Goal: Complete Application Form: Complete application form

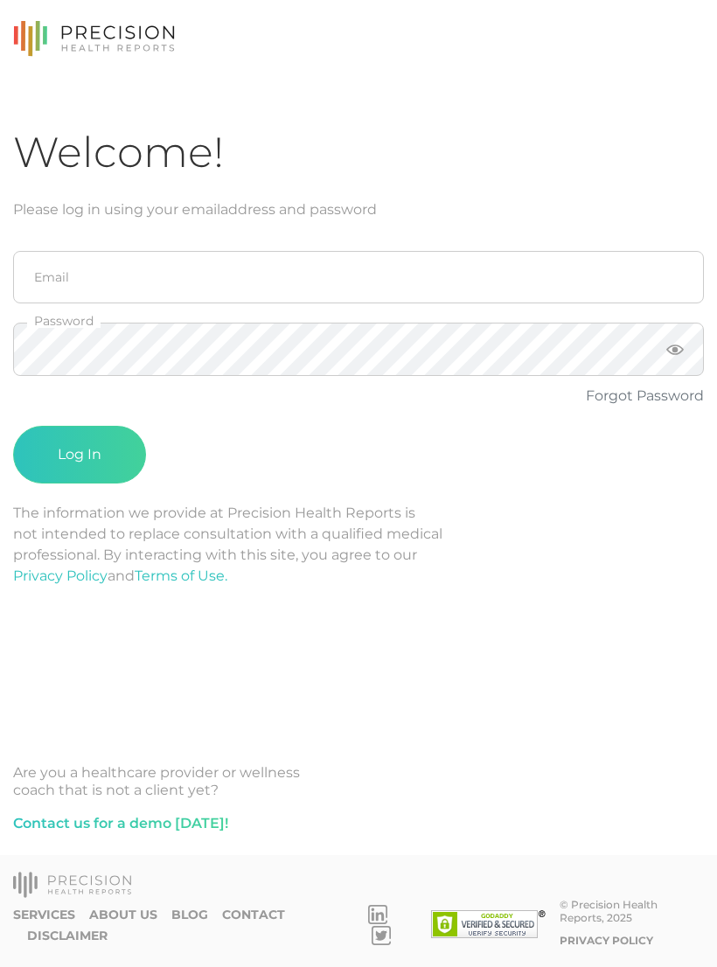
scroll to position [27, 0]
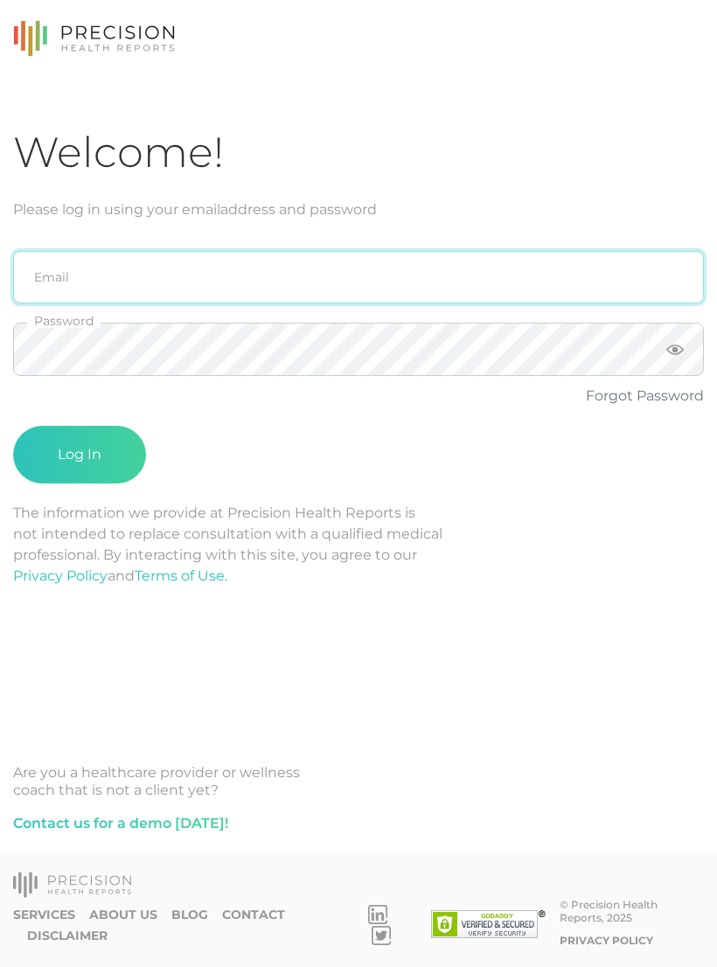
click at [427, 251] on input "email" at bounding box center [358, 277] width 691 height 52
type input "[PERSON_NAME][EMAIL_ADDRESS][PERSON_NAME][DOMAIN_NAME]"
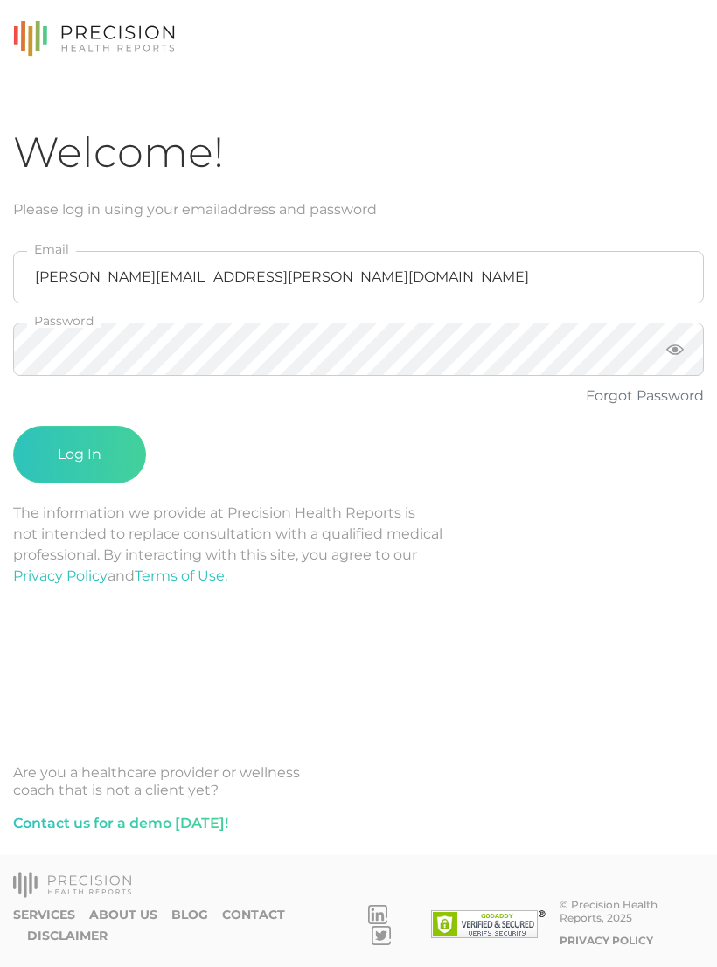
click at [80, 427] on button "Log In" at bounding box center [79, 455] width 133 height 58
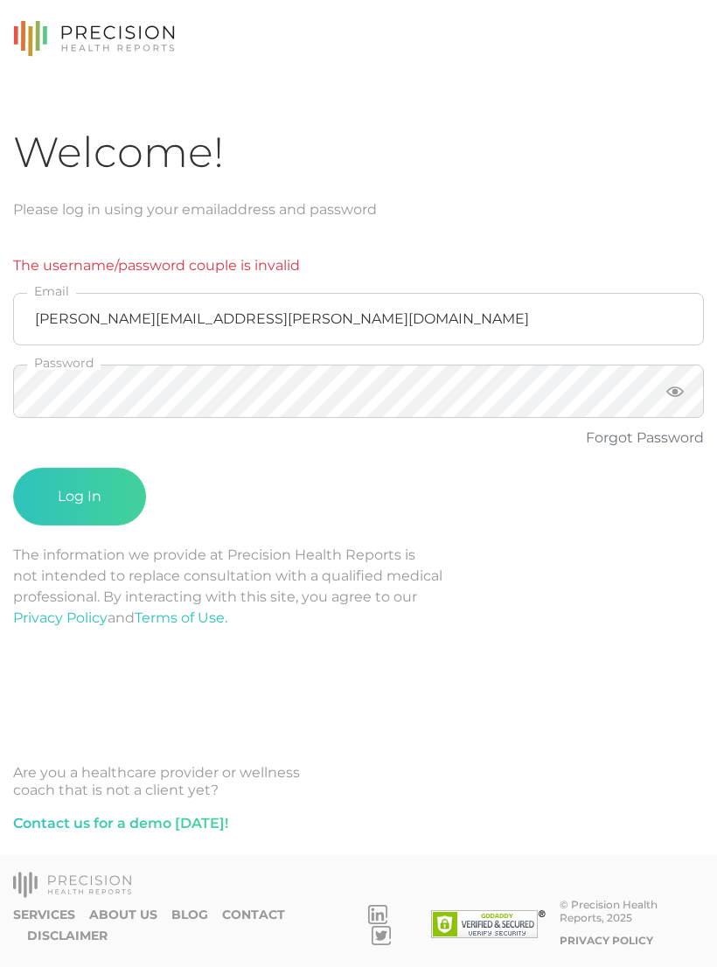
click at [104, 468] on button "Log In" at bounding box center [79, 497] width 133 height 58
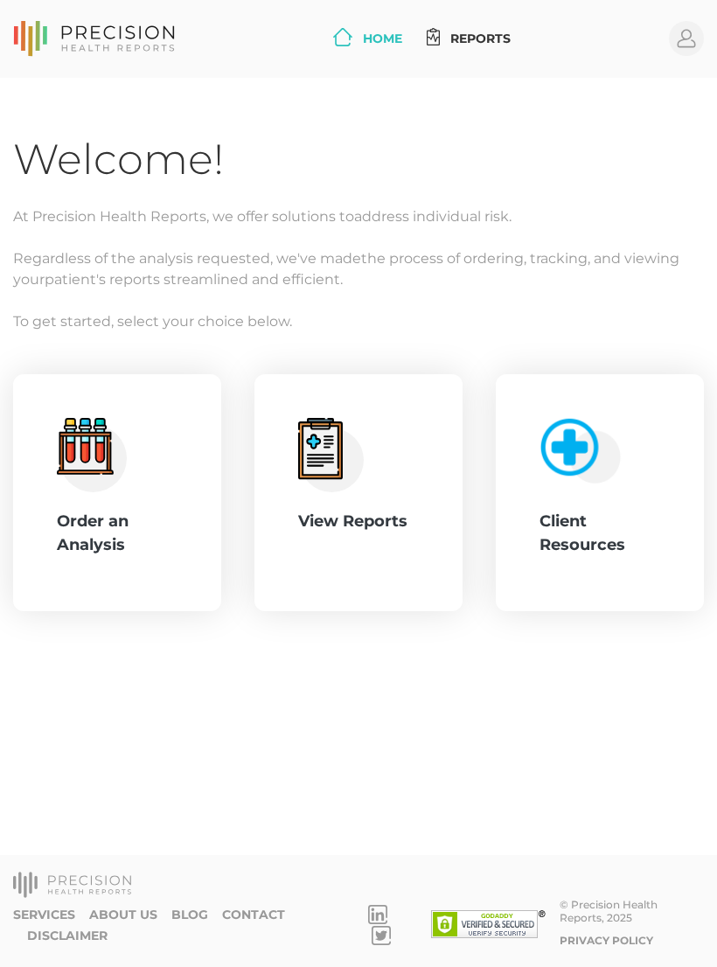
click at [138, 523] on div "Order an Analysis" at bounding box center [117, 533] width 121 height 47
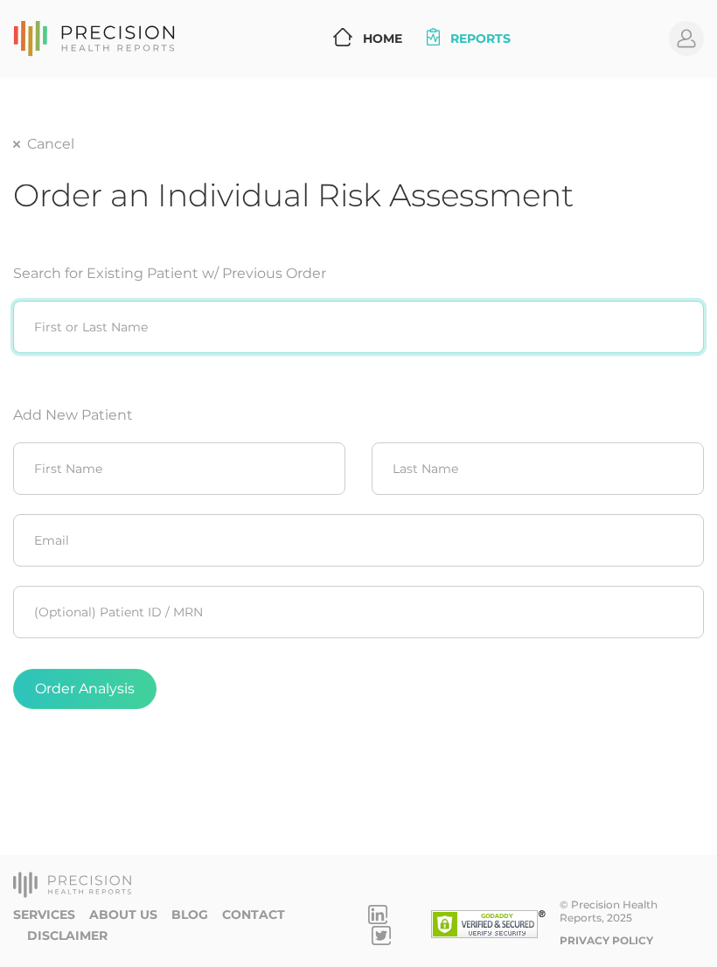
click at [326, 321] on input "search" at bounding box center [358, 327] width 691 height 52
type input "[PERSON_NAME]"
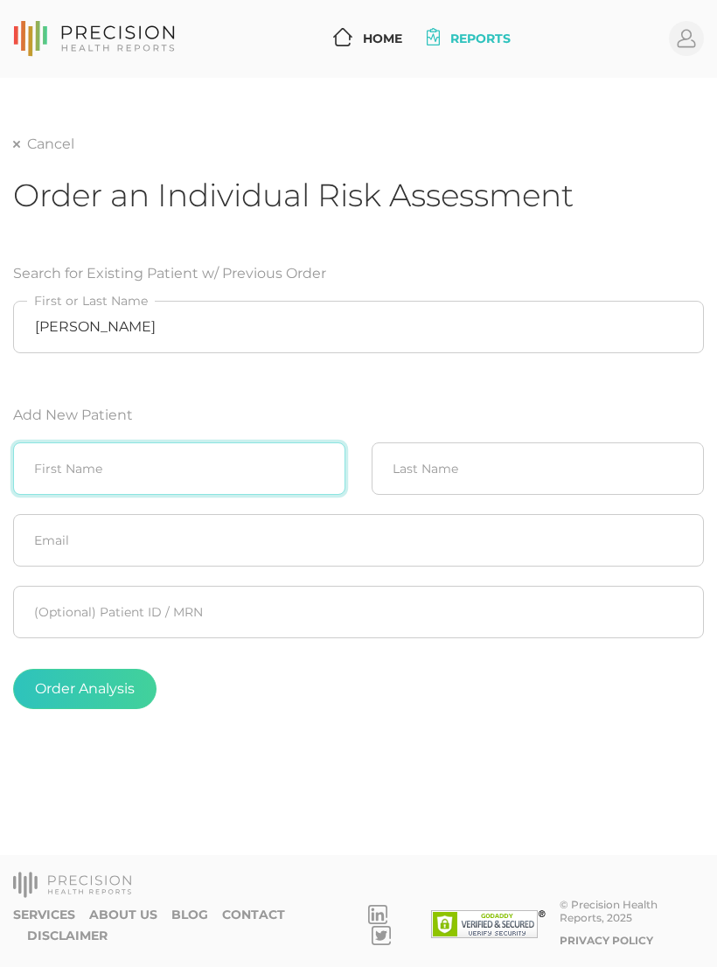
click at [228, 456] on input "text" at bounding box center [179, 468] width 332 height 52
type input "Greg"
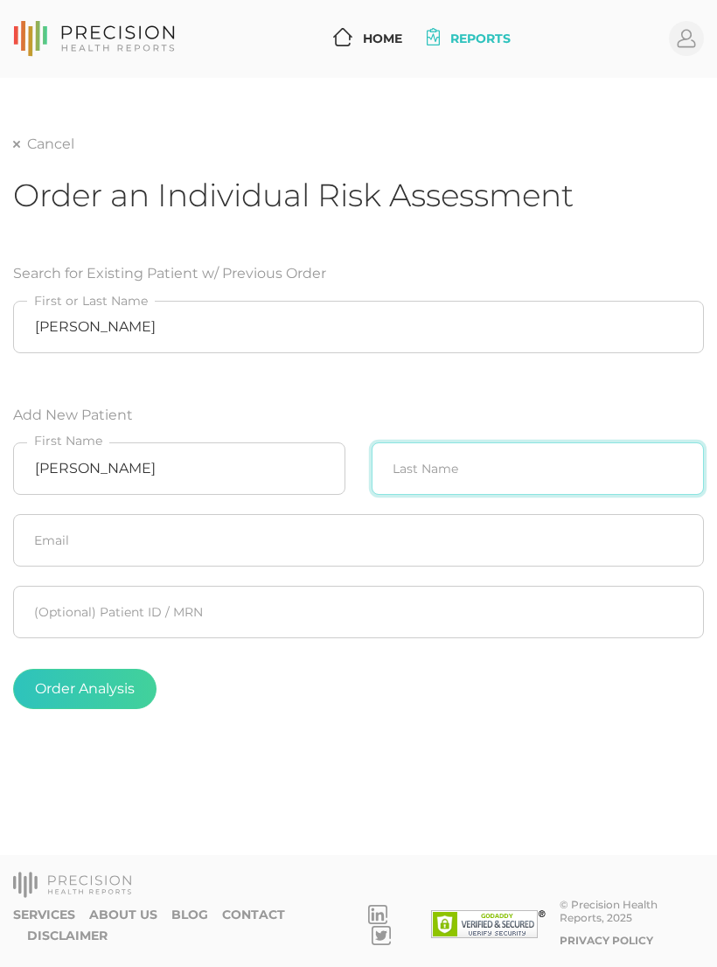
click at [476, 463] on input "text" at bounding box center [538, 468] width 332 height 52
type input "Braun"
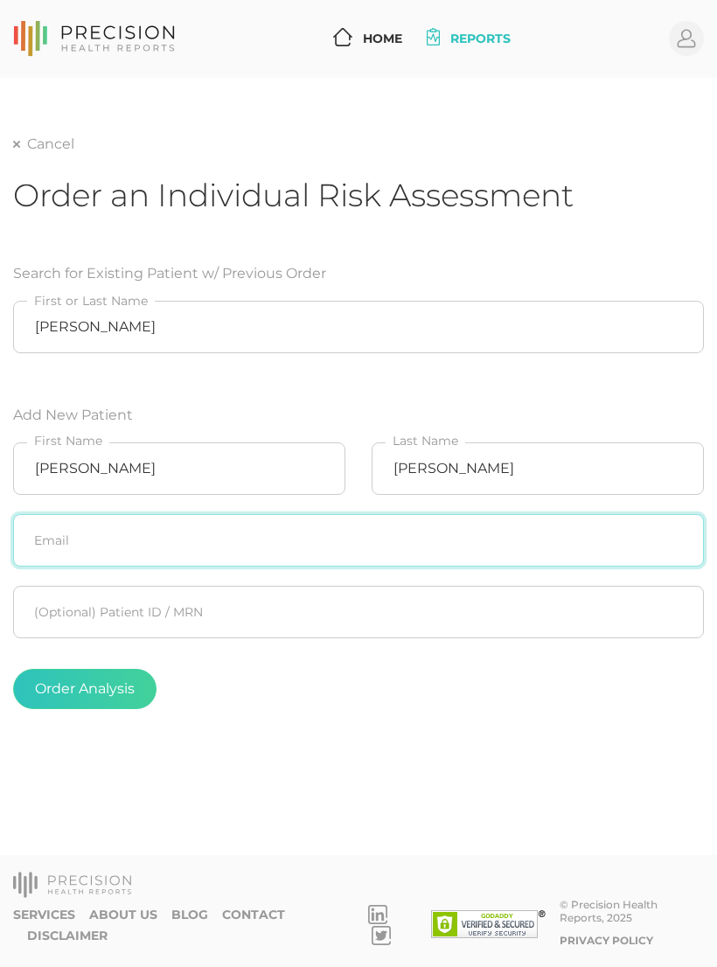
click at [463, 533] on input "text" at bounding box center [358, 540] width 691 height 52
type input "g"
type input "[EMAIL_ADDRESS][PERSON_NAME][DOMAIN_NAME]"
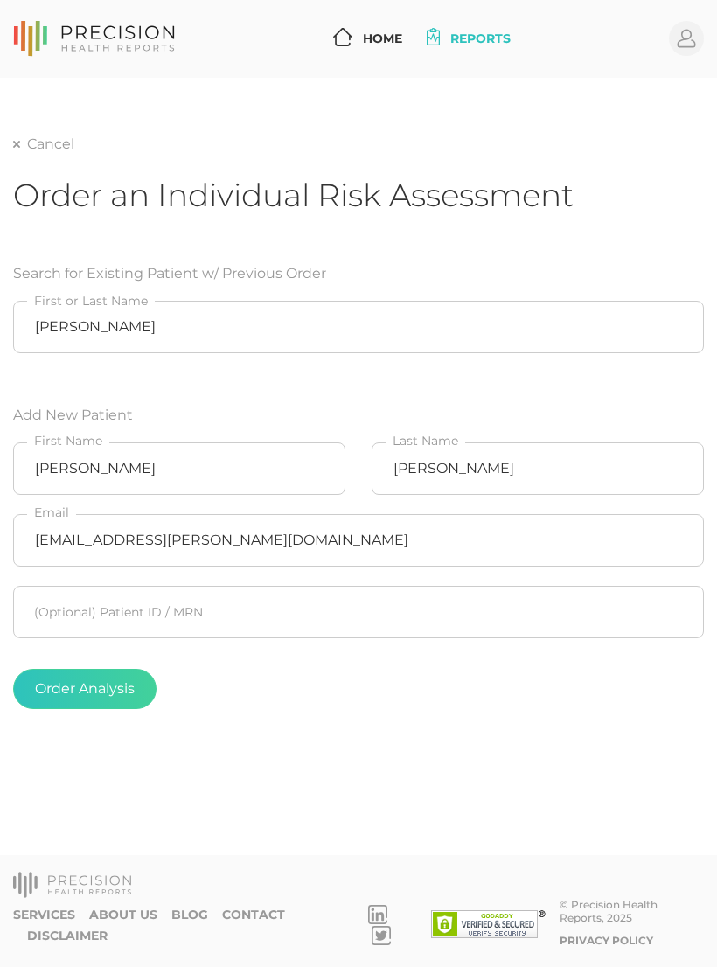
click at [442, 373] on form "Search for Existing Patient w/ Previous Order Greg Braun First or Last Name Add…" at bounding box center [358, 486] width 691 height 488
click at [109, 693] on button "Order Analysis" at bounding box center [84, 689] width 143 height 40
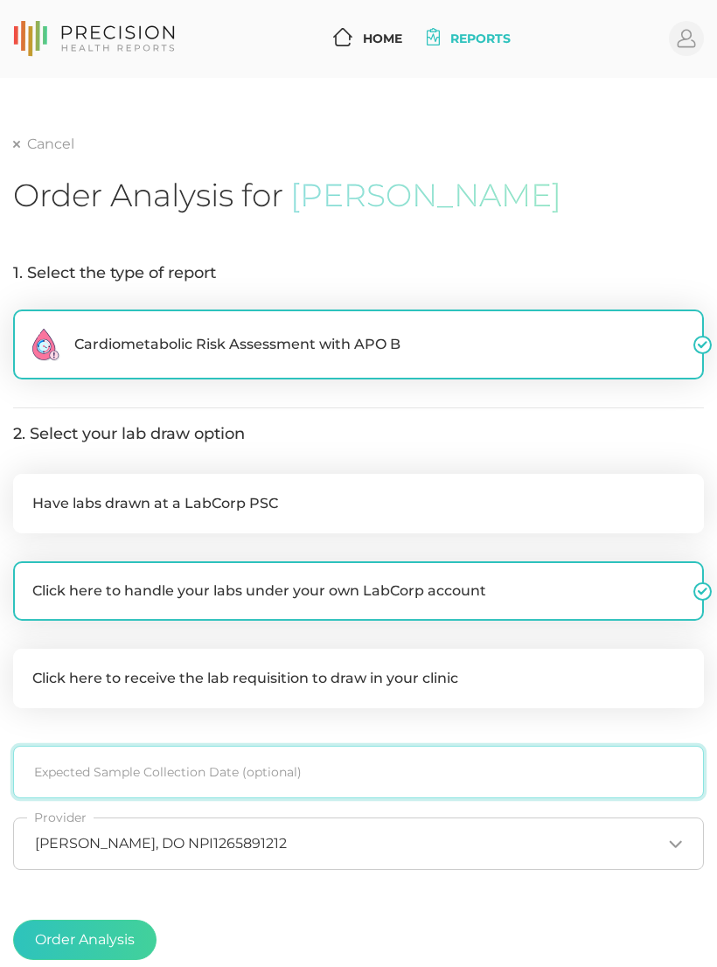
click at [326, 774] on input at bounding box center [358, 772] width 691 height 52
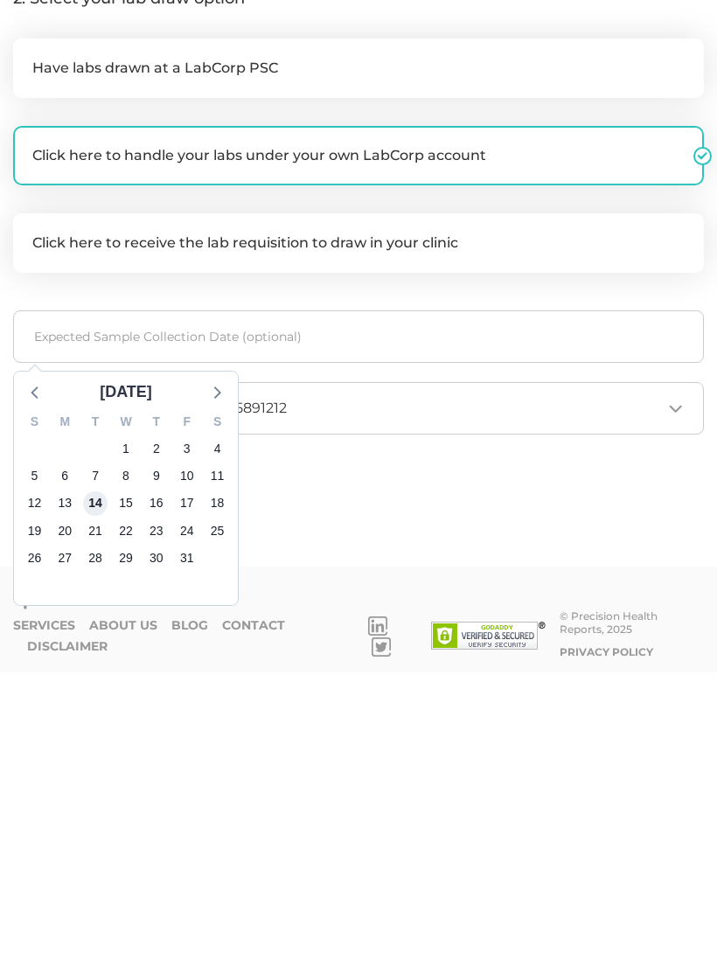
click at [101, 786] on span "14" at bounding box center [95, 798] width 24 height 24
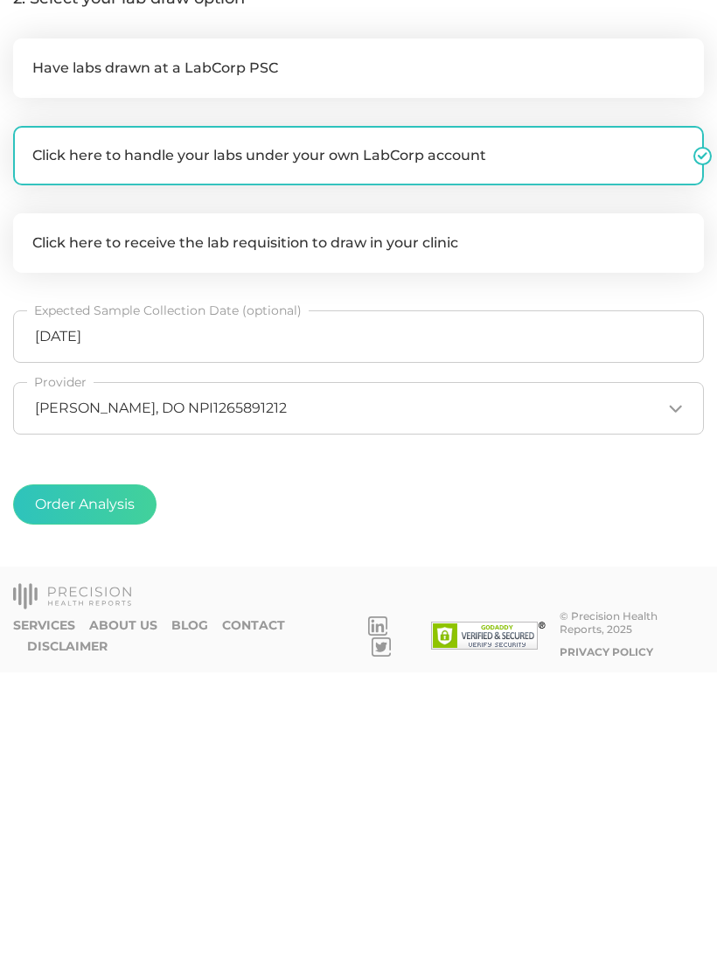
scroll to position [148, 0]
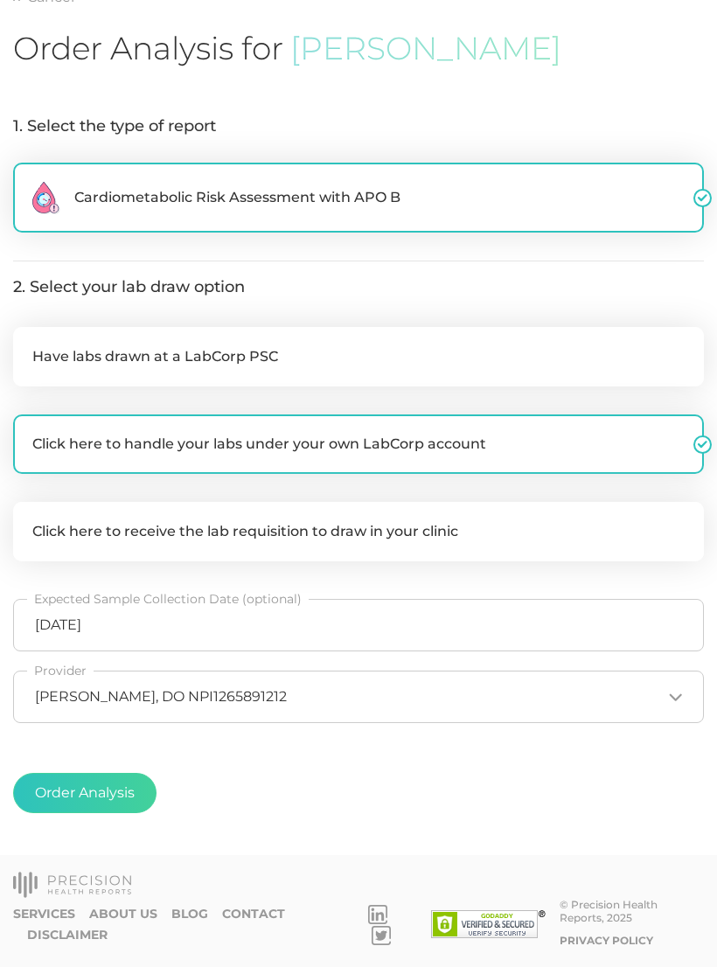
click at [115, 796] on button "Order Analysis" at bounding box center [84, 793] width 143 height 40
radio input "false"
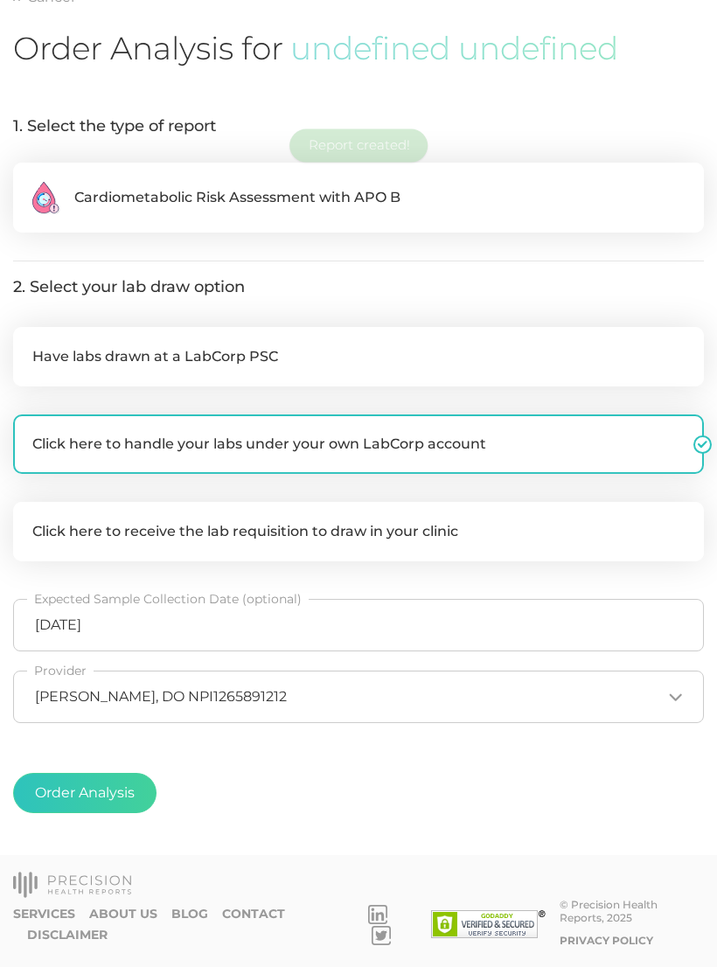
scroll to position [27, 0]
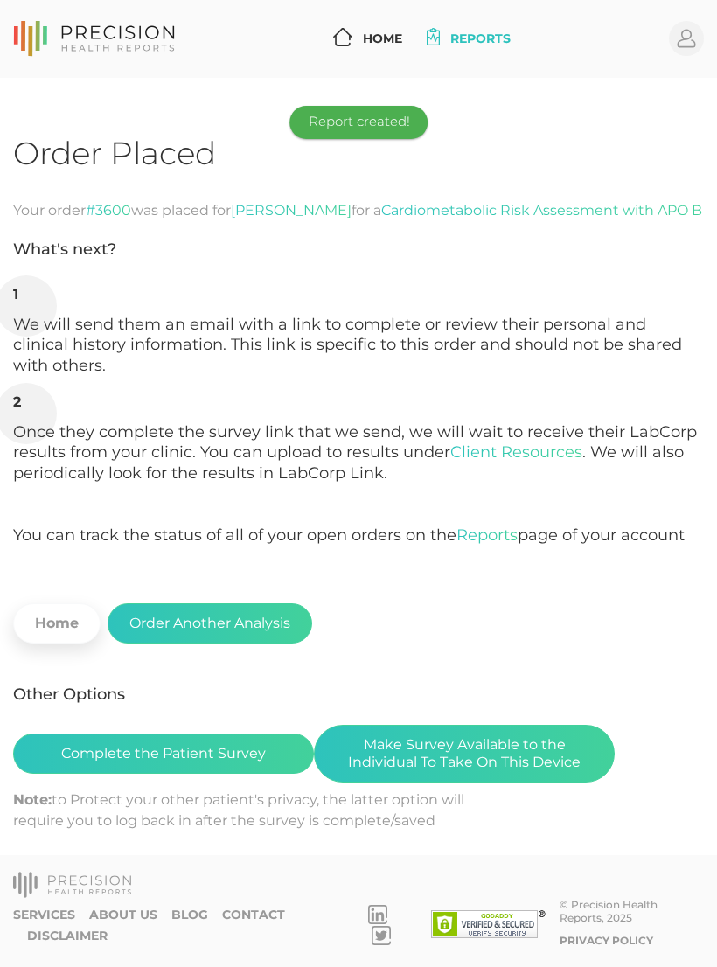
click at [526, 725] on button "Make Survey Available to the Individual To Take On This Device" at bounding box center [464, 754] width 301 height 58
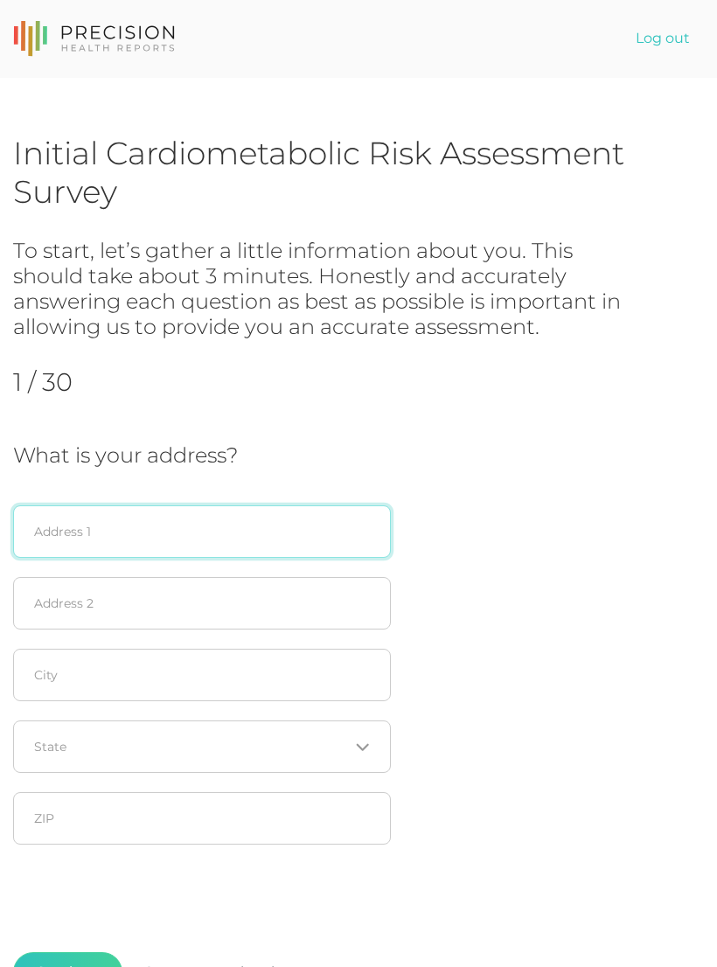
click at [292, 521] on input "text" at bounding box center [202, 531] width 378 height 52
type input "[STREET_ADDRESS]"
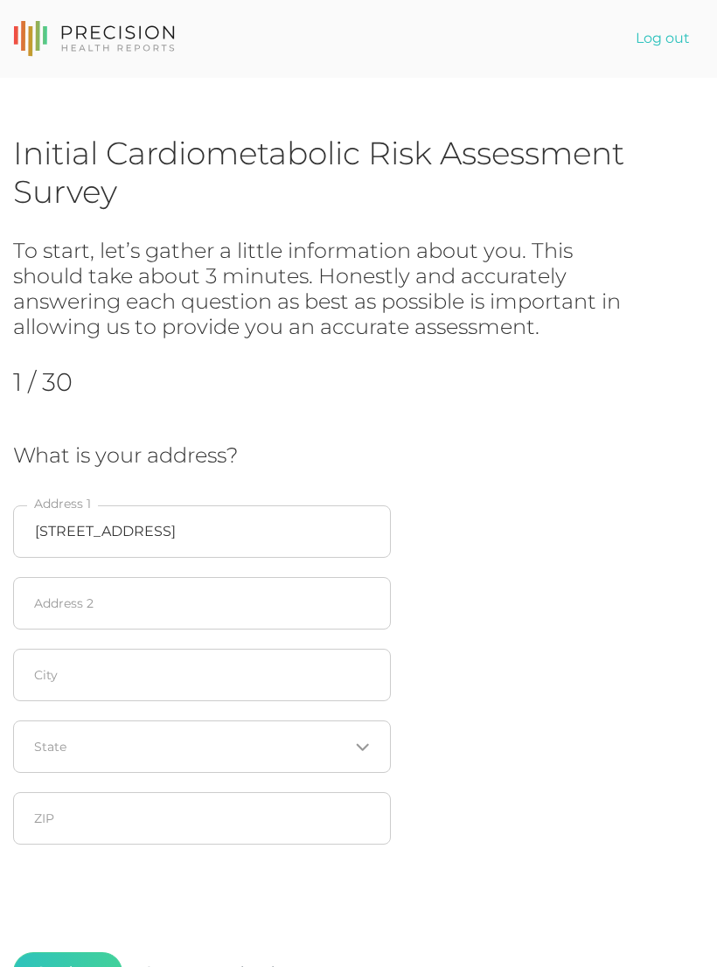
click at [541, 527] on div "What is your address? [STREET_ADDRESS] Loading... State ZIP" at bounding box center [358, 649] width 691 height 412
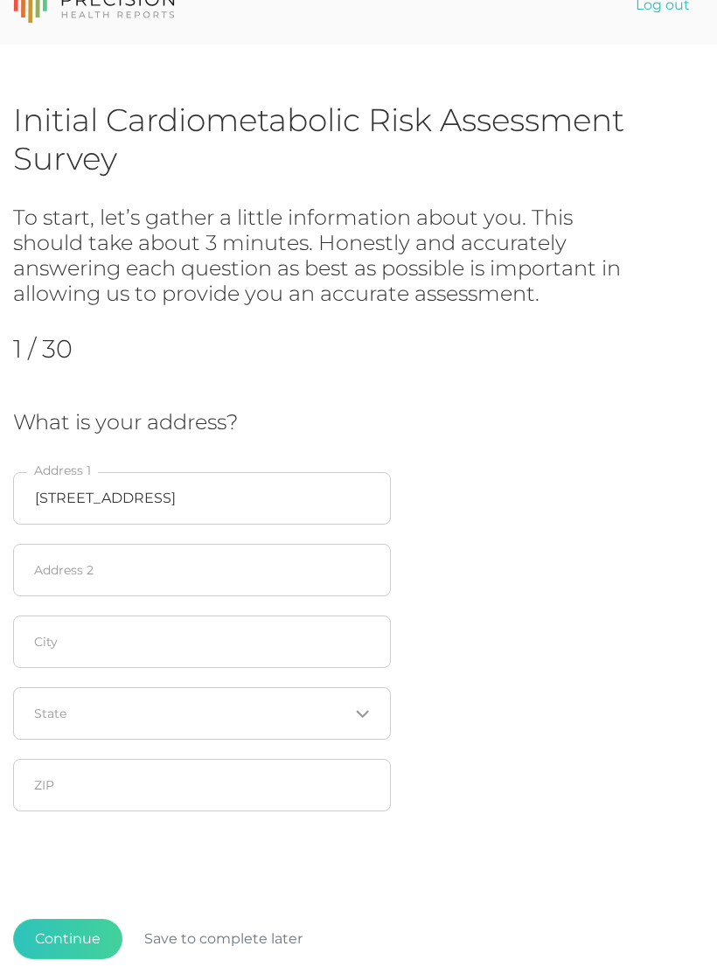
scroll to position [49, 0]
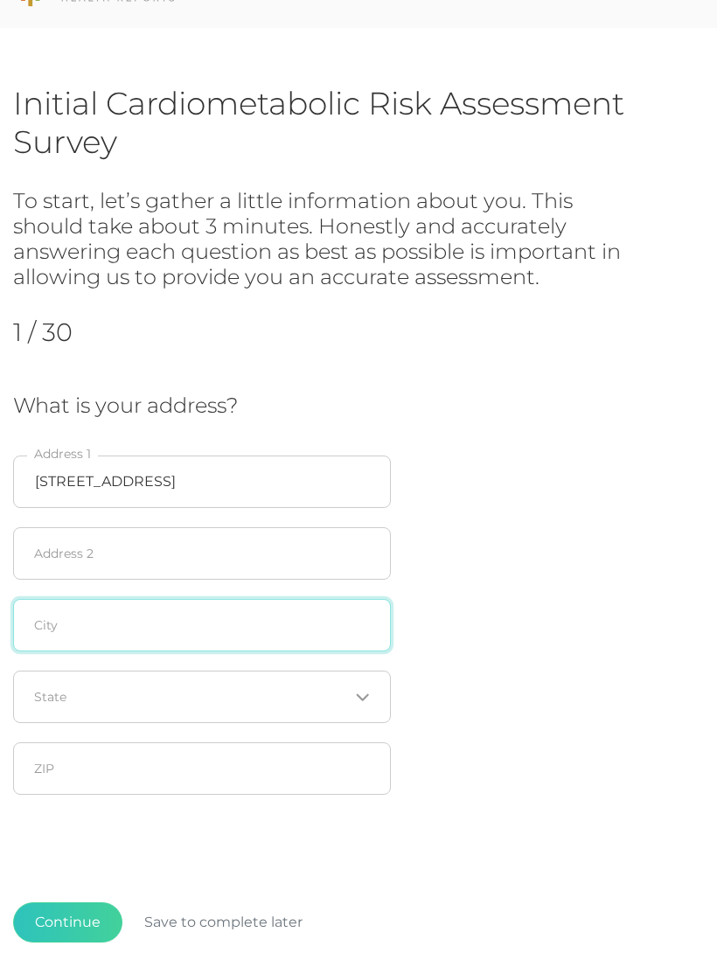
click at [220, 620] on input "text" at bounding box center [202, 626] width 378 height 52
type input "Broken Arrow"
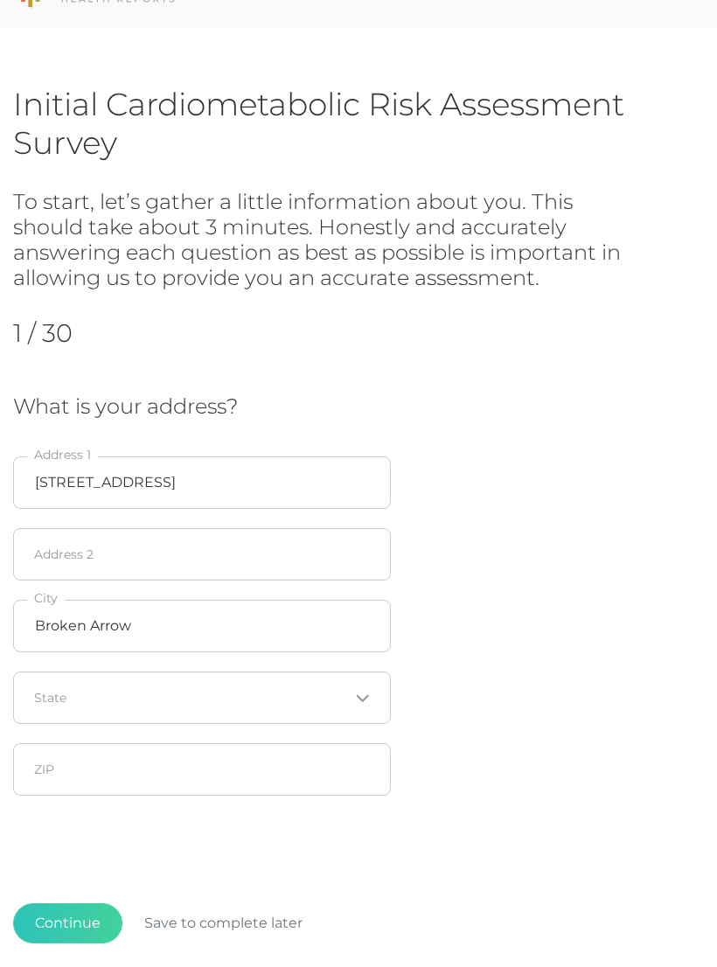
click at [540, 554] on div "What is your address? [STREET_ADDRESS] Loading... State ZIP" at bounding box center [358, 600] width 691 height 412
click at [259, 693] on input "Search for option" at bounding box center [192, 696] width 314 height 17
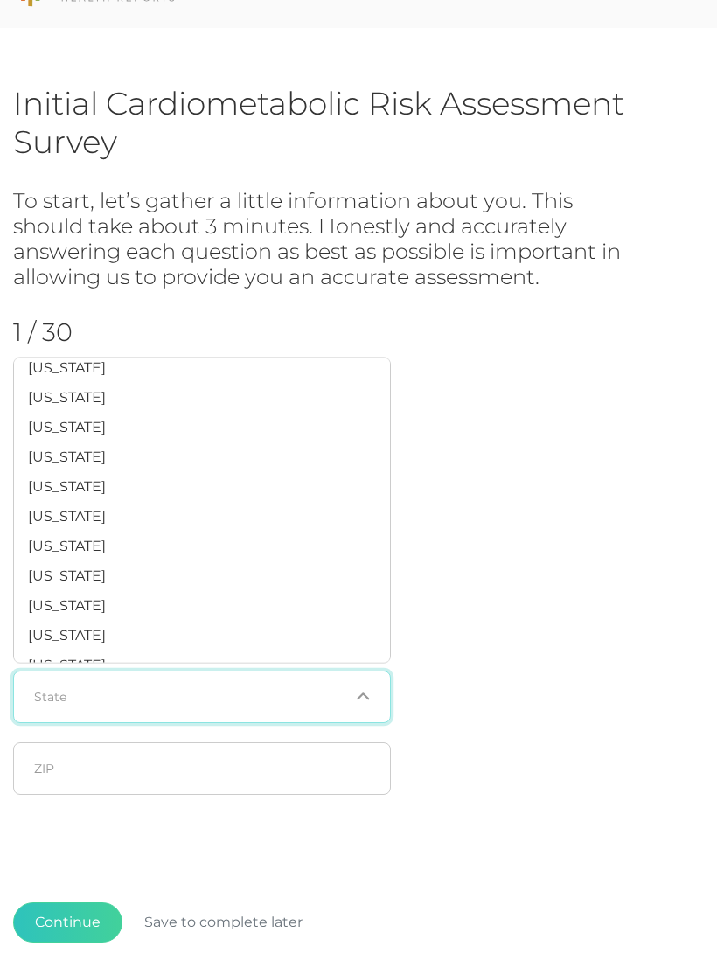
scroll to position [1139, 0]
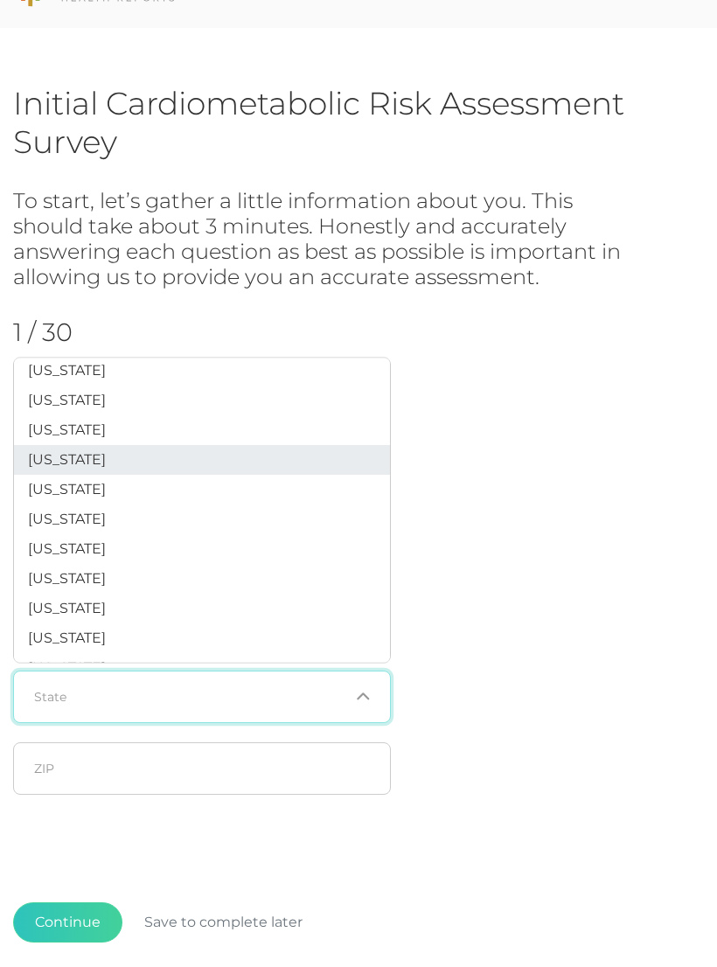
click at [151, 456] on li "[US_STATE]" at bounding box center [202, 461] width 376 height 30
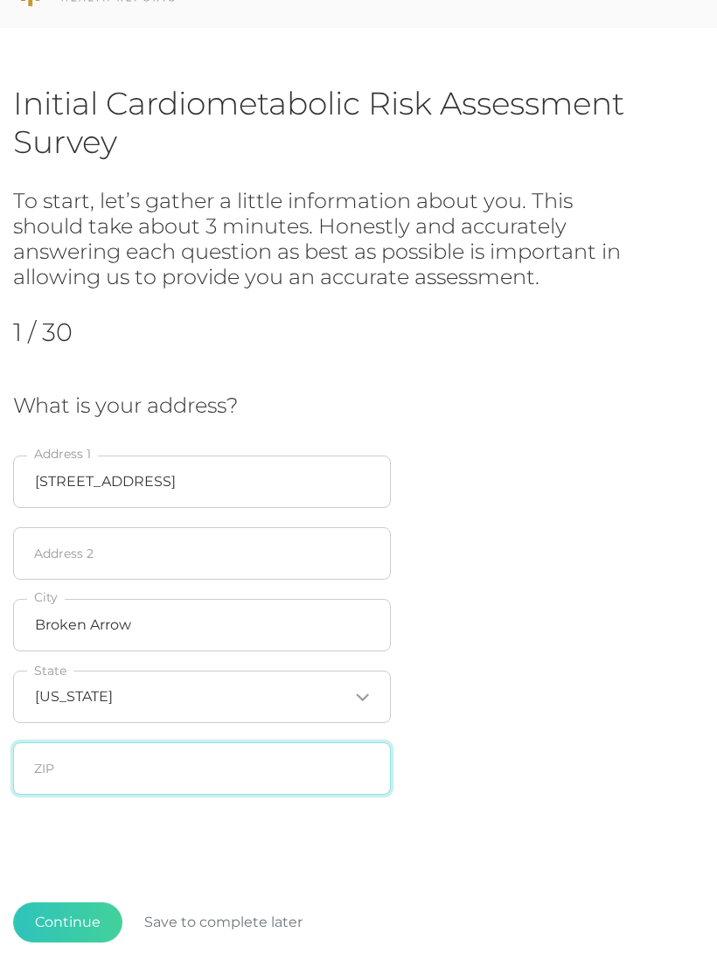
click at [205, 761] on input "text" at bounding box center [202, 768] width 378 height 52
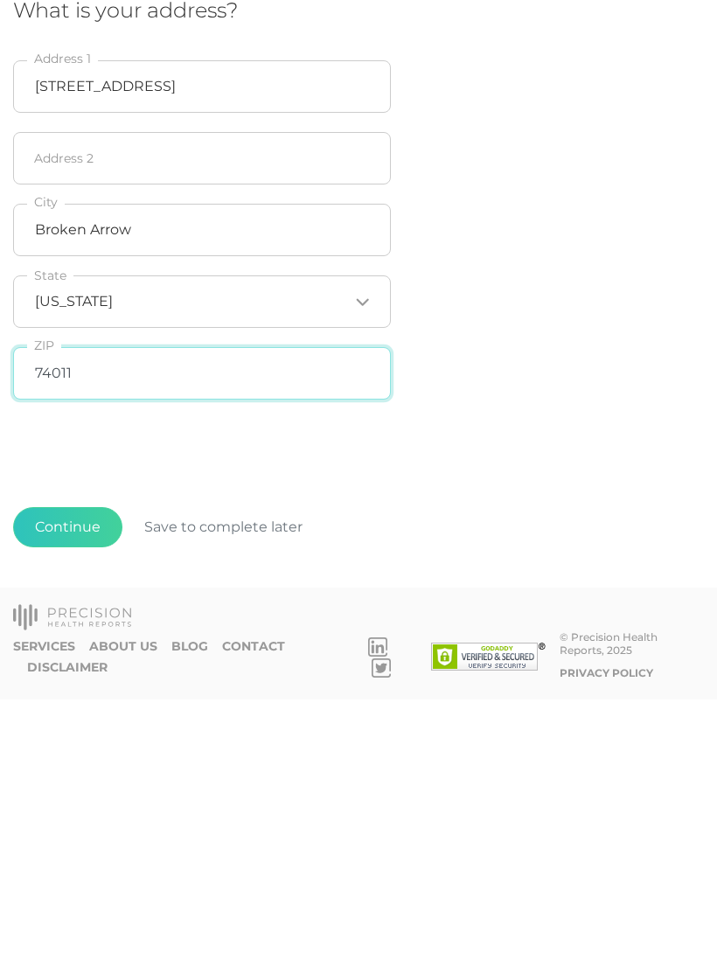
type input "74011"
click at [546, 444] on div "Initial Cardiometabolic Risk Assessment Survey To start, let’s gather a little …" at bounding box center [358, 413] width 691 height 914
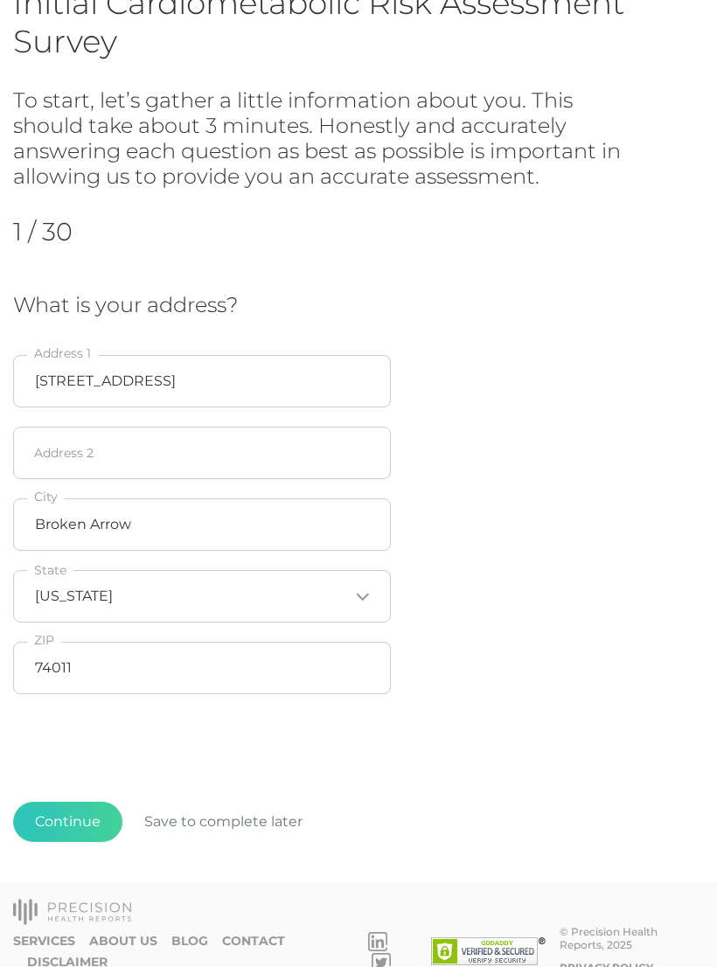
click at [77, 819] on button "Continue" at bounding box center [67, 822] width 109 height 40
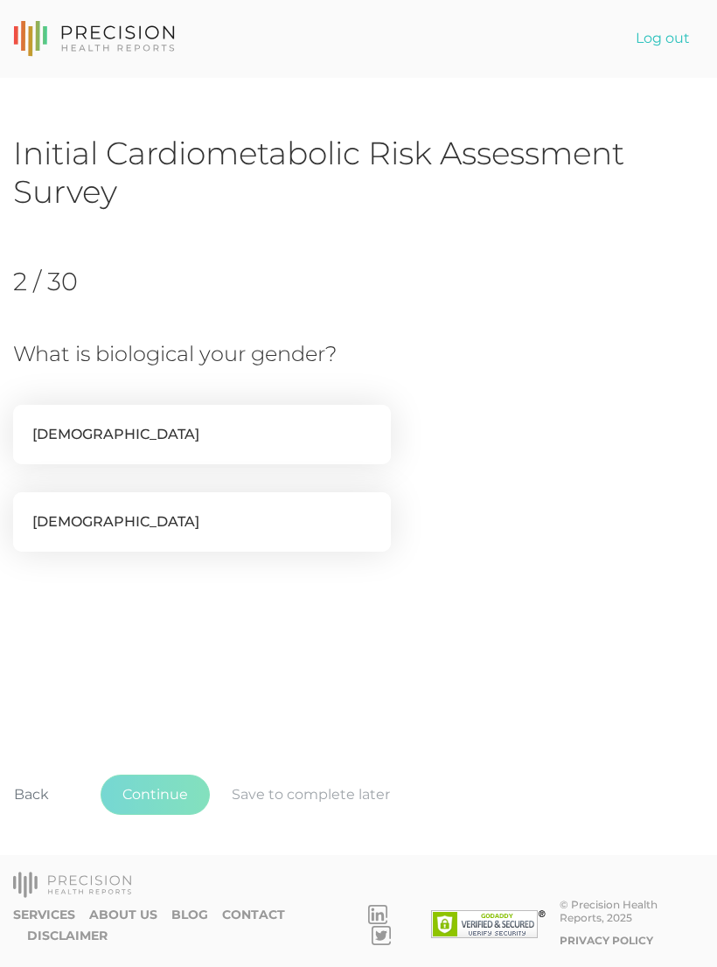
scroll to position [0, 0]
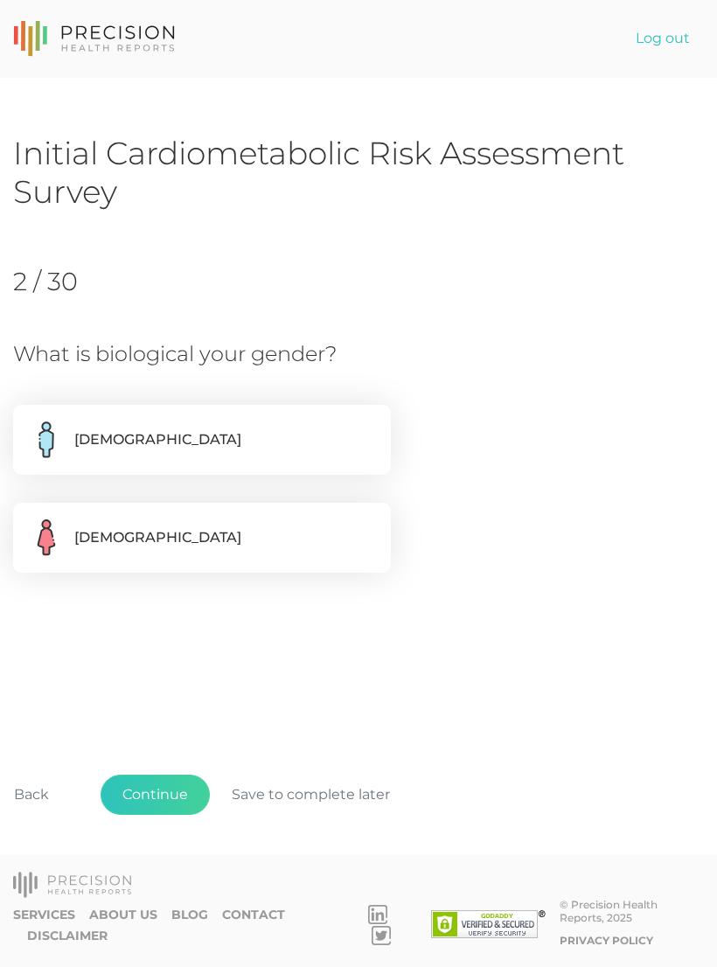
click at [288, 434] on label "[DEMOGRAPHIC_DATA]" at bounding box center [202, 440] width 378 height 70
click at [27, 422] on input "[DEMOGRAPHIC_DATA]" at bounding box center [20, 413] width 14 height 17
radio input "true"
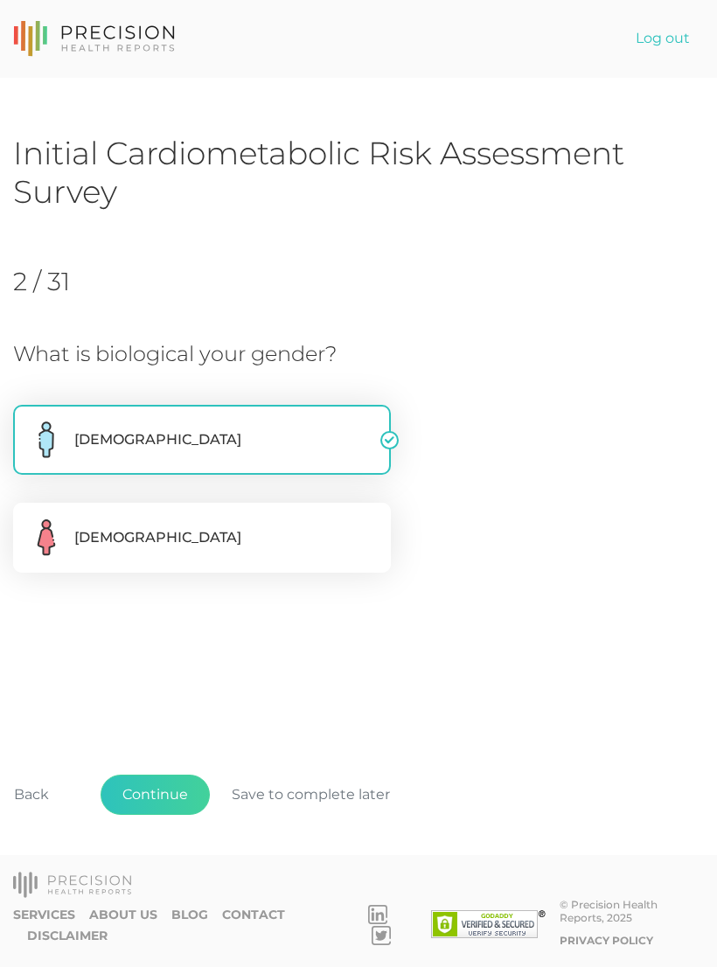
click at [172, 815] on button "Continue" at bounding box center [155, 795] width 109 height 40
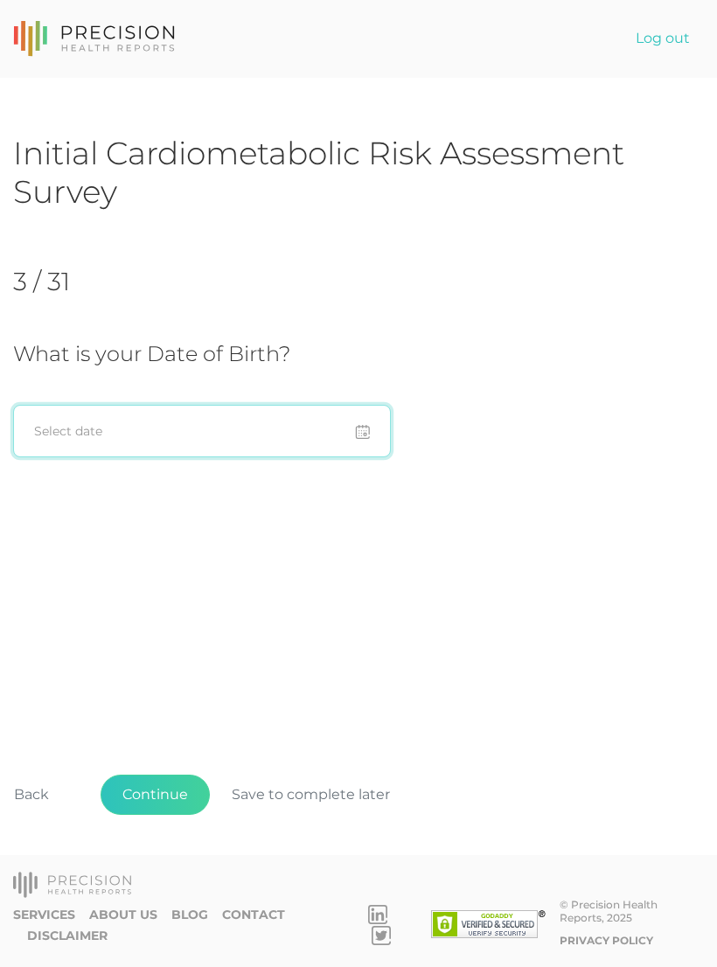
click at [178, 425] on input at bounding box center [202, 431] width 378 height 52
type input "[DATE]"
click at [575, 587] on div "Initial Cardiometabolic Risk Assessment Survey 3 / 31 What is your Date of Birt…" at bounding box center [358, 502] width 691 height 736
click at [166, 815] on button "Continue" at bounding box center [155, 795] width 109 height 40
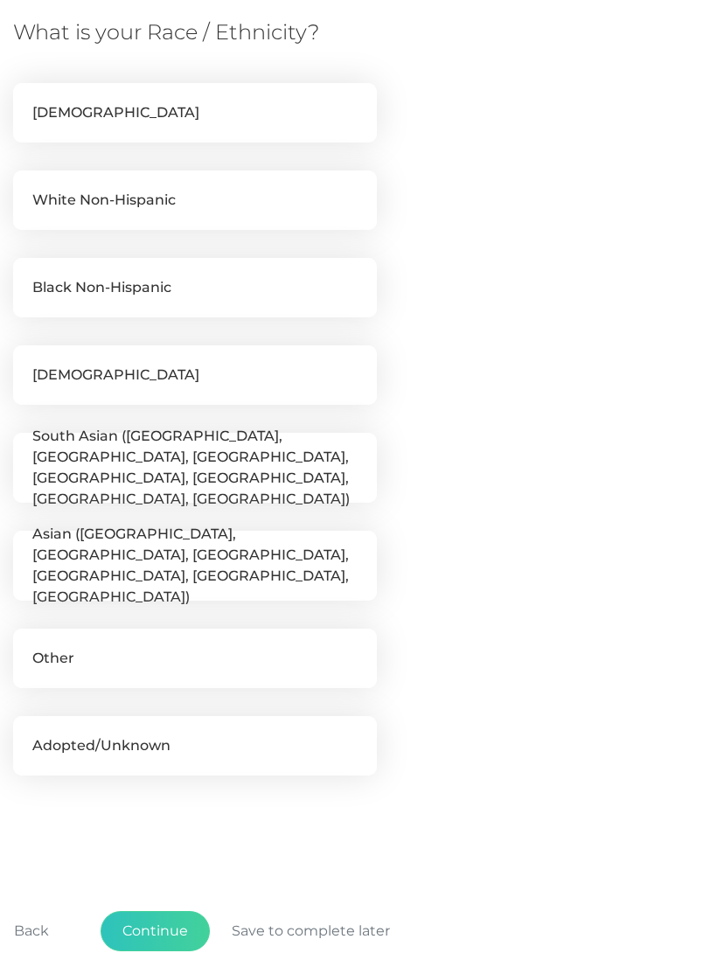
scroll to position [358, 0]
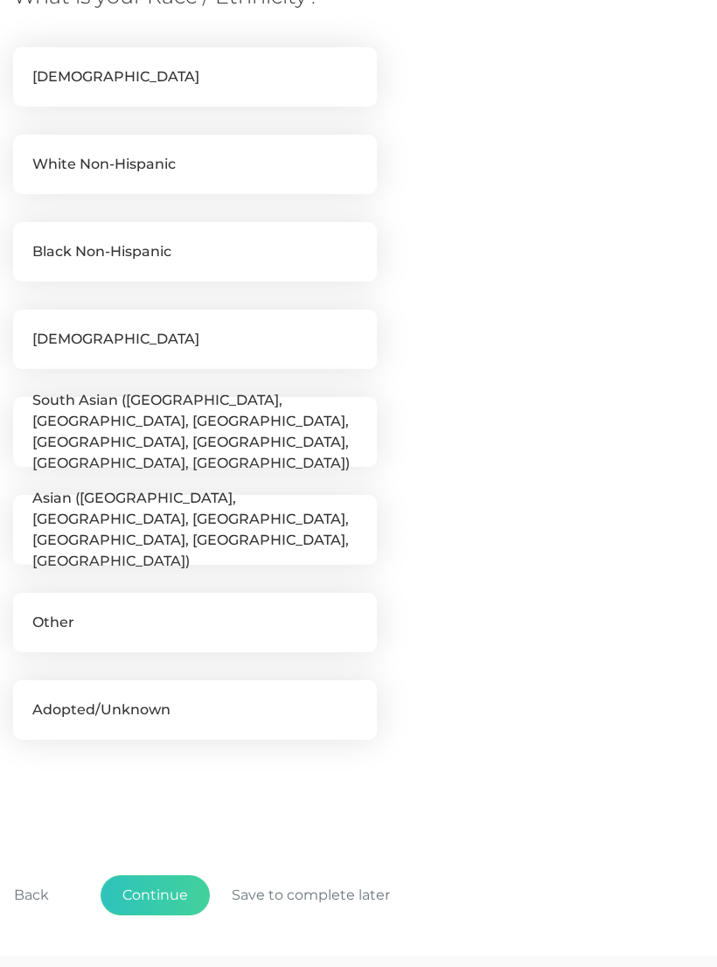
click at [164, 889] on button "Continue" at bounding box center [155, 895] width 109 height 40
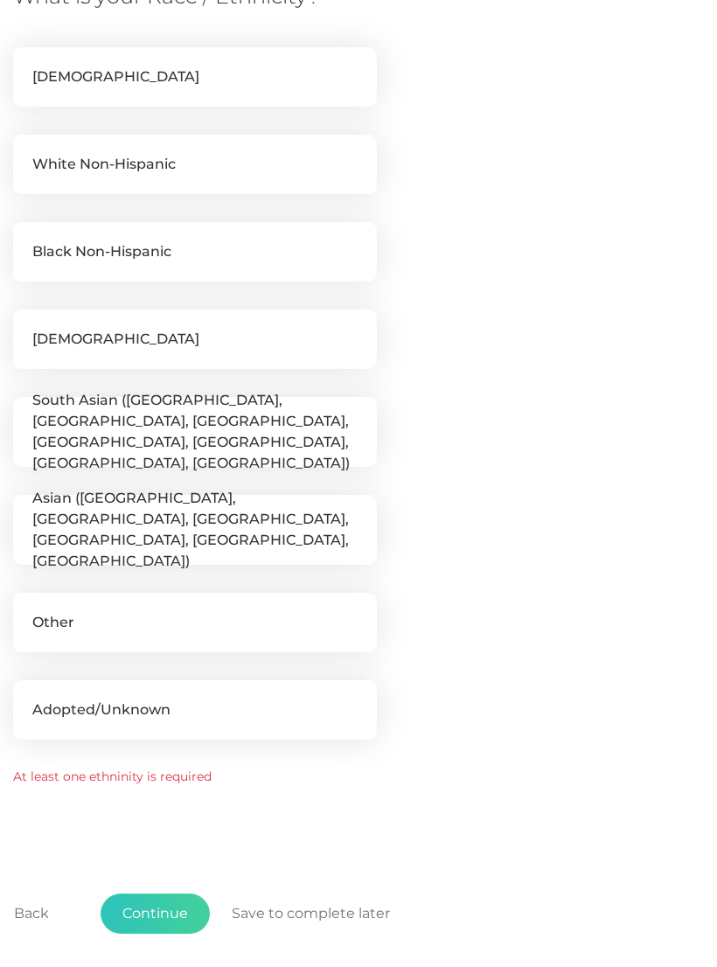
click at [289, 157] on label "White Non-Hispanic" at bounding box center [195, 164] width 364 height 59
click at [27, 152] on input "White Non-Hispanic" at bounding box center [20, 143] width 14 height 17
checkbox input "true"
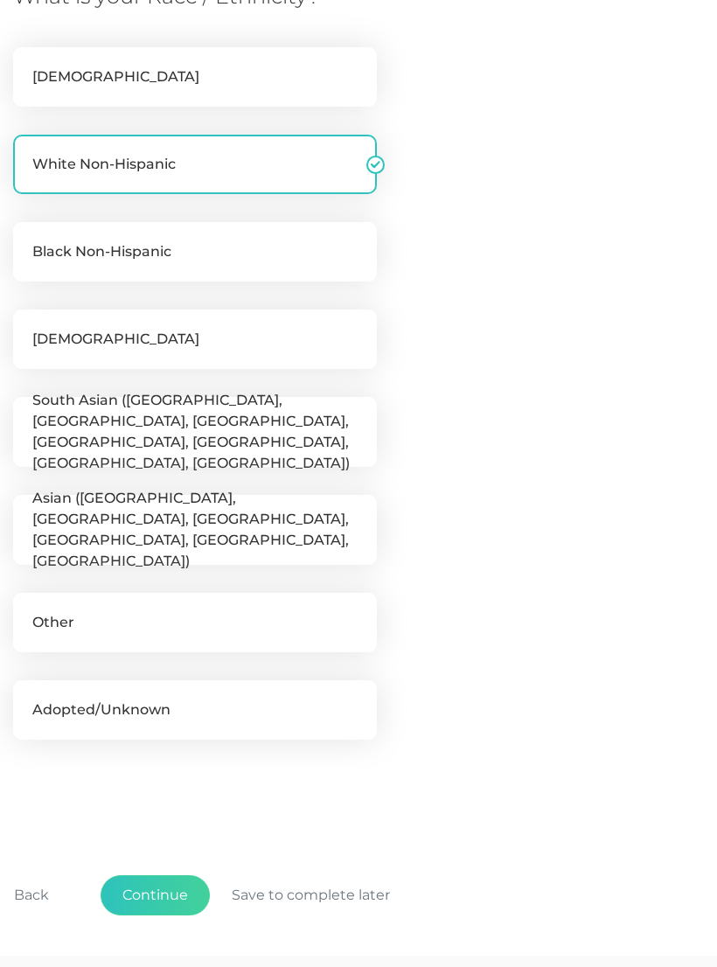
click at [172, 886] on button "Continue" at bounding box center [155, 895] width 109 height 40
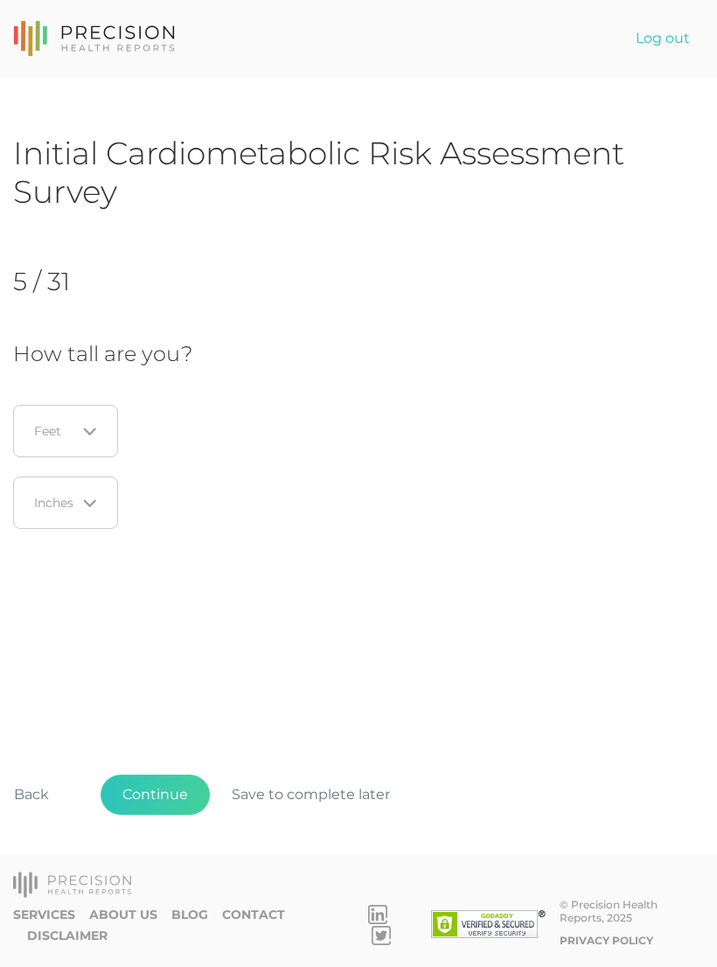
click at [69, 422] on input "Search for option" at bounding box center [55, 430] width 41 height 17
click at [48, 568] on li "6" at bounding box center [70, 576] width 138 height 30
click at [66, 507] on input "Search for option" at bounding box center [55, 502] width 41 height 17
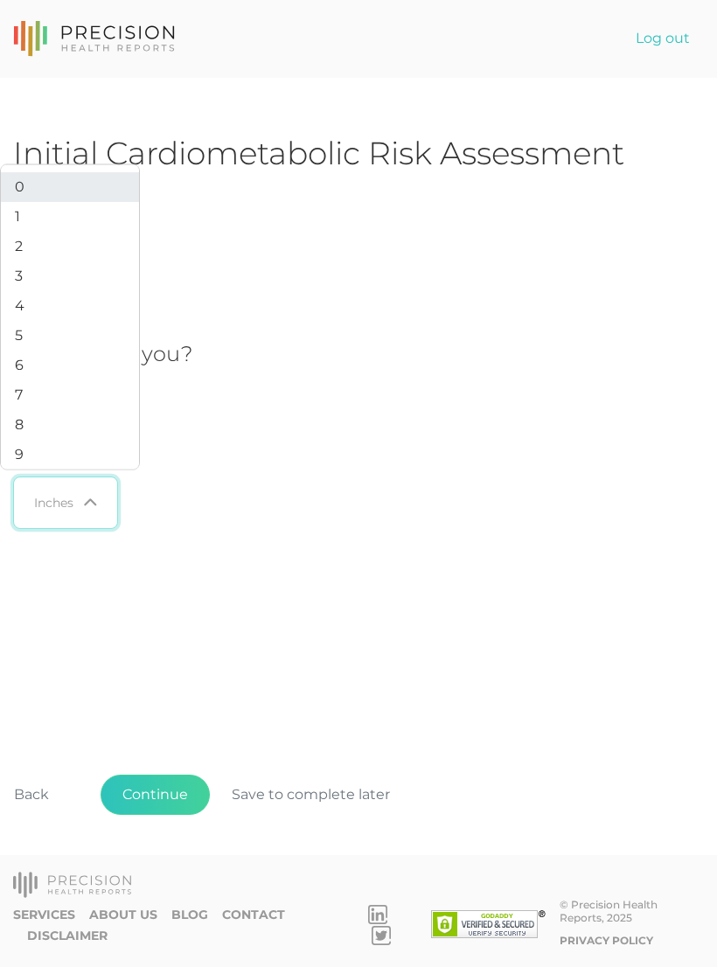
click at [58, 202] on li "0" at bounding box center [70, 187] width 138 height 30
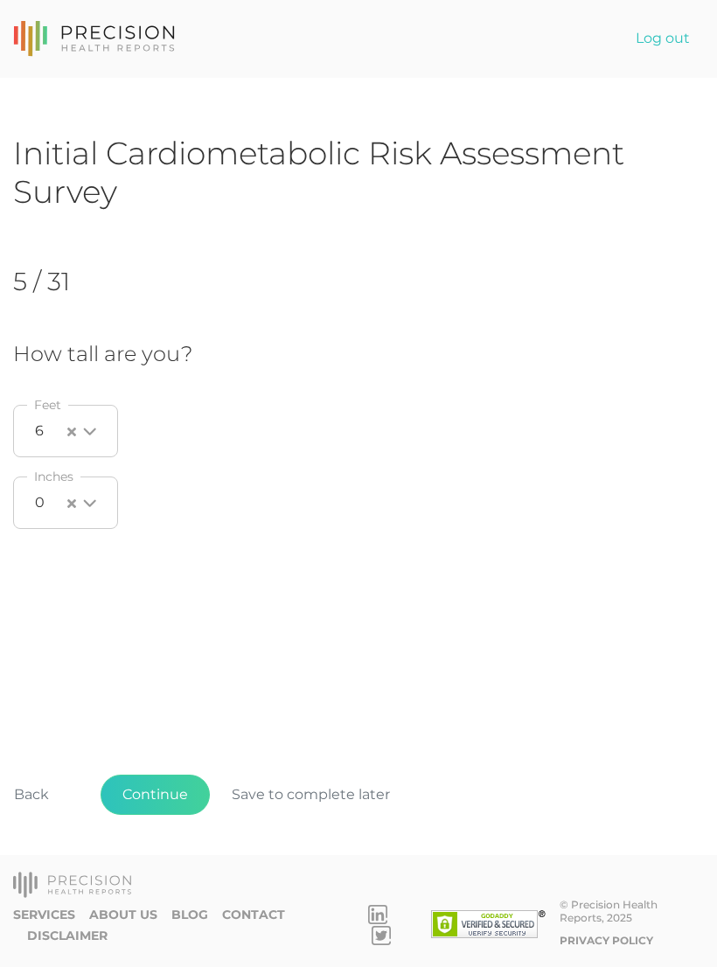
click at [574, 471] on div "How tall are you? 6 Loading... Feet 0 Loading... Inches" at bounding box center [358, 440] width 691 height 197
click at [161, 815] on button "Continue" at bounding box center [155, 795] width 109 height 40
click at [38, 815] on button "Back" at bounding box center [31, 795] width 79 height 40
click at [34, 815] on button "Back" at bounding box center [31, 795] width 79 height 40
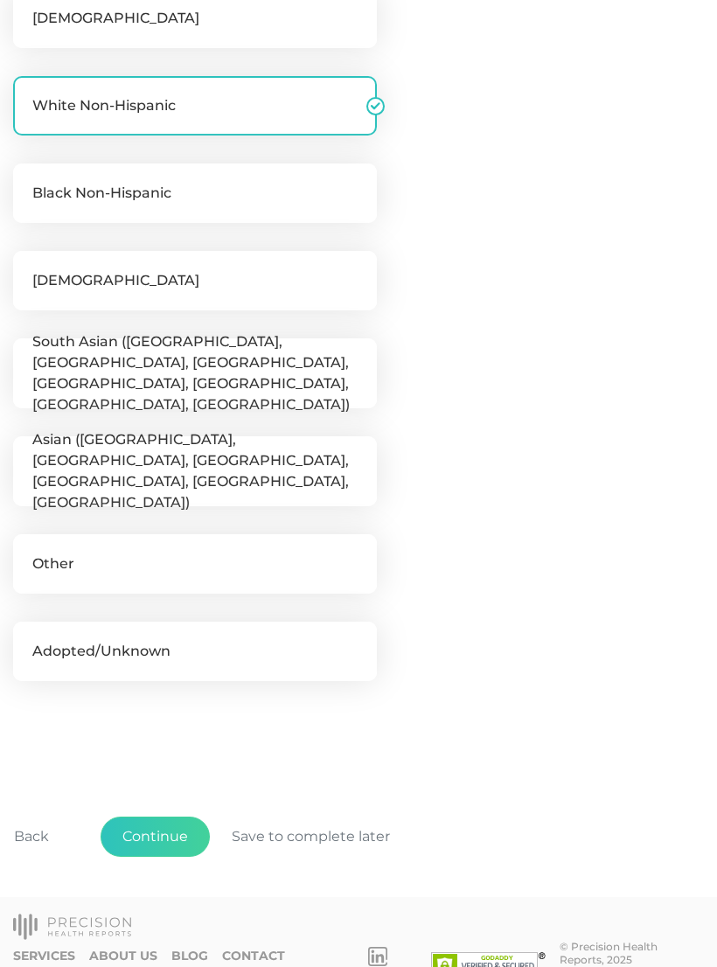
scroll to position [418, 0]
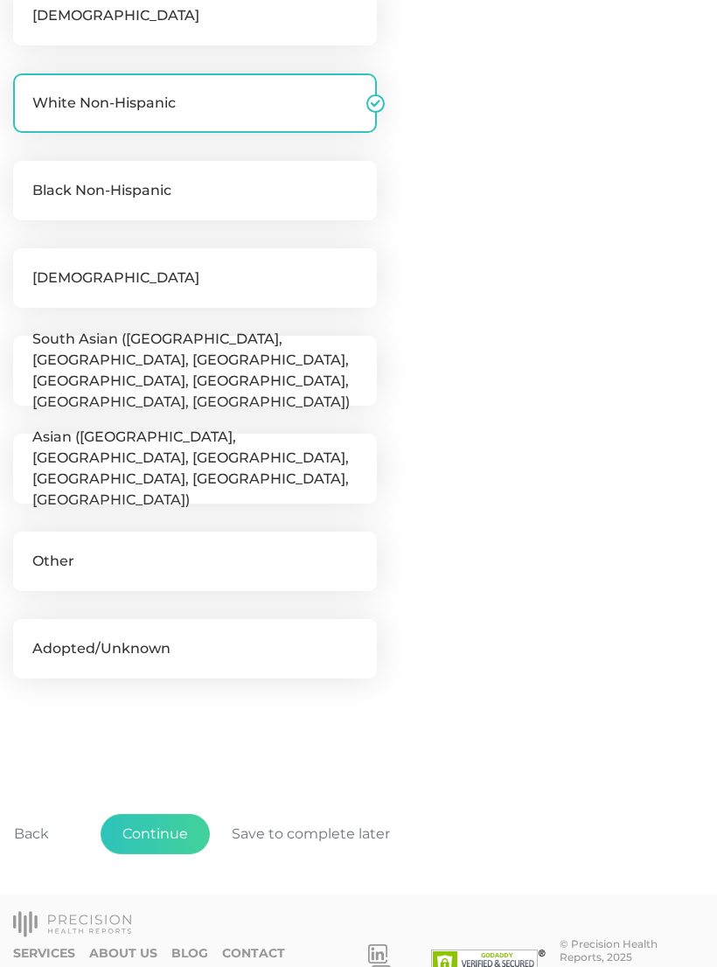
click at [42, 827] on button "Back" at bounding box center [31, 835] width 79 height 40
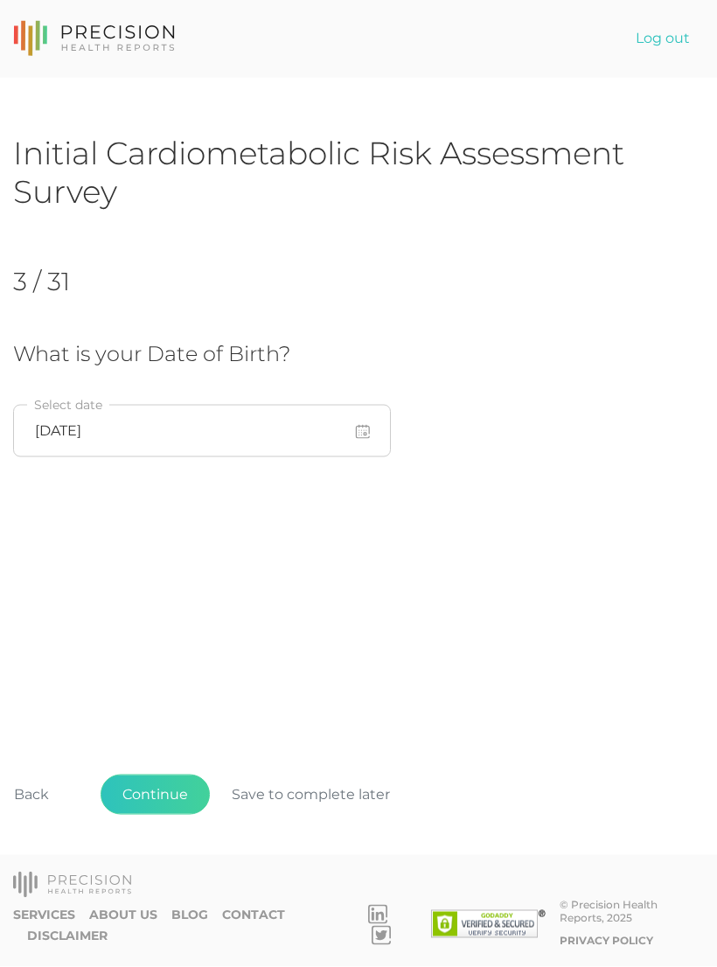
scroll to position [0, 0]
click at [32, 815] on button "Back" at bounding box center [31, 795] width 79 height 40
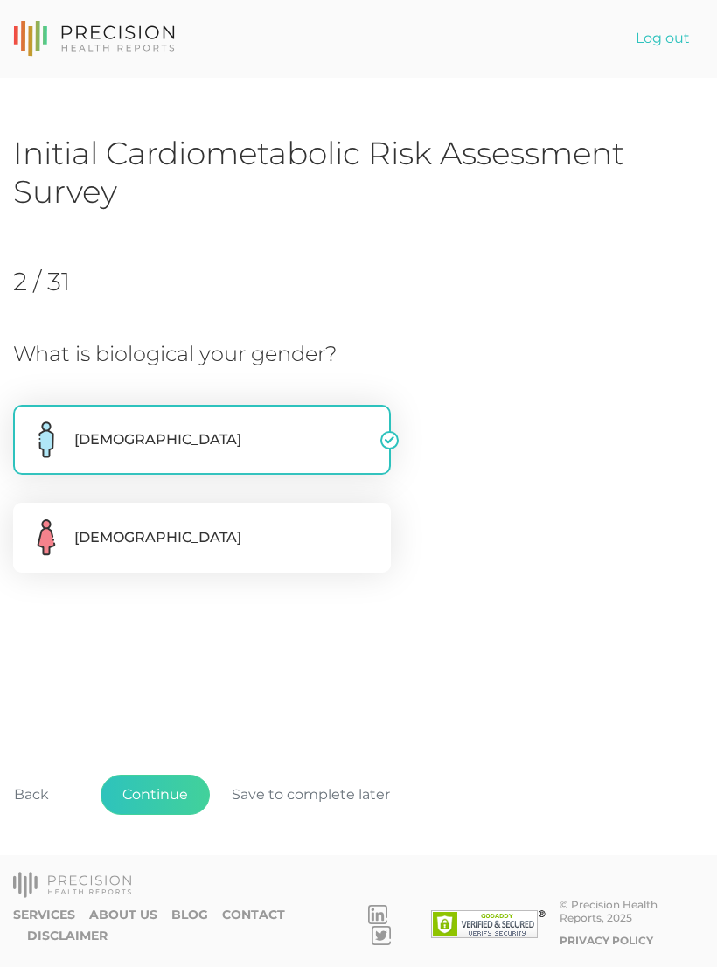
click at [49, 815] on button "Back" at bounding box center [31, 795] width 79 height 40
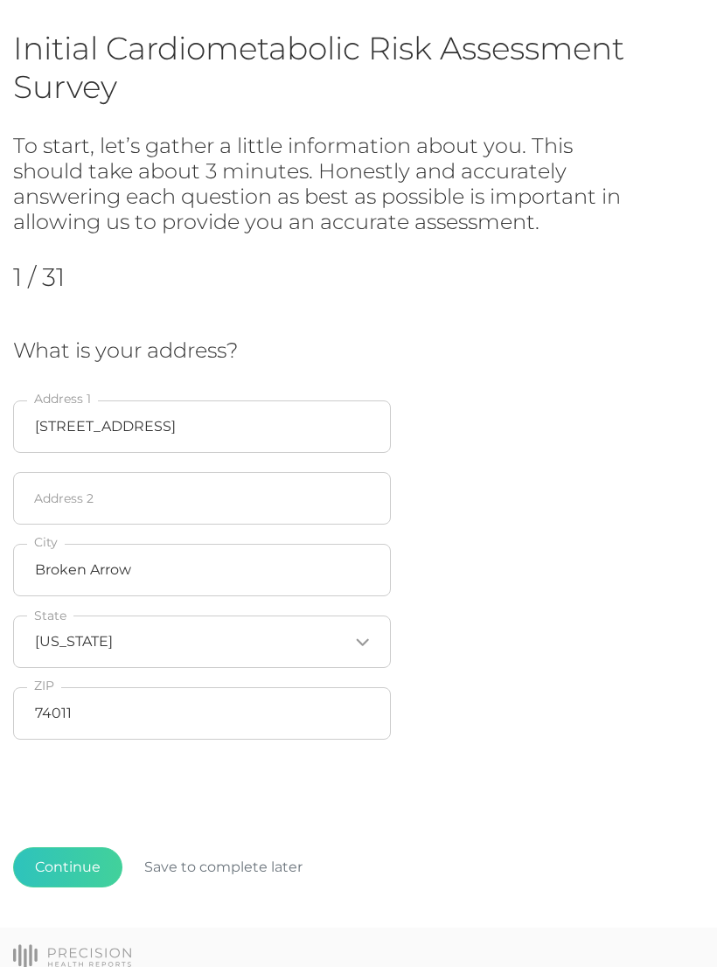
scroll to position [150, 0]
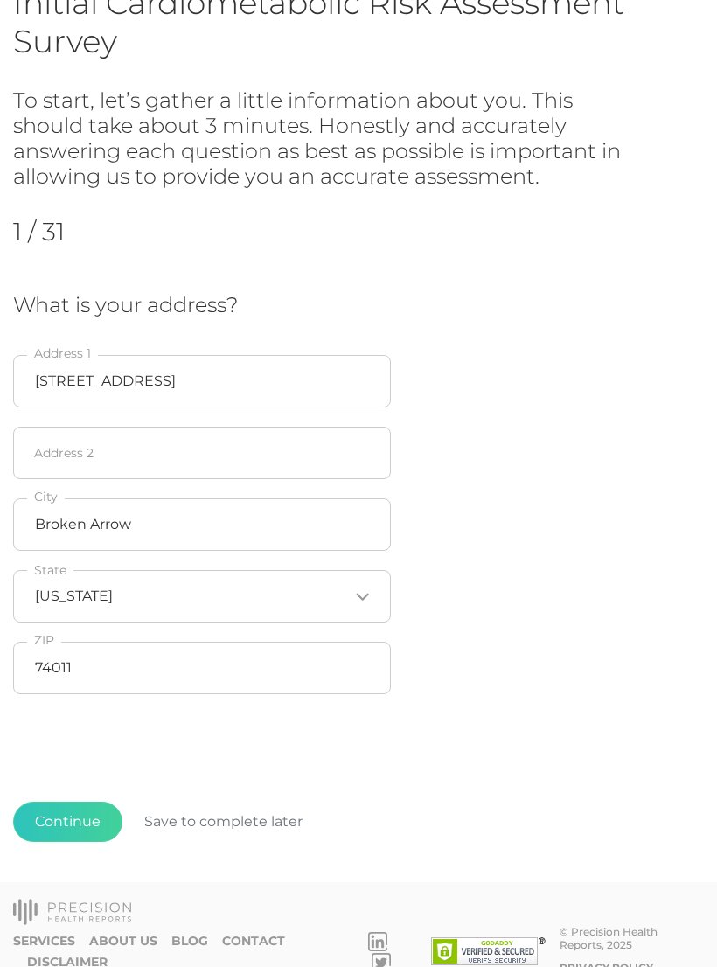
click at [71, 818] on button "Continue" at bounding box center [67, 822] width 109 height 40
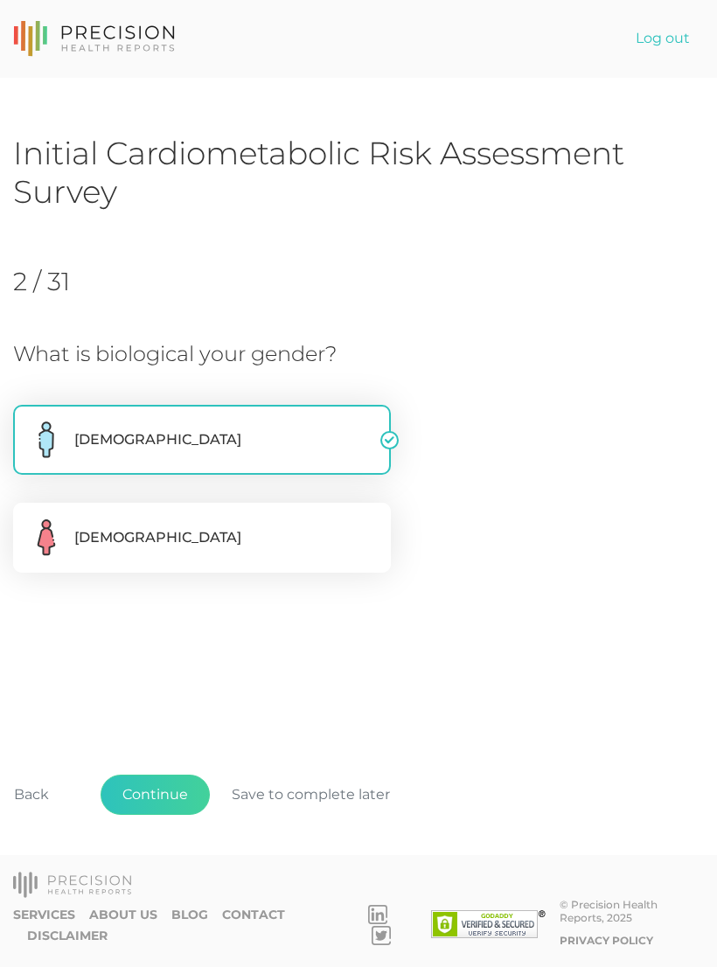
click at [167, 815] on button "Continue" at bounding box center [155, 795] width 109 height 40
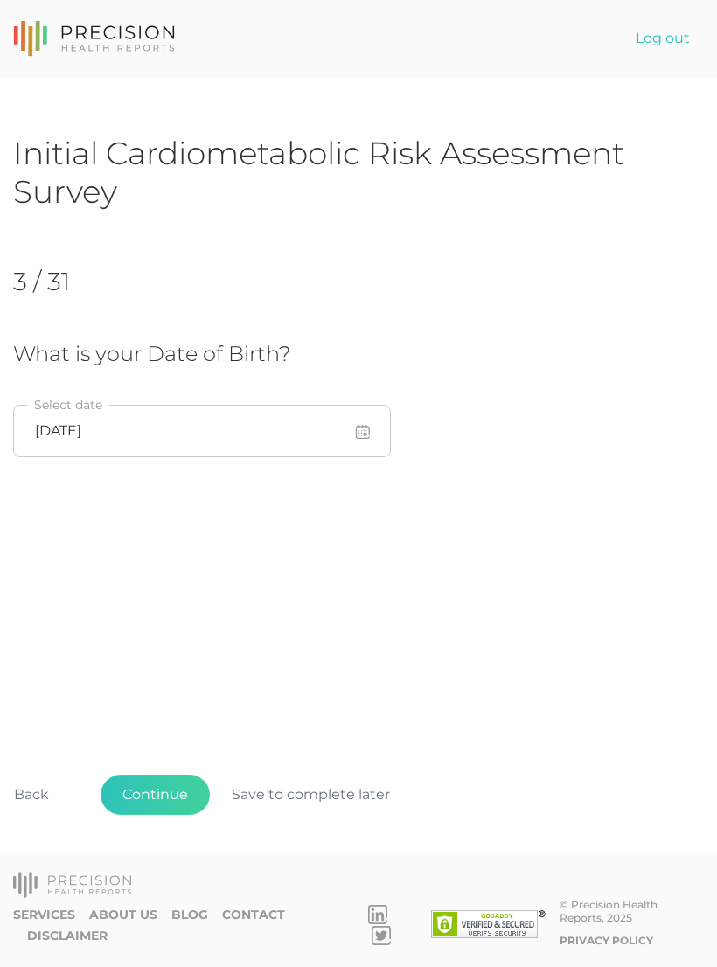
click at [173, 815] on button "Continue" at bounding box center [155, 795] width 109 height 40
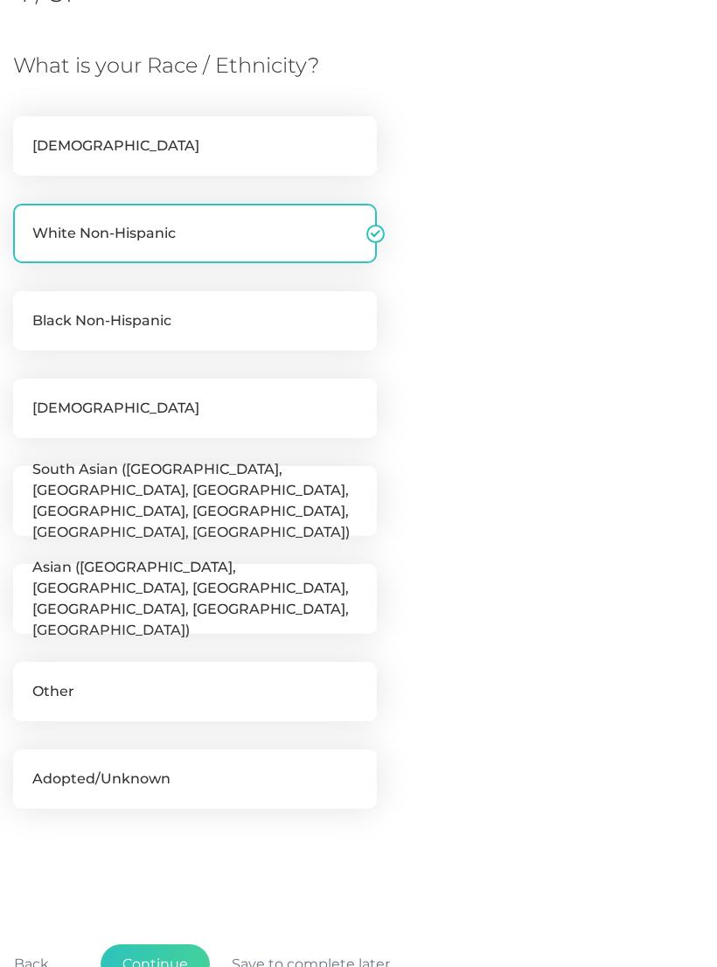
scroll to position [429, 0]
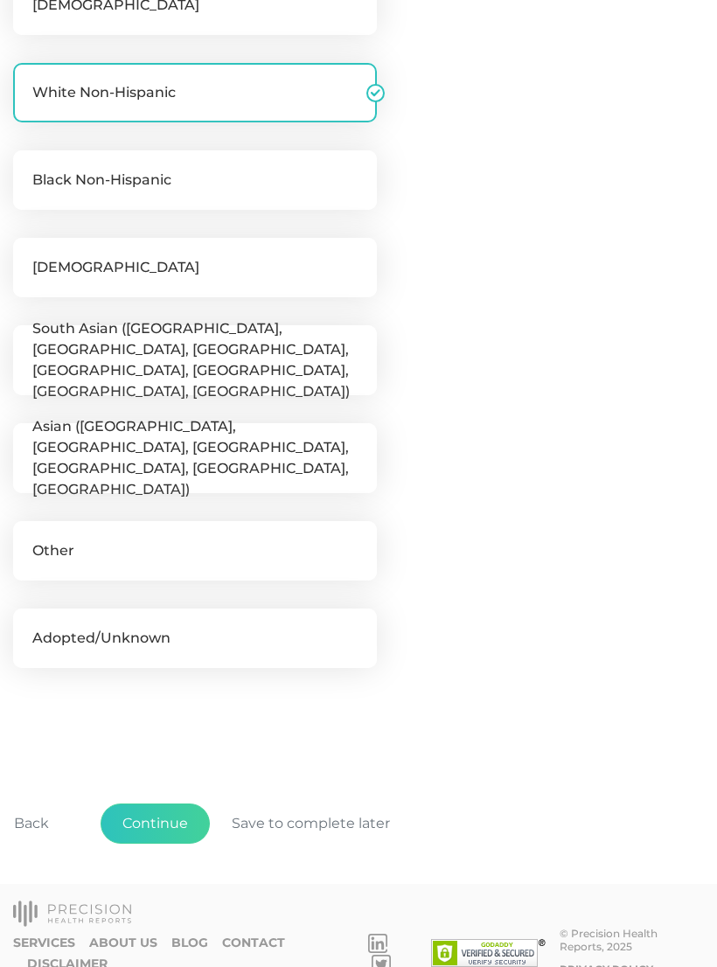
click at [172, 820] on button "Continue" at bounding box center [155, 824] width 109 height 40
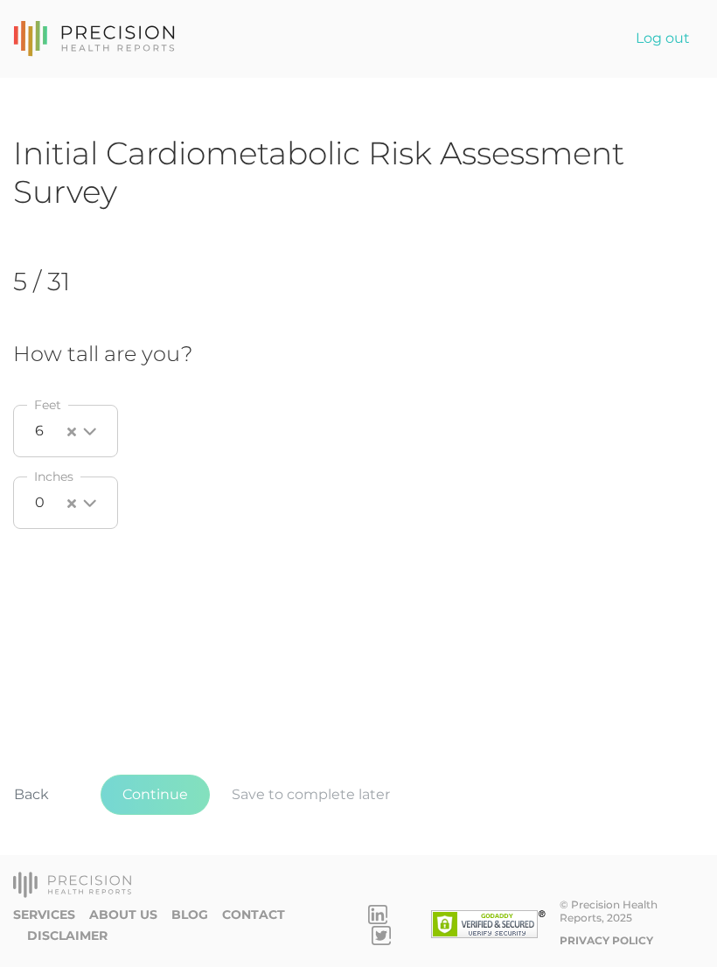
scroll to position [0, 0]
click at [172, 815] on button "Continue" at bounding box center [155, 795] width 109 height 40
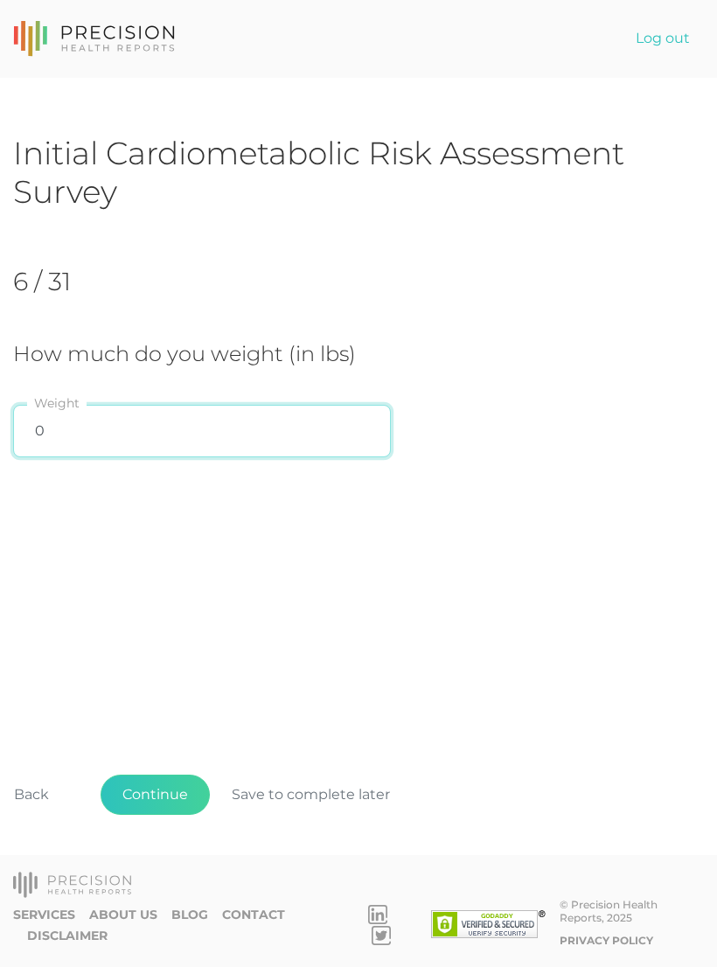
click at [109, 443] on input "0" at bounding box center [202, 431] width 378 height 52
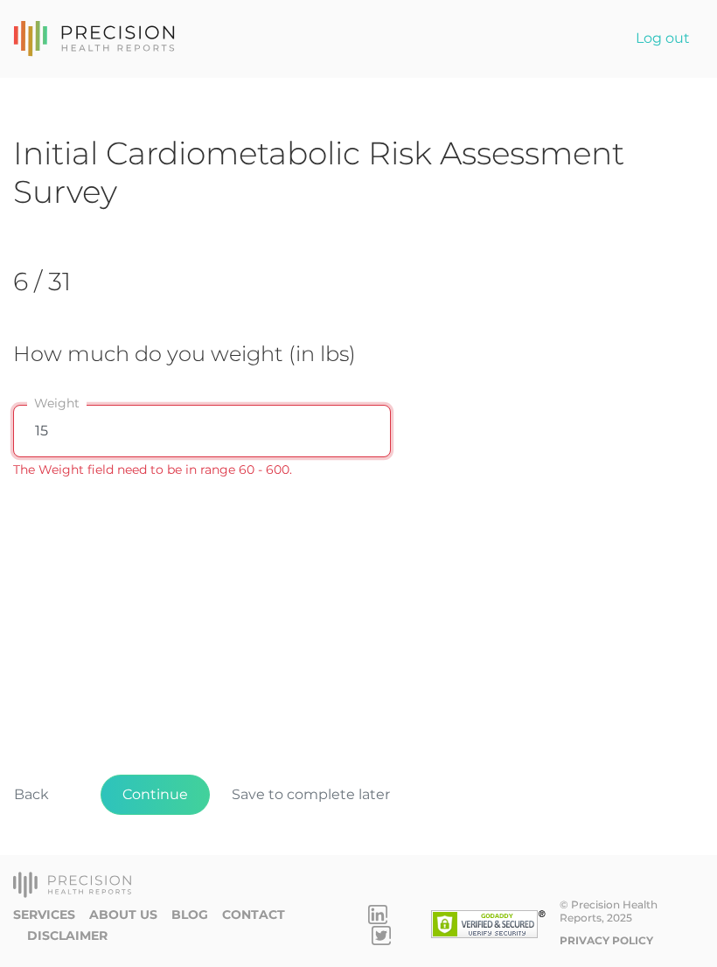
type input "150"
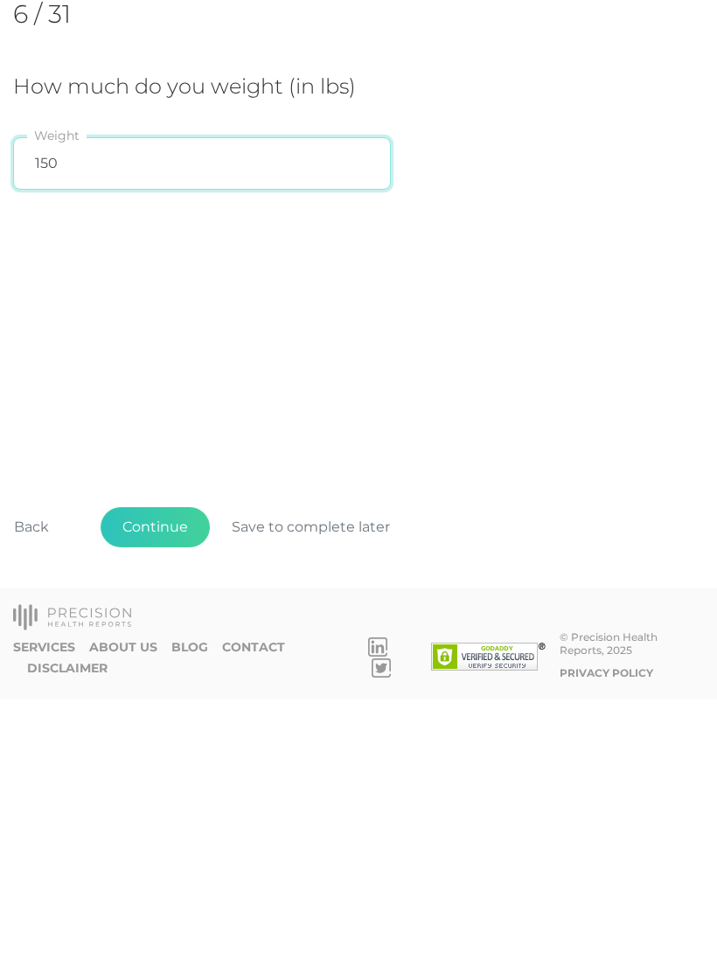
scroll to position [27, 0]
click at [166, 775] on button "Continue" at bounding box center [155, 795] width 109 height 40
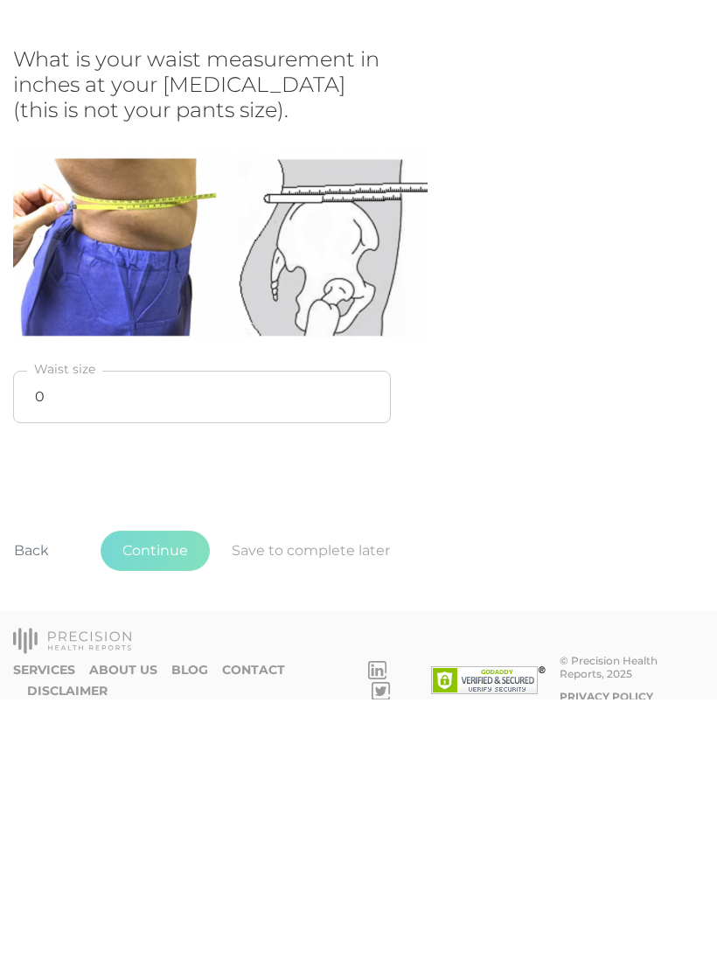
scroll to position [0, 0]
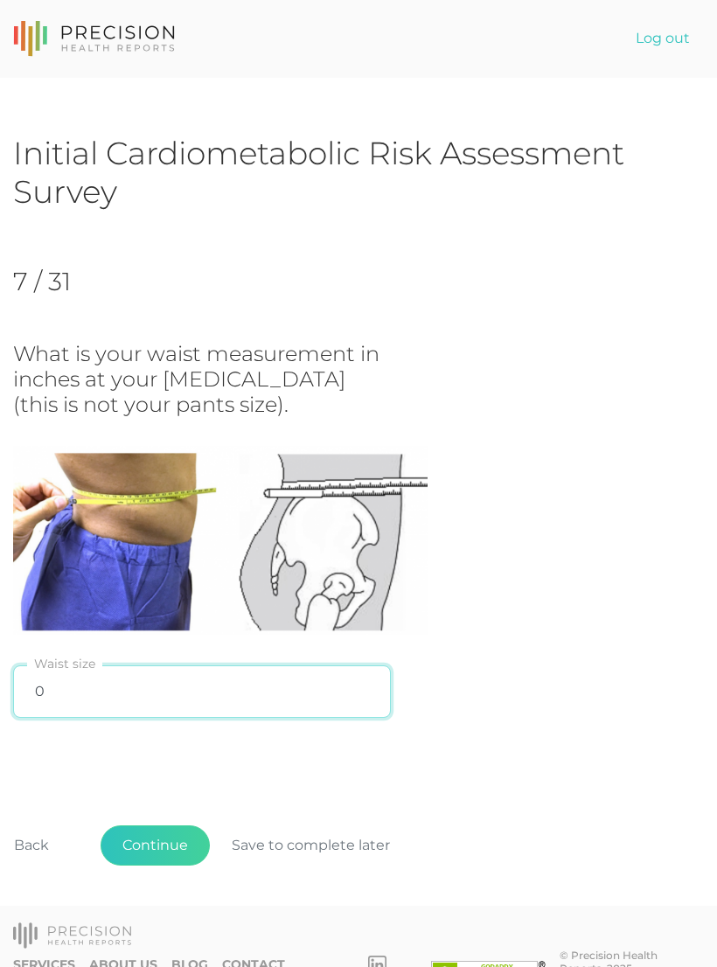
click at [96, 679] on input "0" at bounding box center [202, 691] width 378 height 52
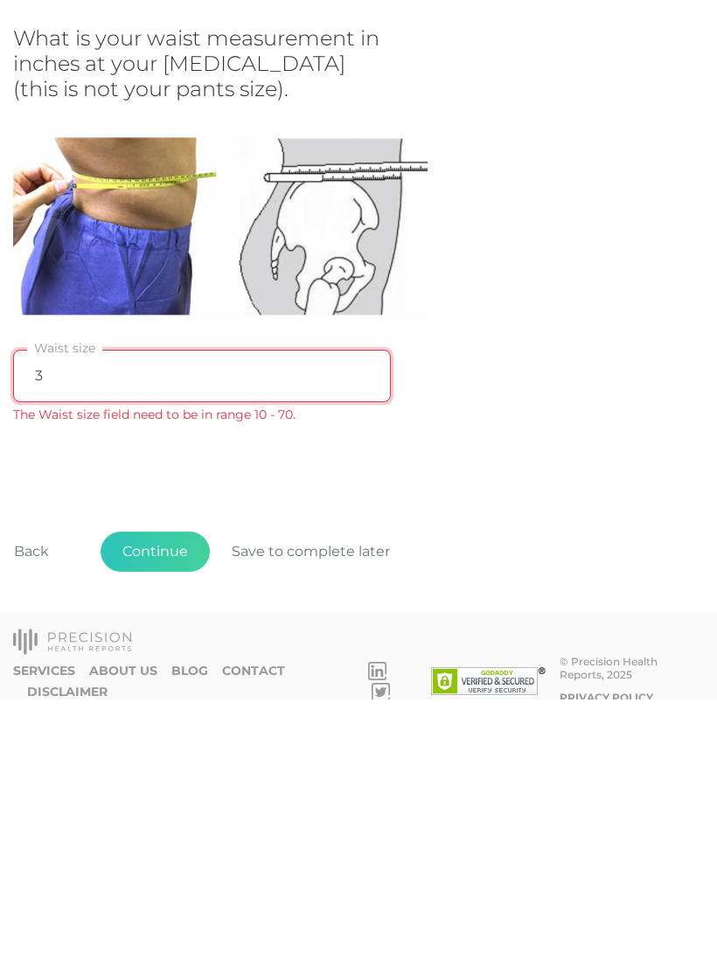
type input "32"
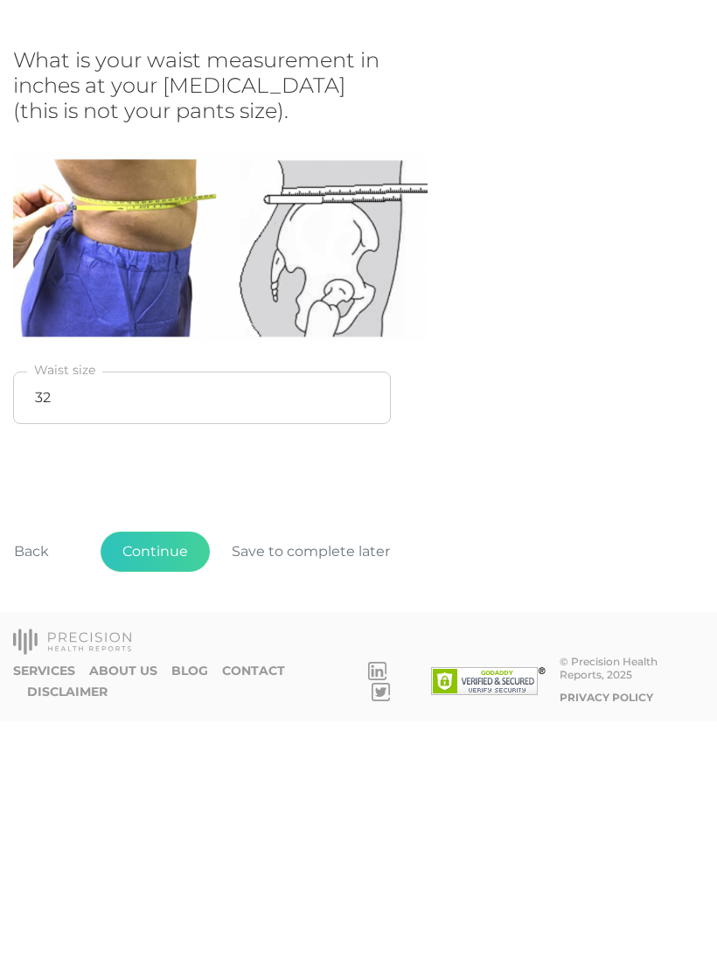
click at [177, 777] on button "Continue" at bounding box center [155, 797] width 109 height 40
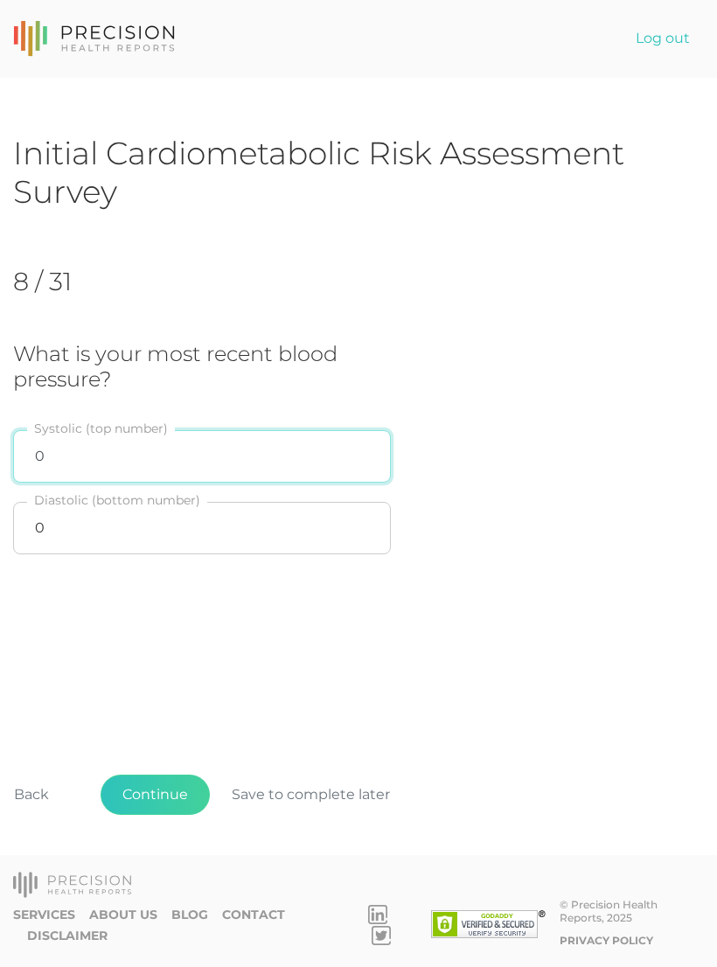
click at [108, 453] on input "0" at bounding box center [202, 456] width 378 height 52
type input "134"
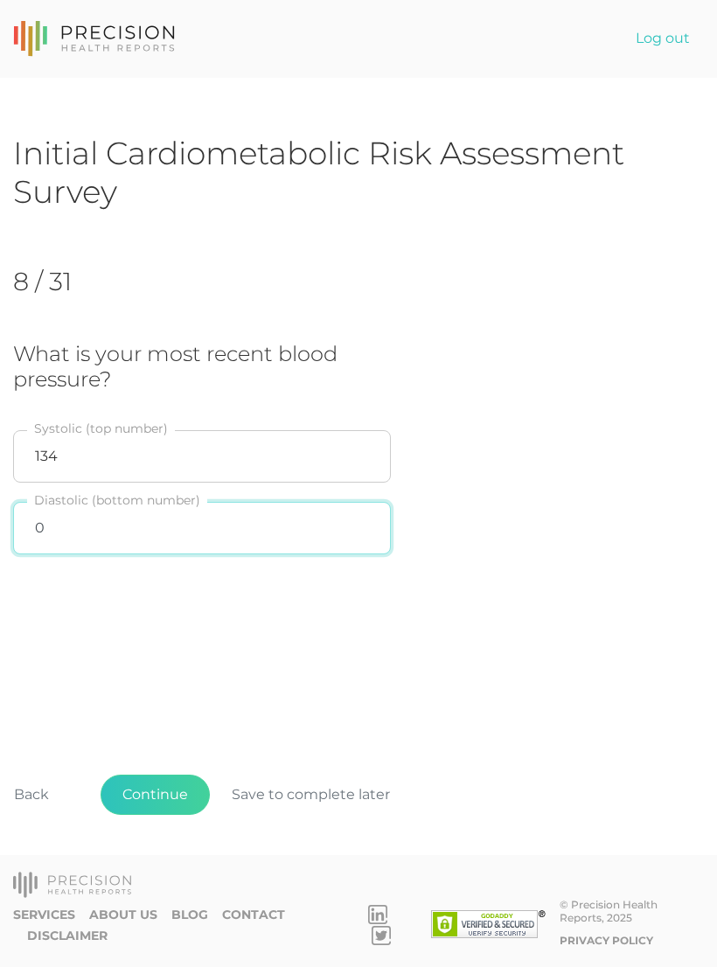
click at [94, 519] on input "0" at bounding box center [202, 528] width 378 height 52
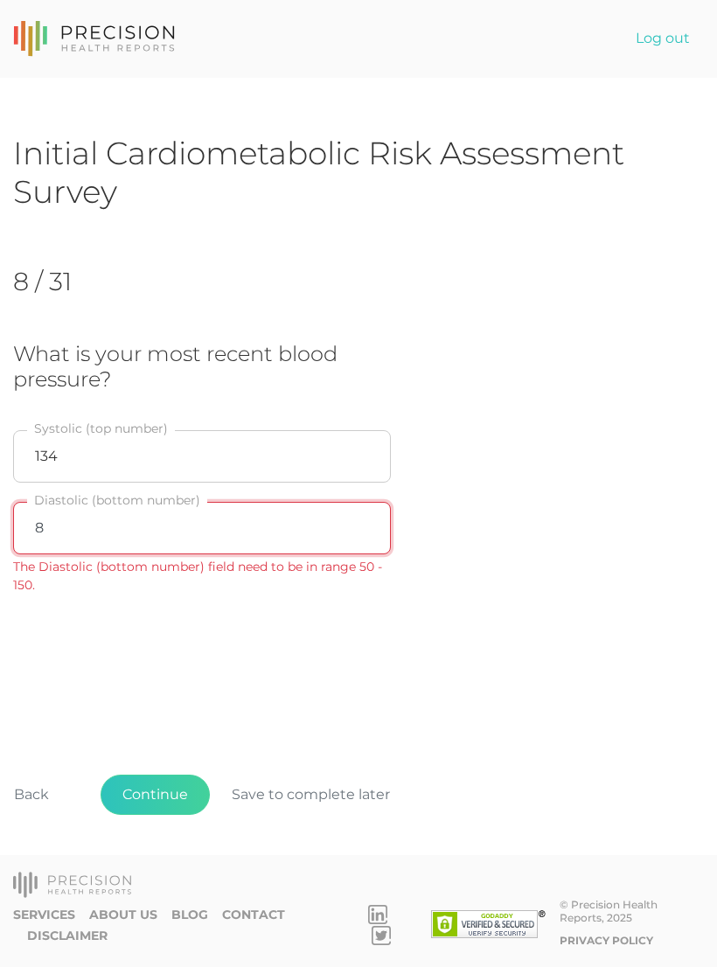
type input "85"
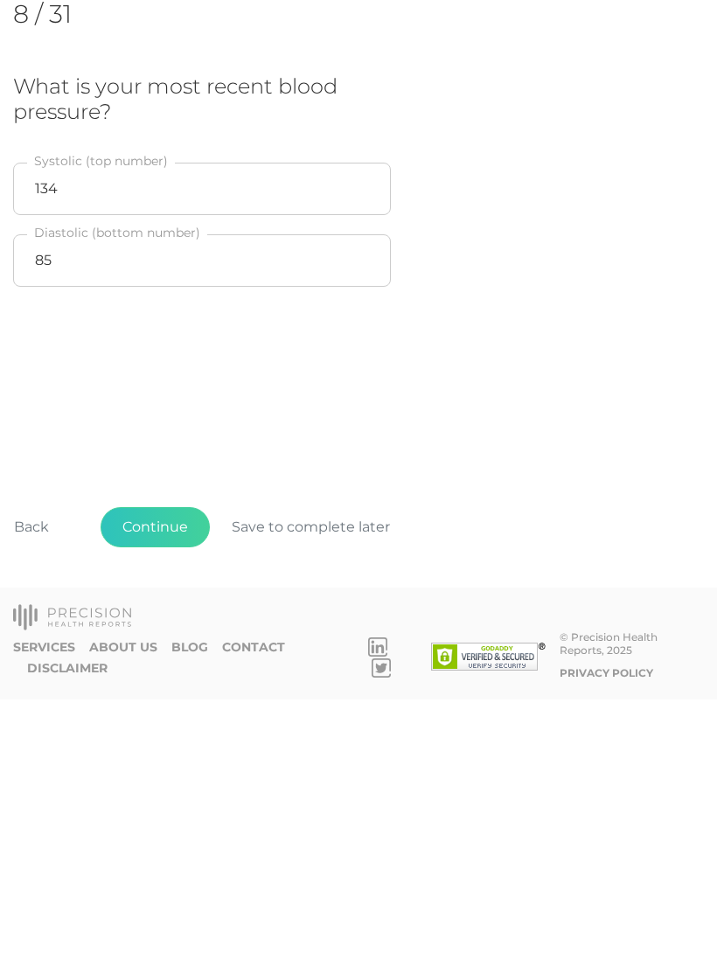
click at [165, 775] on button "Continue" at bounding box center [155, 795] width 109 height 40
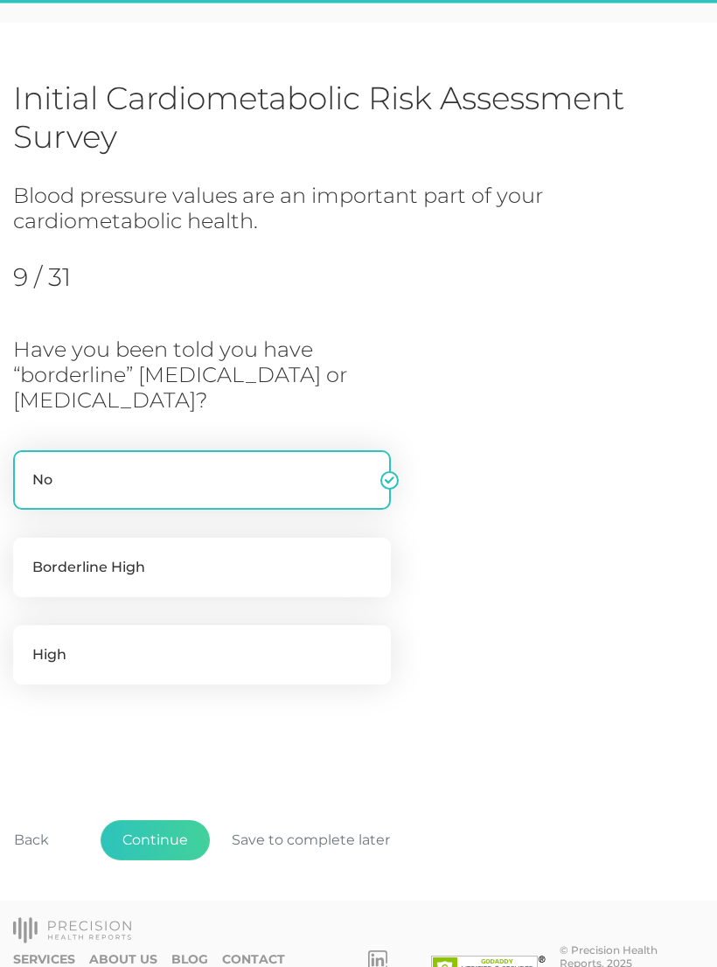
scroll to position [69, 0]
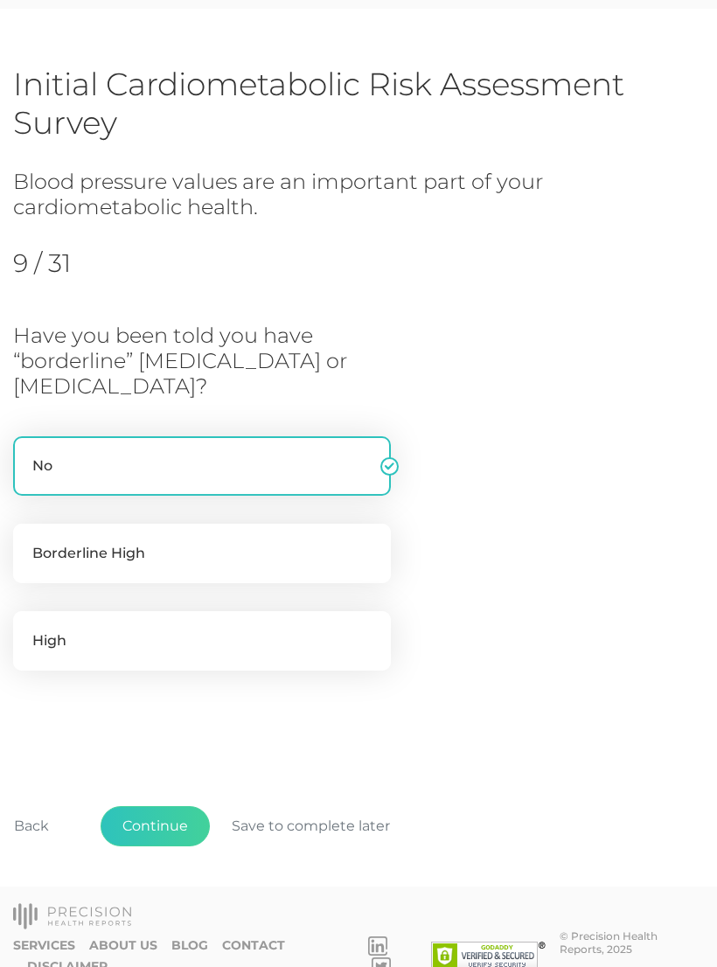
click at [286, 465] on label "No" at bounding box center [202, 465] width 378 height 59
click at [27, 454] on input "No" at bounding box center [20, 444] width 14 height 17
click at [92, 646] on label "High" at bounding box center [202, 640] width 378 height 59
click at [27, 629] on input "High" at bounding box center [20, 619] width 14 height 17
radio input "true"
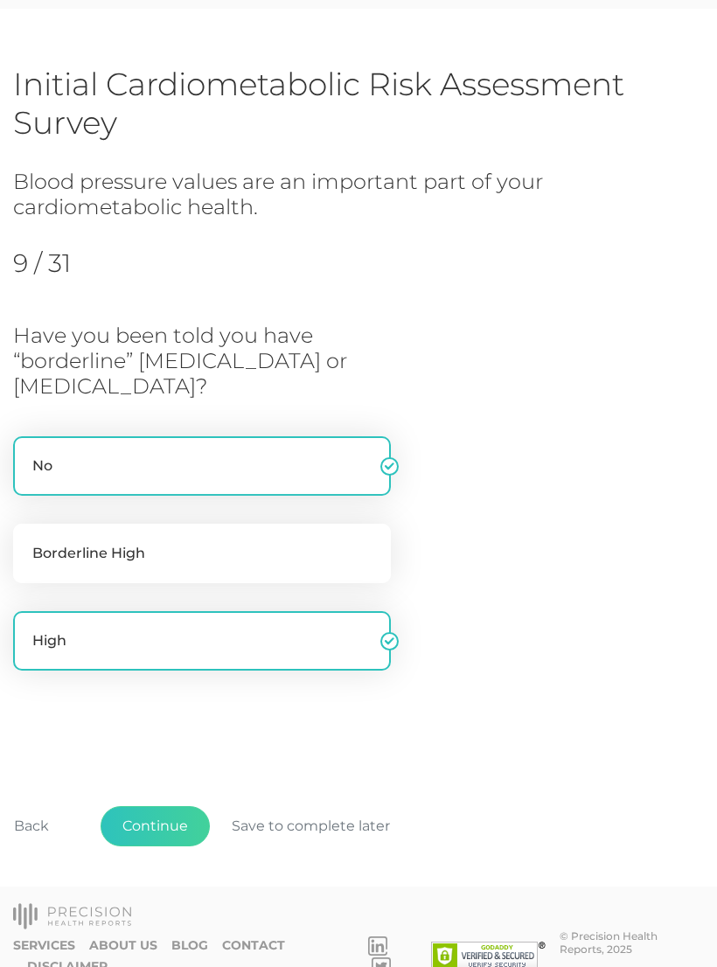
radio input "false"
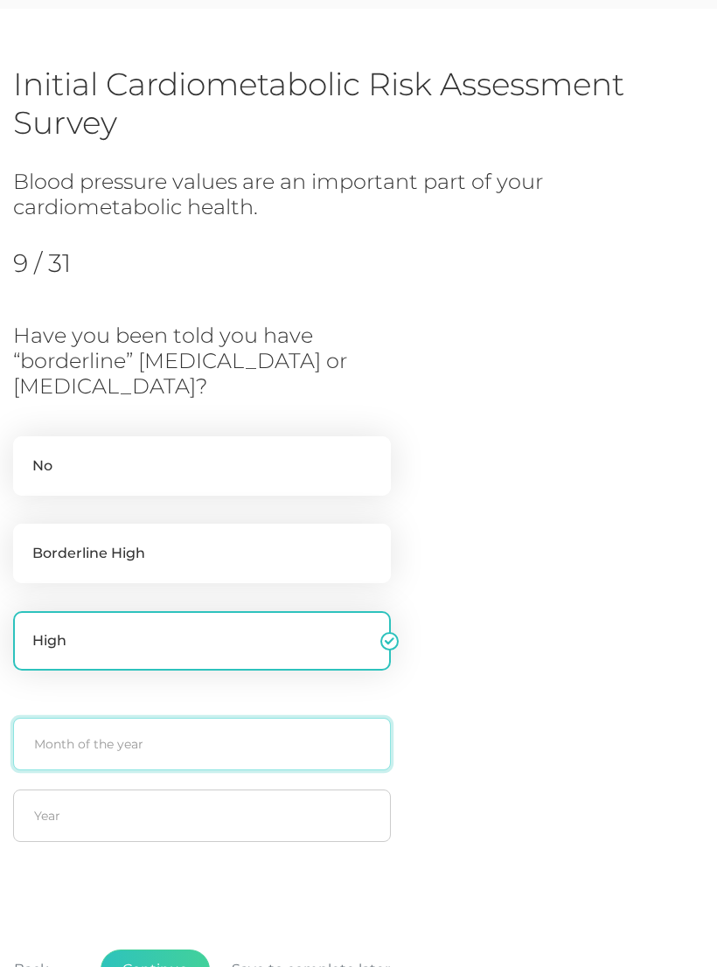
click at [138, 739] on input "text" at bounding box center [202, 744] width 378 height 52
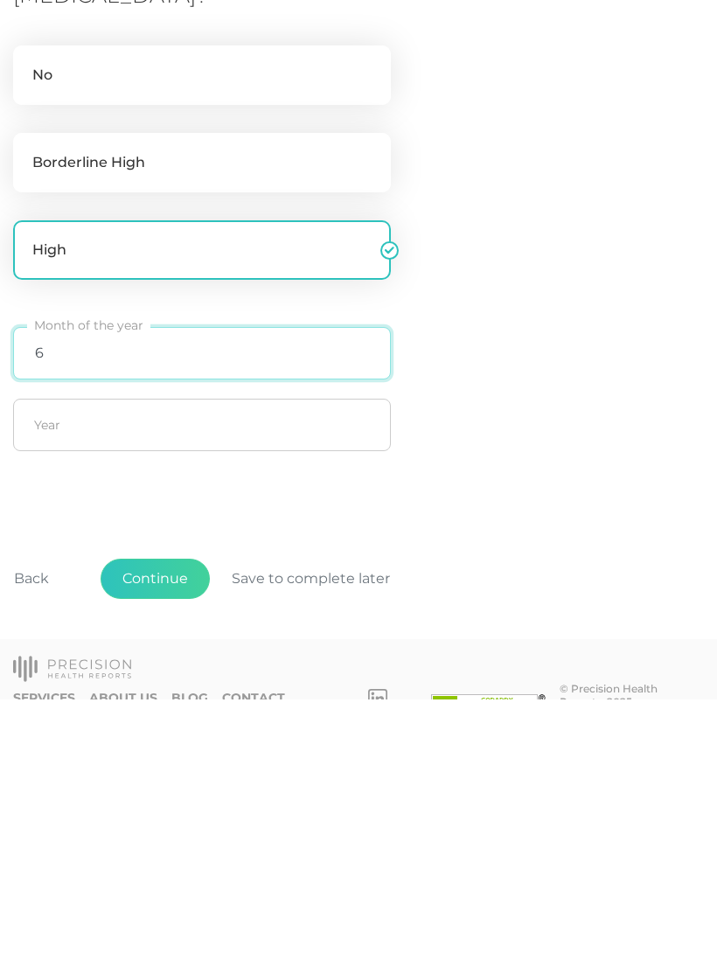
type input "6"
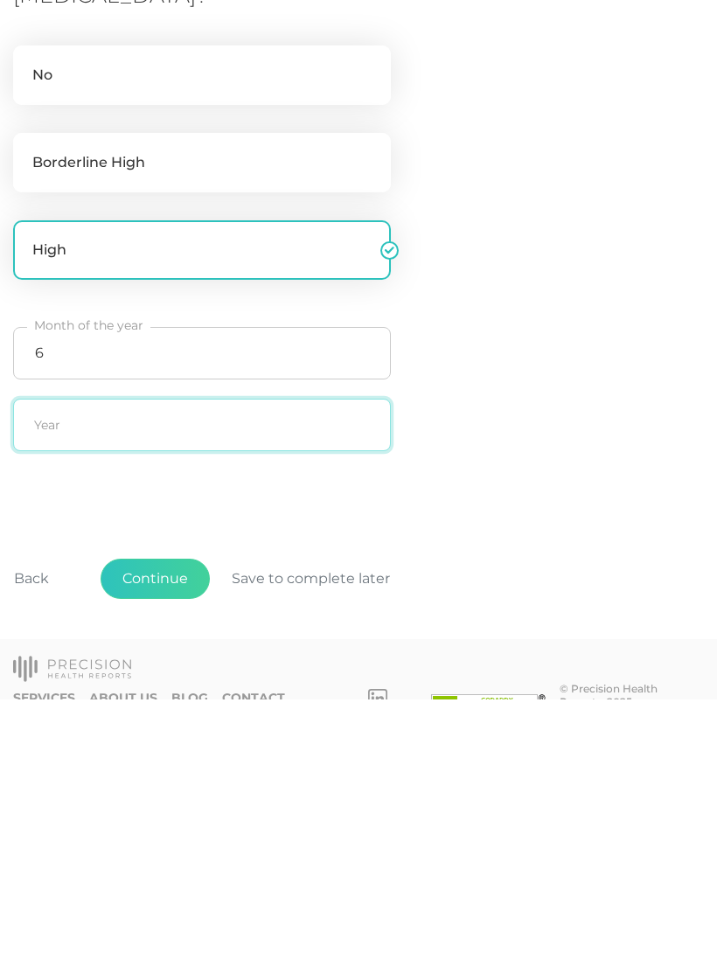
click at [110, 666] on input "text" at bounding box center [202, 692] width 378 height 52
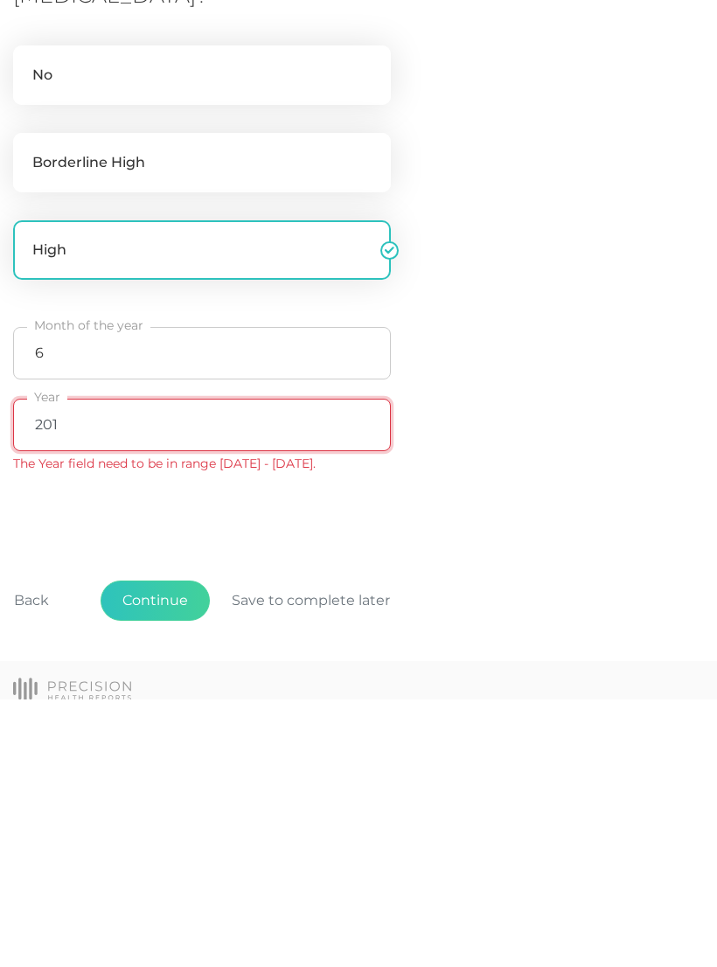
type input "2010"
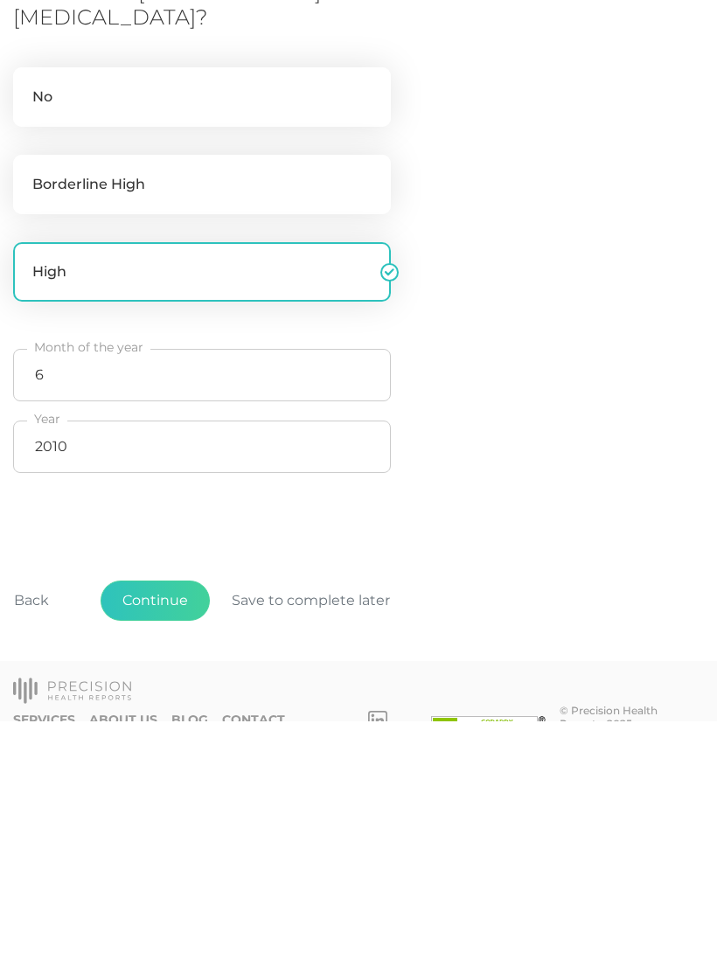
click at [164, 826] on button "Continue" at bounding box center [155, 846] width 109 height 40
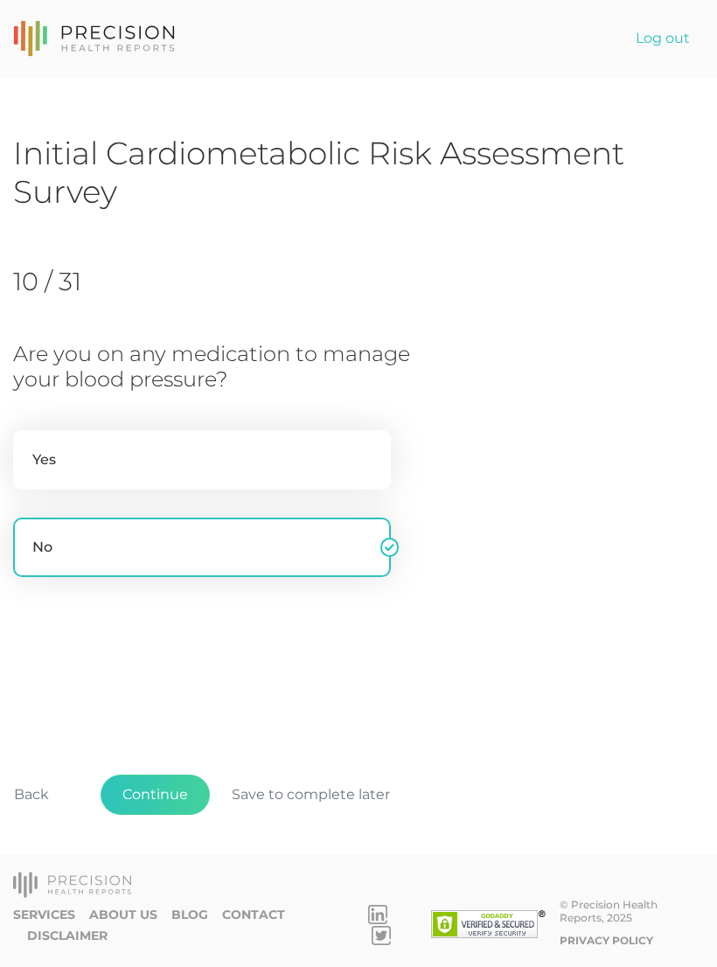
click at [115, 460] on label "Yes" at bounding box center [202, 459] width 378 height 59
click at [27, 448] on input "Yes" at bounding box center [20, 438] width 14 height 17
radio input "true"
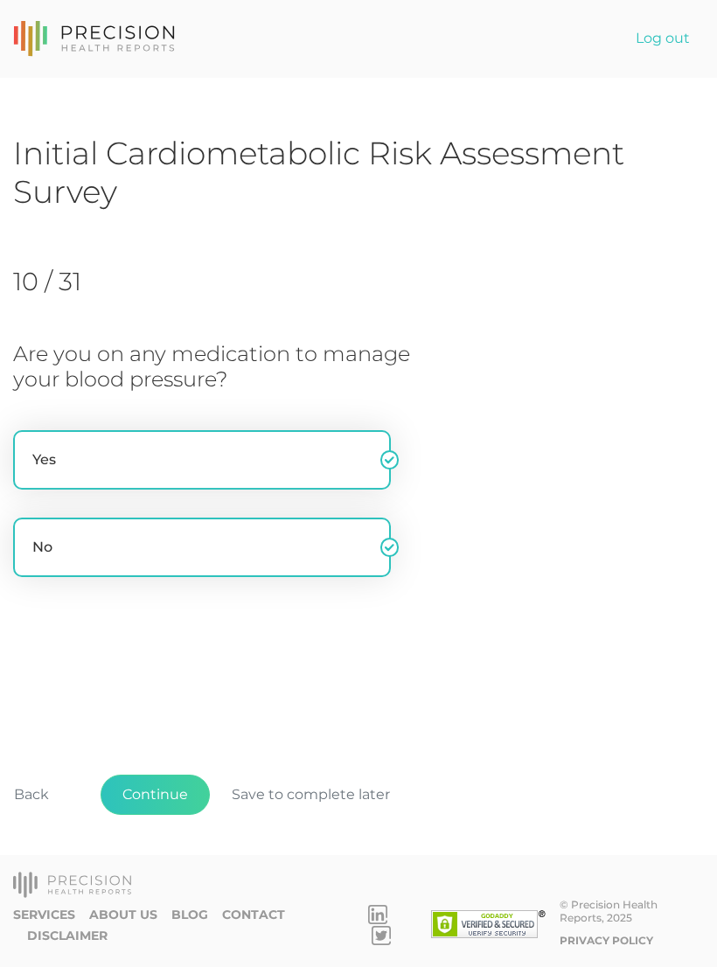
radio input "false"
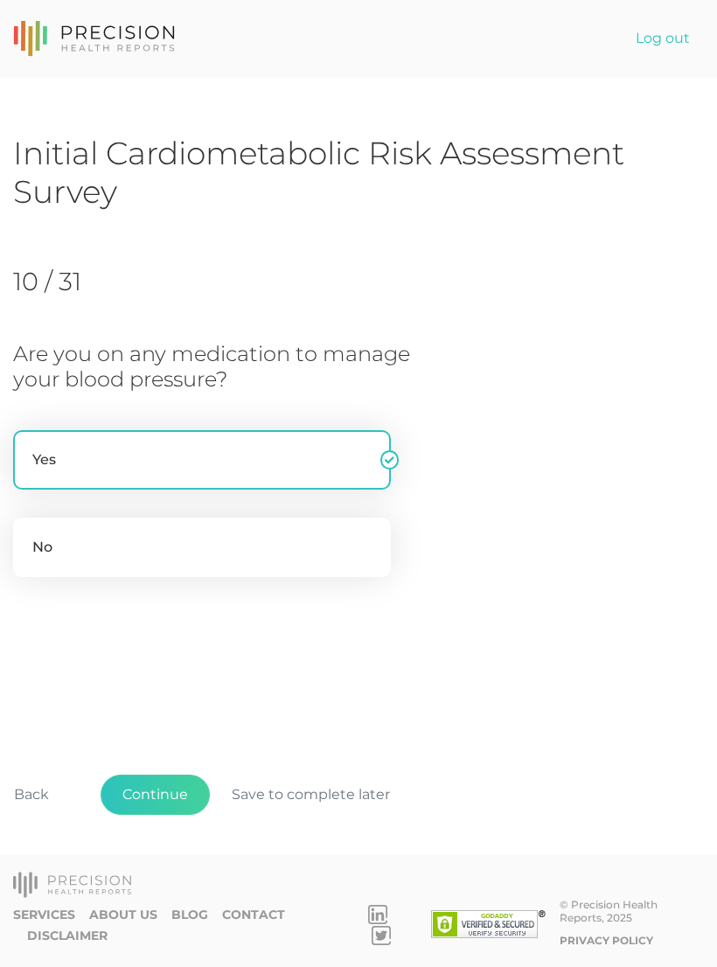
click at [166, 815] on button "Continue" at bounding box center [155, 795] width 109 height 40
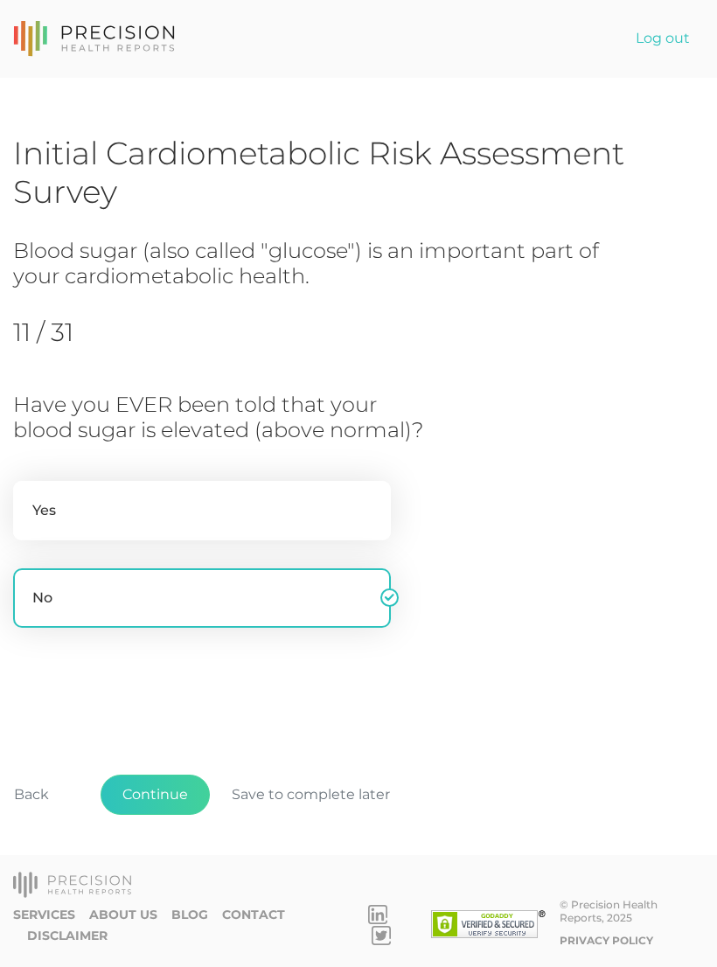
click at [149, 506] on label "Yes" at bounding box center [202, 510] width 378 height 59
click at [27, 498] on input "Yes" at bounding box center [20, 489] width 14 height 17
radio input "true"
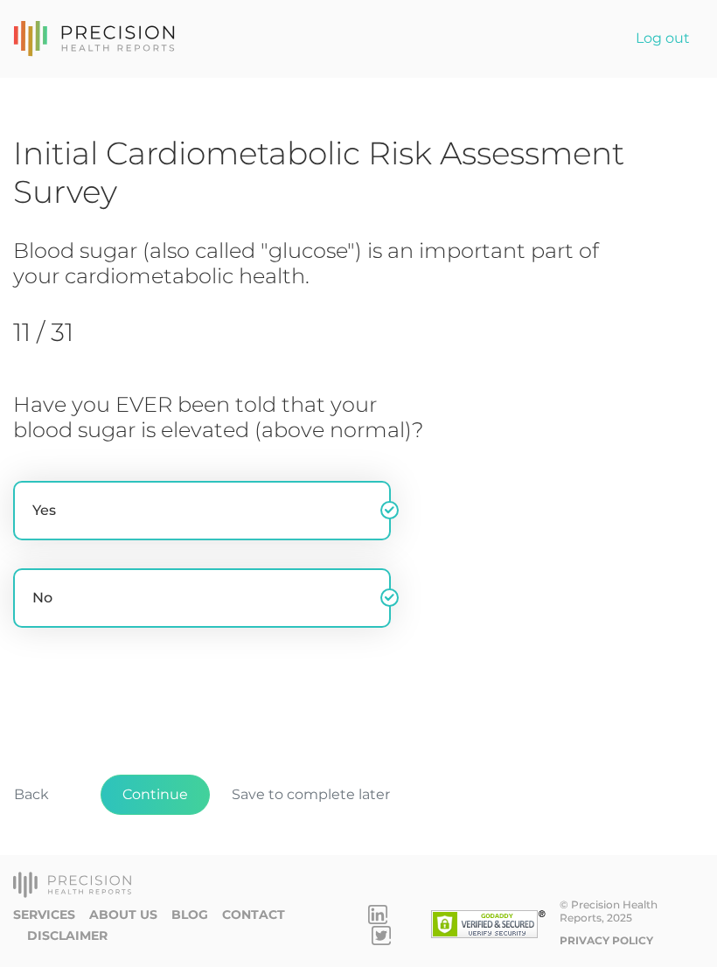
radio input "false"
click at [172, 815] on button "Continue" at bounding box center [155, 795] width 109 height 40
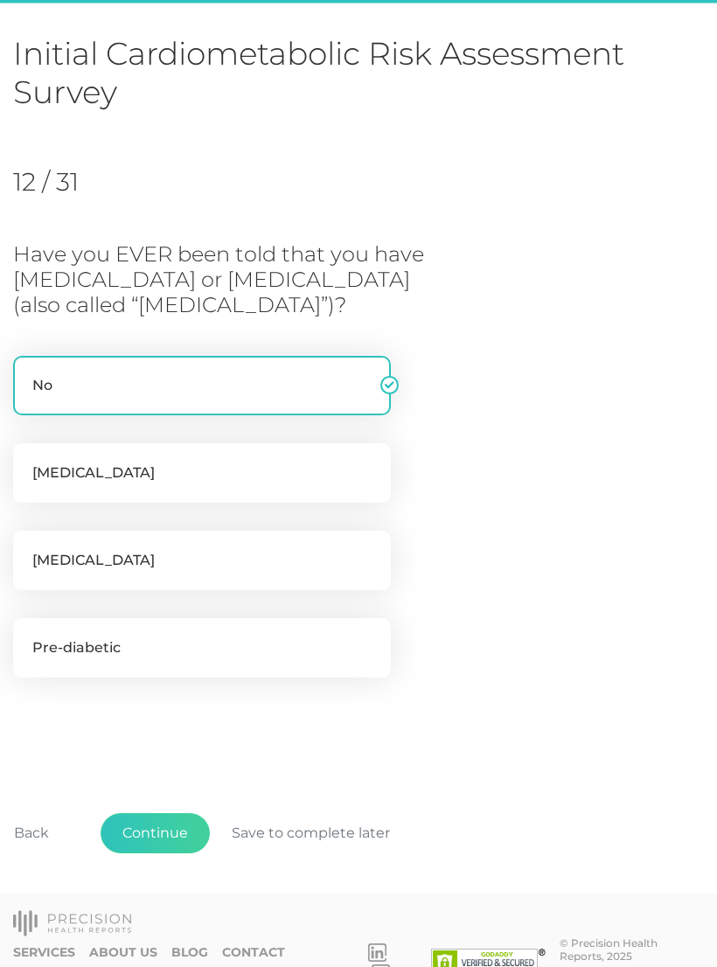
scroll to position [108, 0]
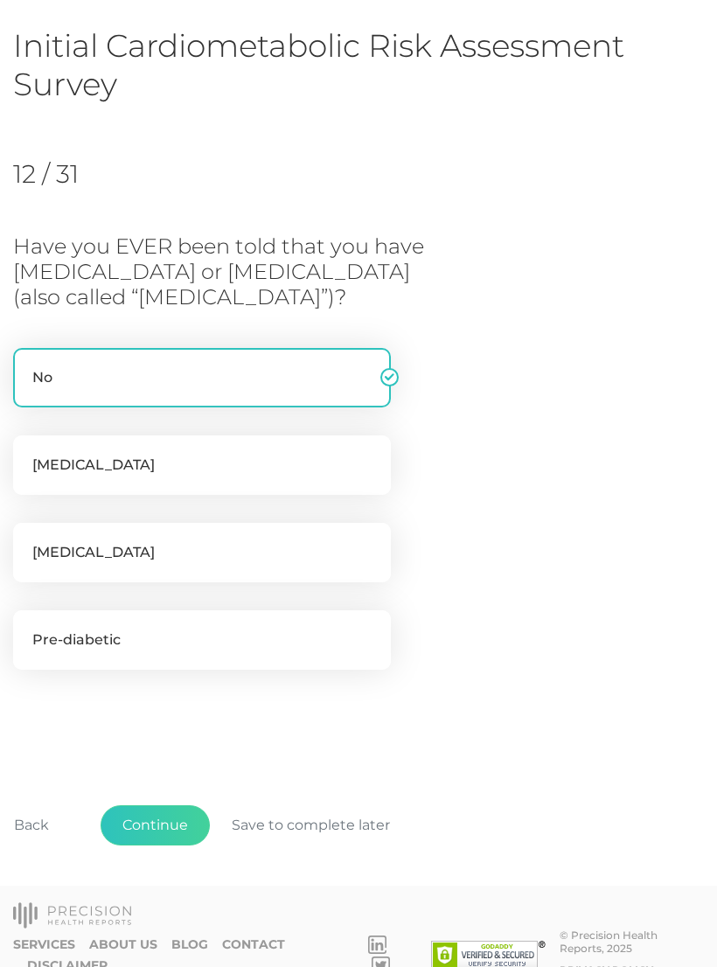
click at [177, 379] on label "No" at bounding box center [202, 377] width 378 height 59
click at [27, 366] on input "No" at bounding box center [20, 356] width 14 height 17
checkbox input "false"
click at [141, 554] on label "[MEDICAL_DATA]" at bounding box center [202, 552] width 378 height 59
click at [27, 540] on input "[MEDICAL_DATA]" at bounding box center [20, 531] width 14 height 17
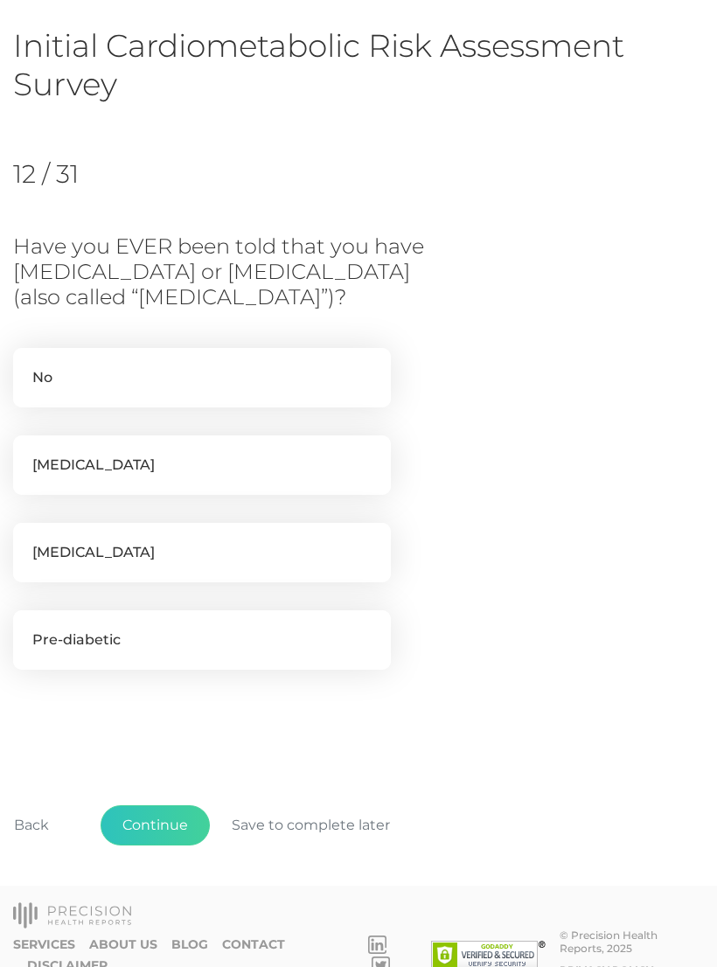
checkbox input "true"
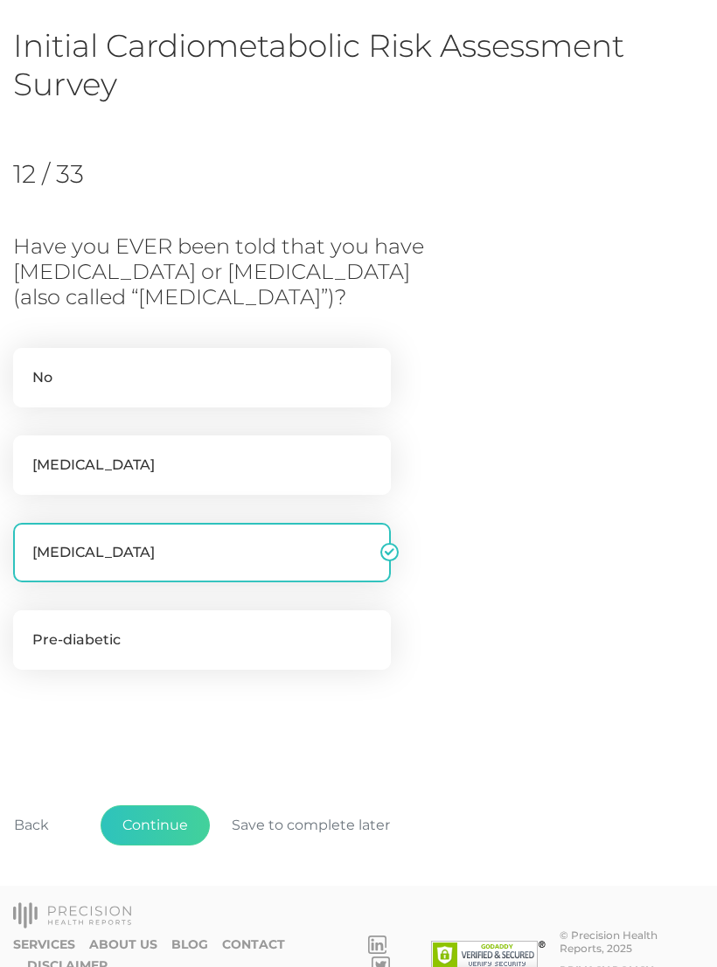
click at [179, 817] on button "Continue" at bounding box center [155, 825] width 109 height 40
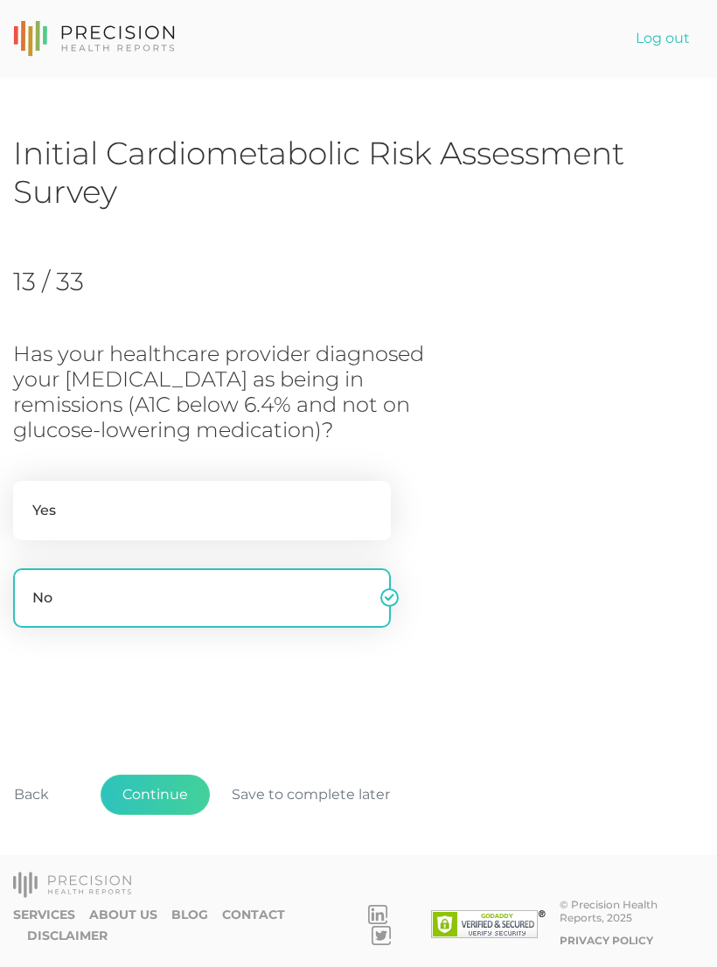
click at [159, 815] on button "Continue" at bounding box center [155, 795] width 109 height 40
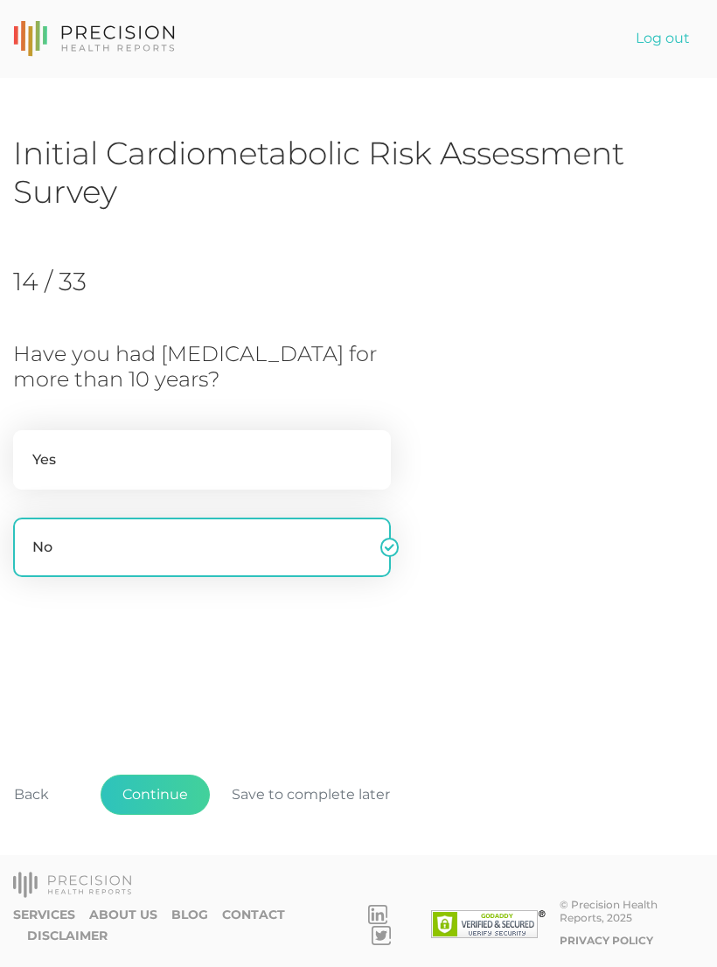
click at [181, 815] on button "Continue" at bounding box center [155, 795] width 109 height 40
click at [189, 439] on label "Yes" at bounding box center [202, 459] width 378 height 59
click at [27, 439] on input "Yes" at bounding box center [20, 438] width 14 height 17
radio input "true"
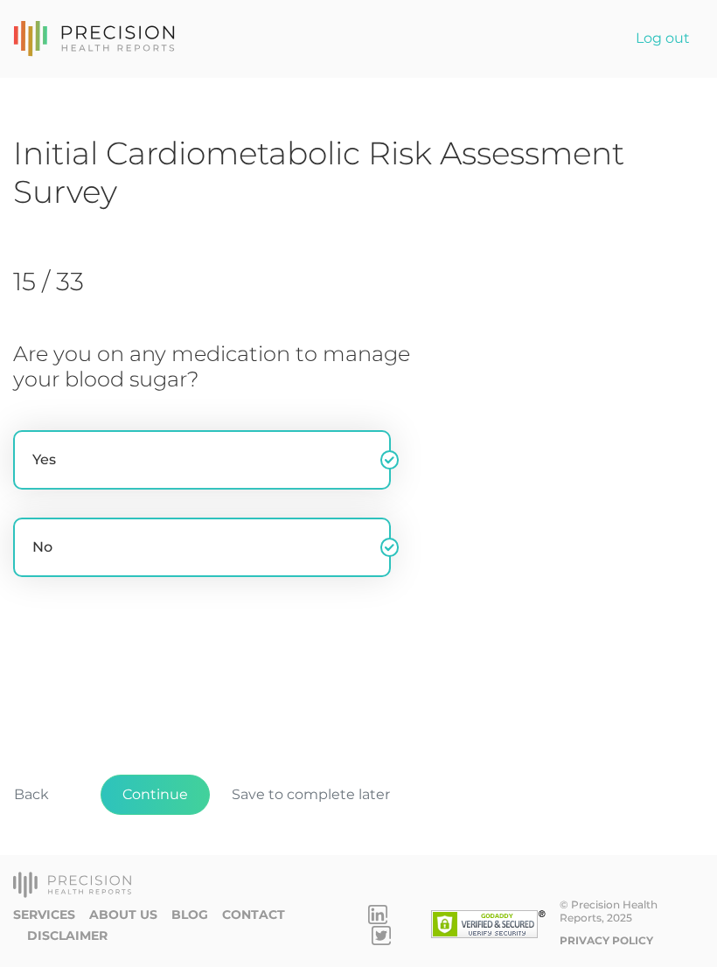
radio input "false"
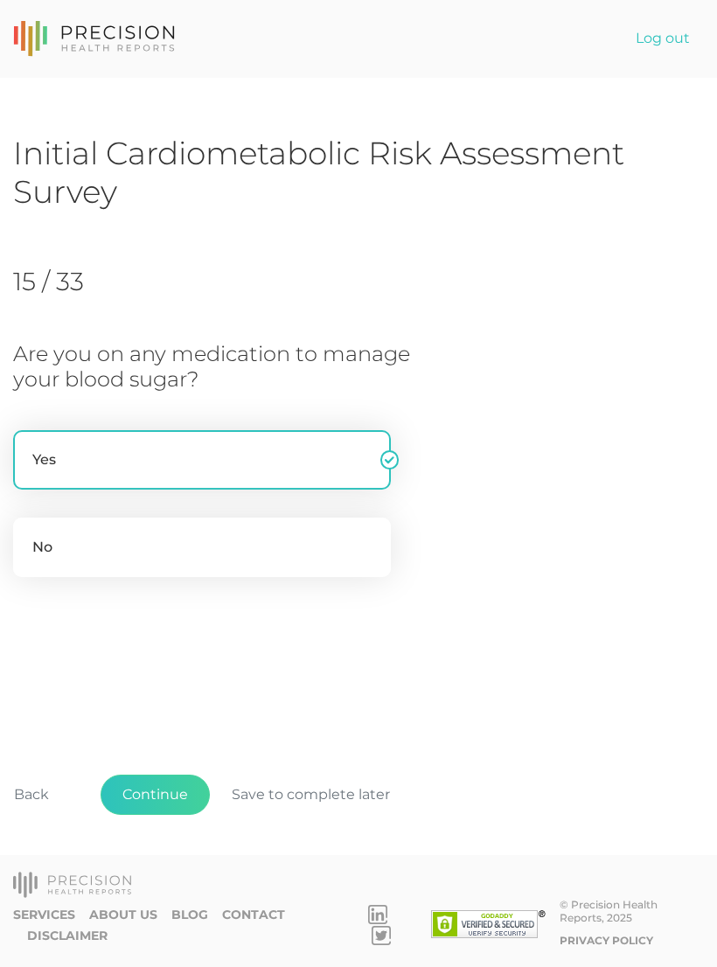
click at [168, 815] on button "Continue" at bounding box center [155, 795] width 109 height 40
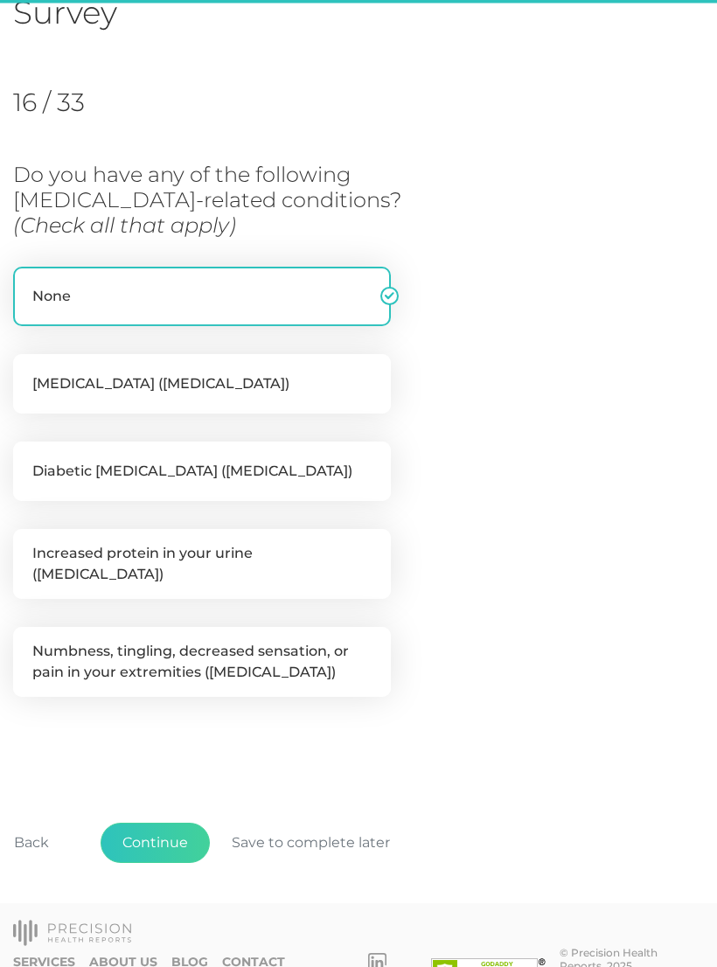
scroll to position [186, 0]
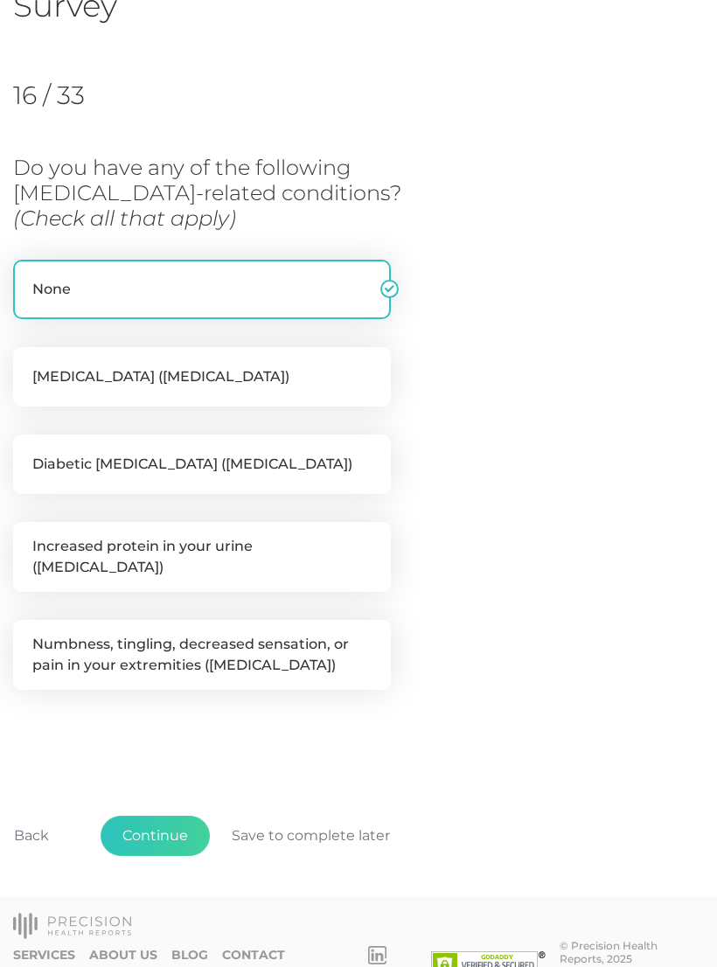
click at [169, 824] on button "Continue" at bounding box center [155, 836] width 109 height 40
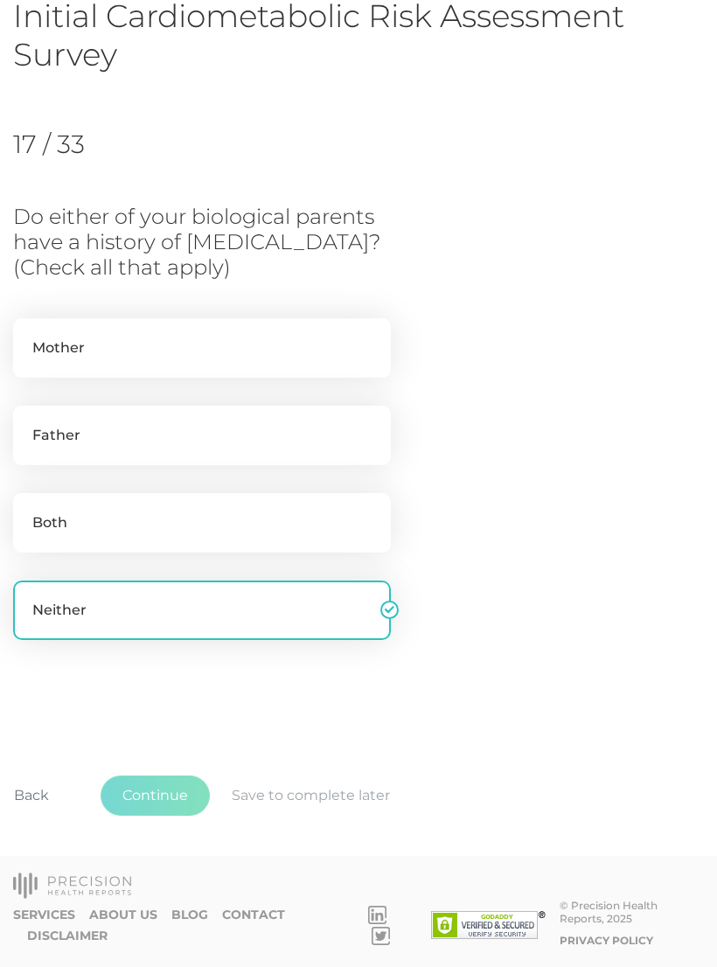
scroll to position [108, 0]
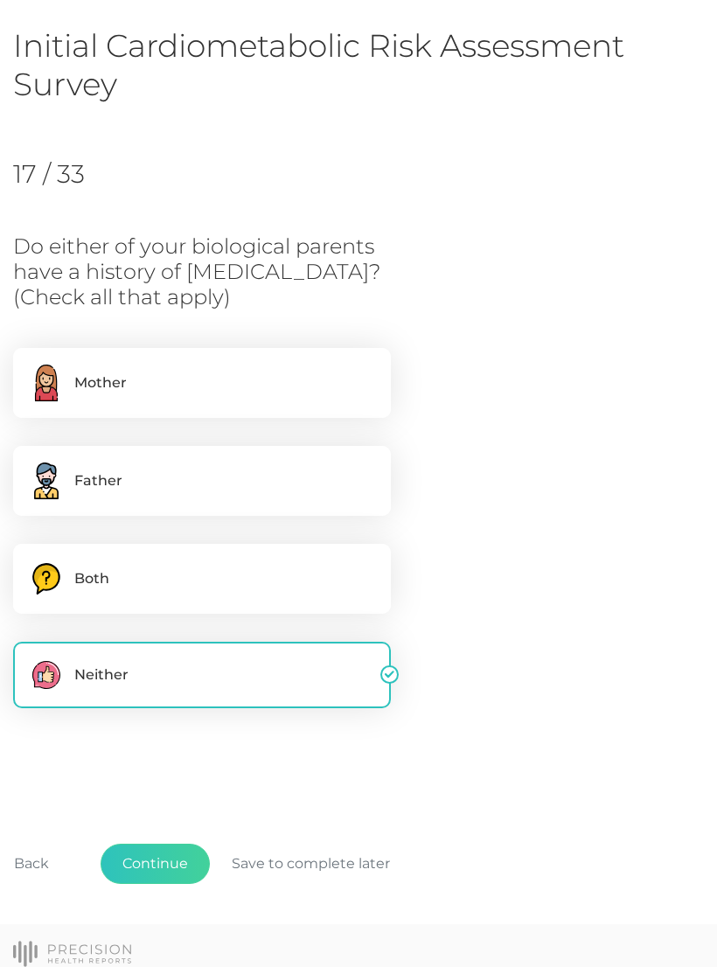
click at [149, 378] on label "Mother" at bounding box center [202, 383] width 378 height 70
click at [27, 366] on input "Mother" at bounding box center [20, 356] width 14 height 17
checkbox input "true"
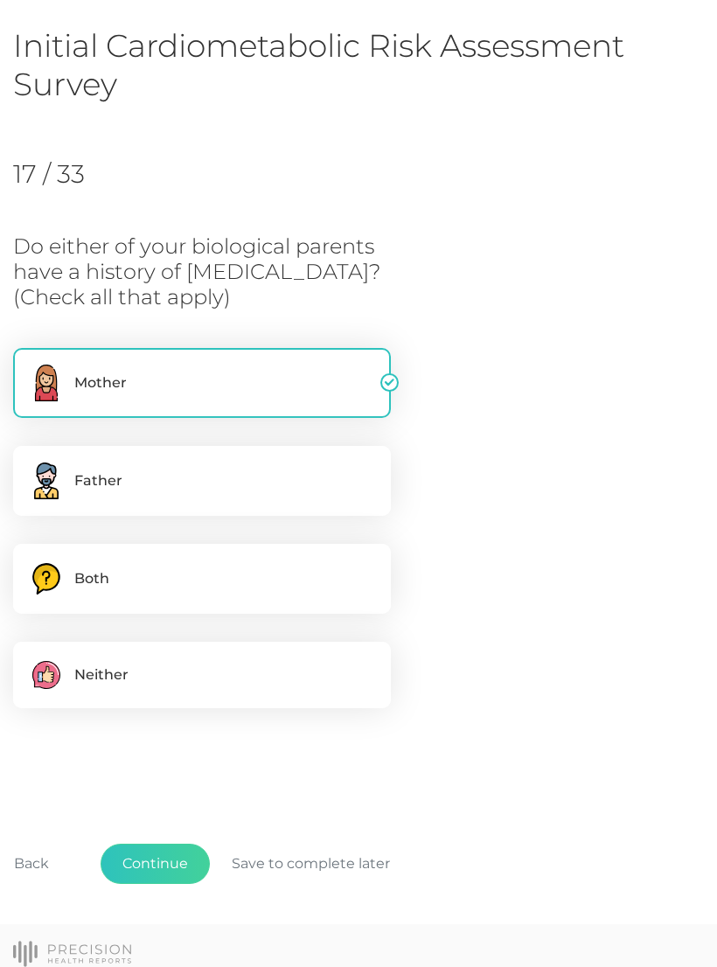
checkbox input "false"
click at [171, 871] on button "Continue" at bounding box center [155, 864] width 109 height 40
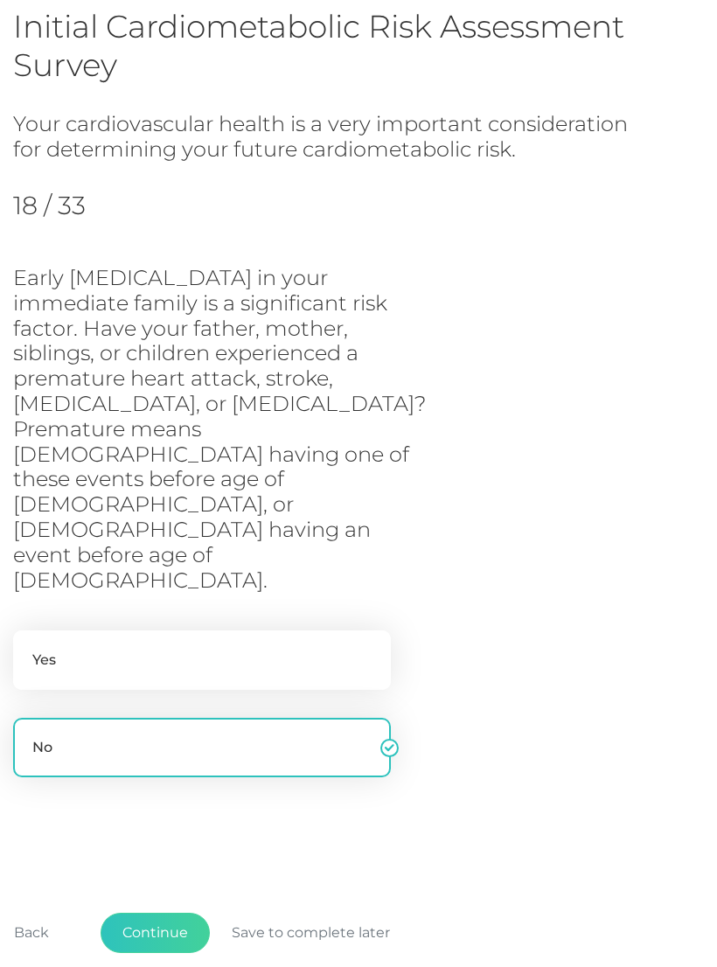
scroll to position [129, 0]
click at [153, 629] on label "Yes" at bounding box center [202, 658] width 378 height 59
click at [27, 629] on input "Yes" at bounding box center [20, 637] width 14 height 17
radio input "true"
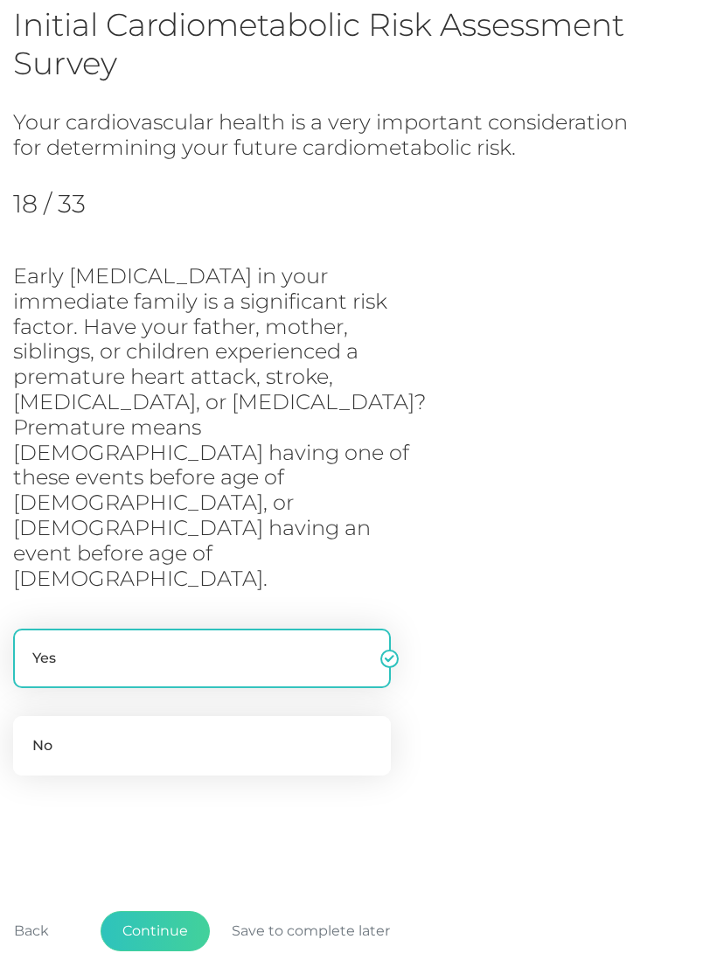
click at [164, 716] on label "No" at bounding box center [202, 745] width 378 height 59
click at [27, 716] on input "No" at bounding box center [20, 724] width 14 height 17
radio input "true"
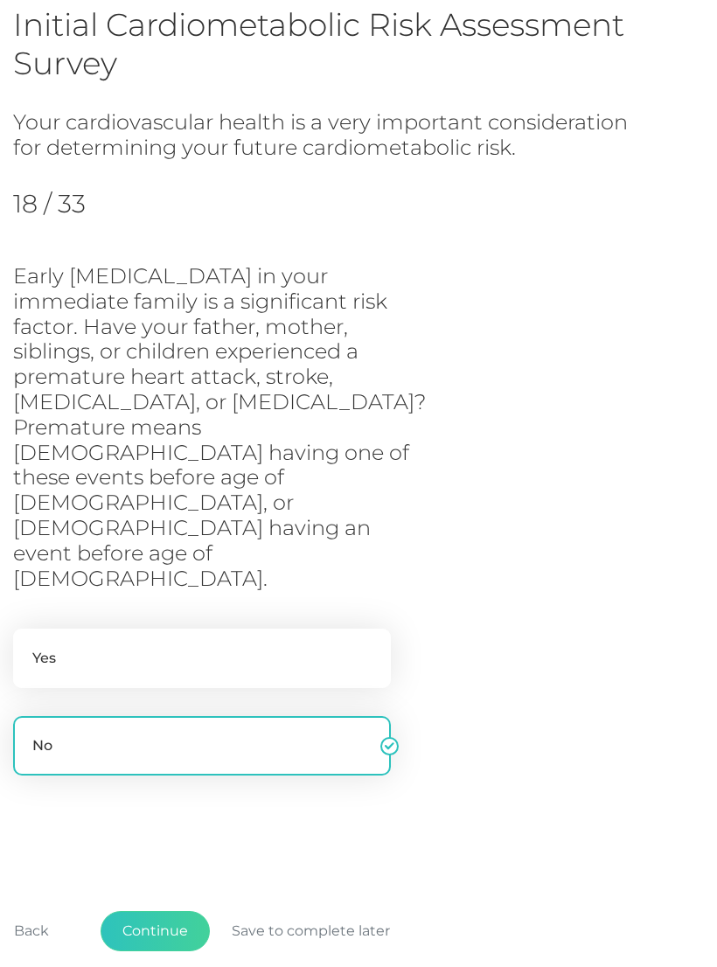
click at [169, 911] on button "Continue" at bounding box center [155, 931] width 109 height 40
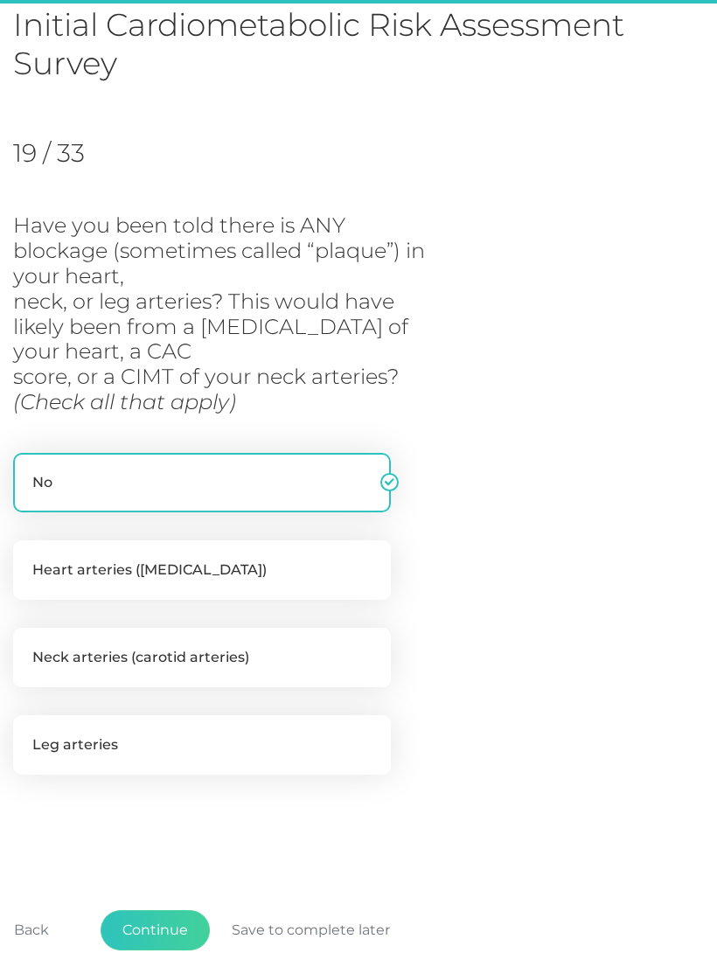
scroll to position [230, 0]
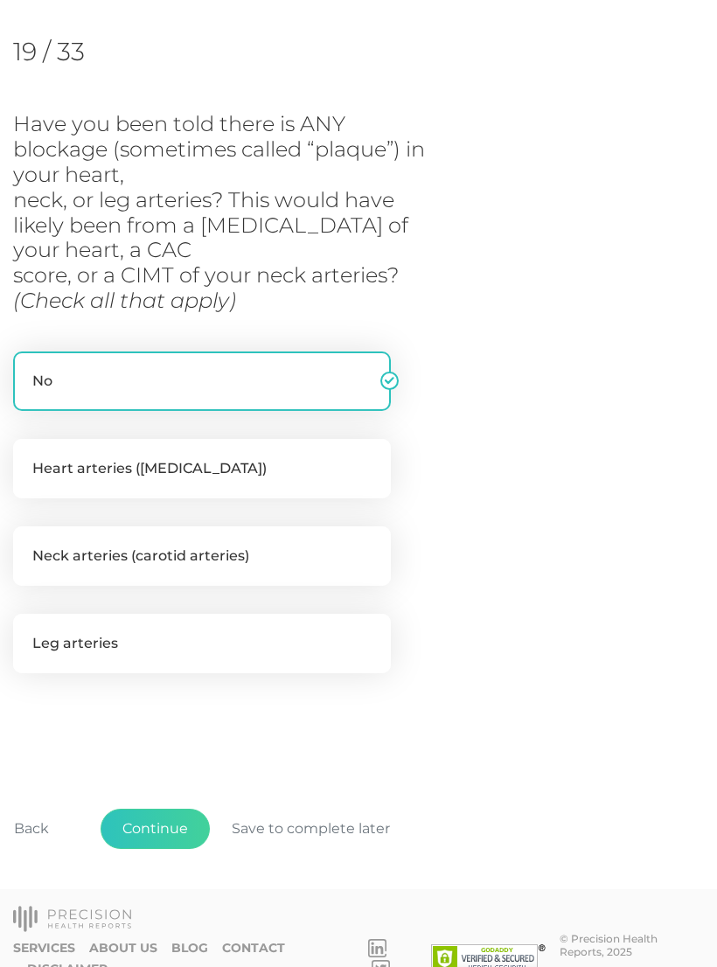
click at [169, 827] on button "Continue" at bounding box center [155, 829] width 109 height 40
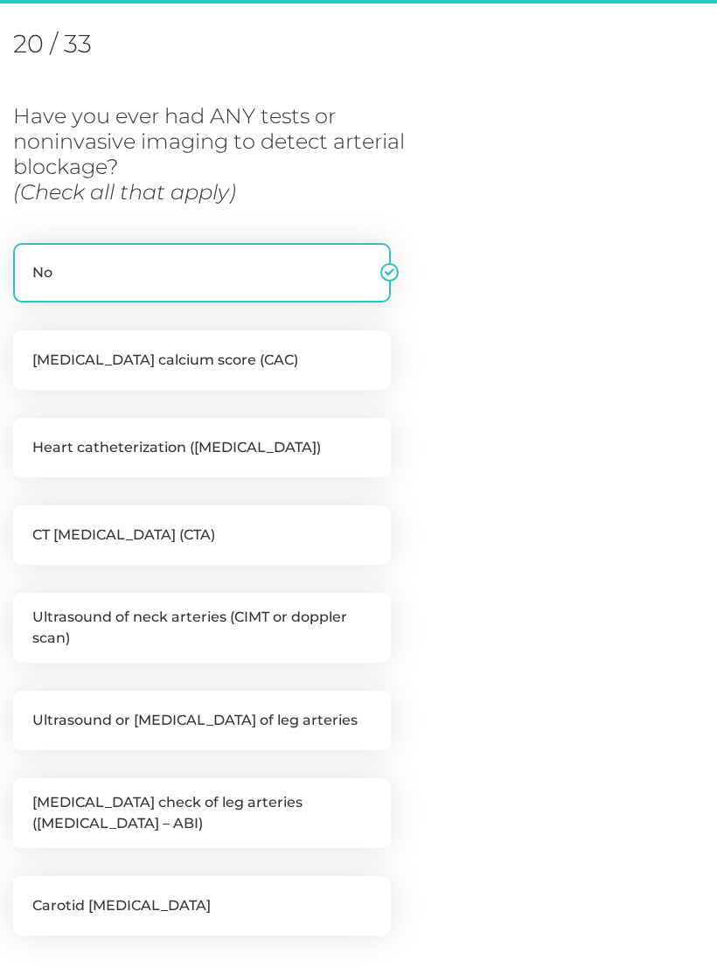
scroll to position [239, 0]
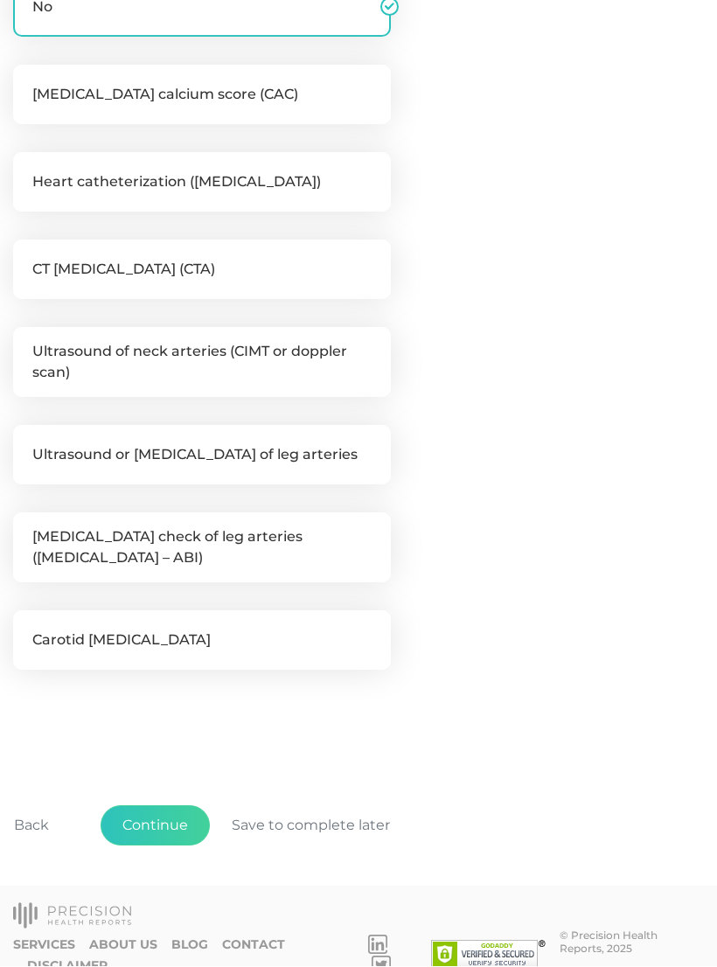
click at [171, 822] on button "Continue" at bounding box center [155, 826] width 109 height 40
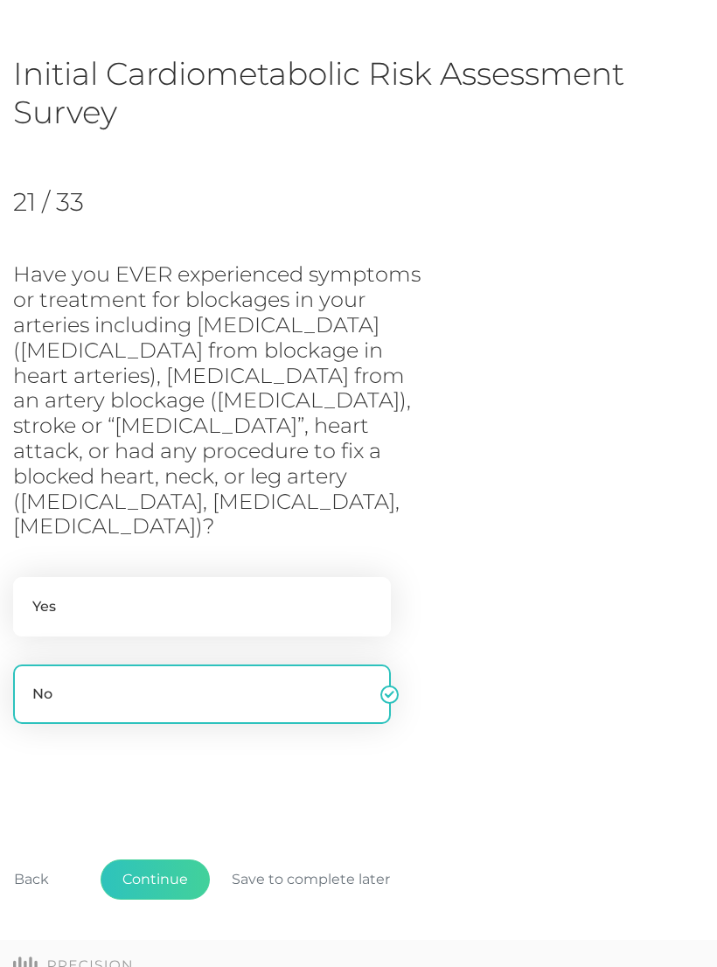
click at [180, 860] on button "Continue" at bounding box center [155, 880] width 109 height 40
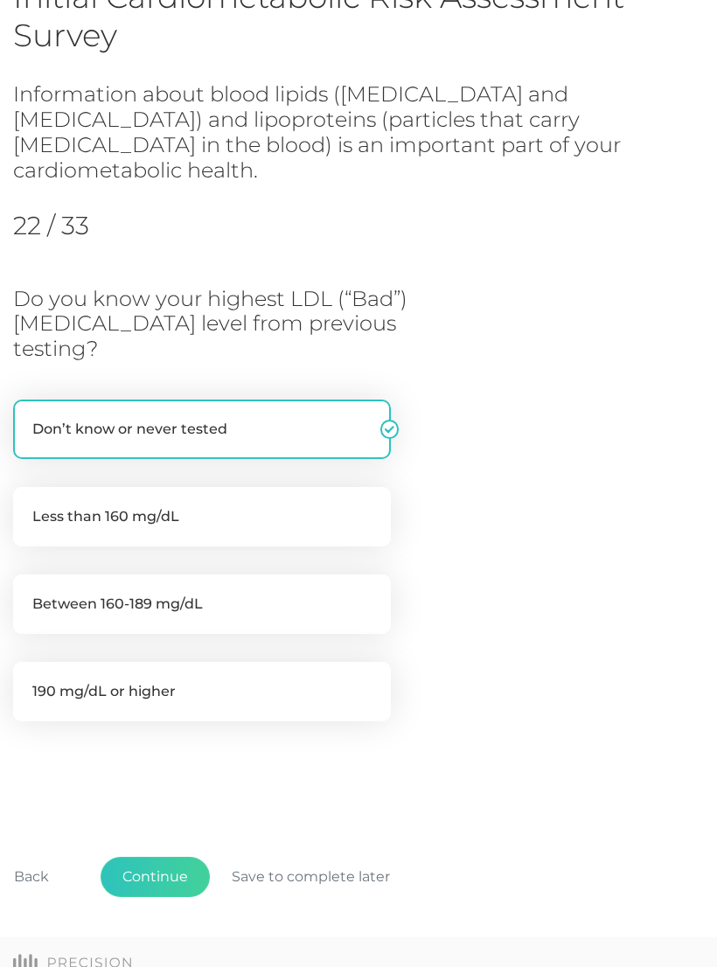
scroll to position [157, 0]
click at [154, 575] on label "Between 160-189 mg/dL" at bounding box center [202, 604] width 378 height 59
click at [27, 575] on input "Between 160-189 mg/dL" at bounding box center [20, 583] width 14 height 17
radio input "true"
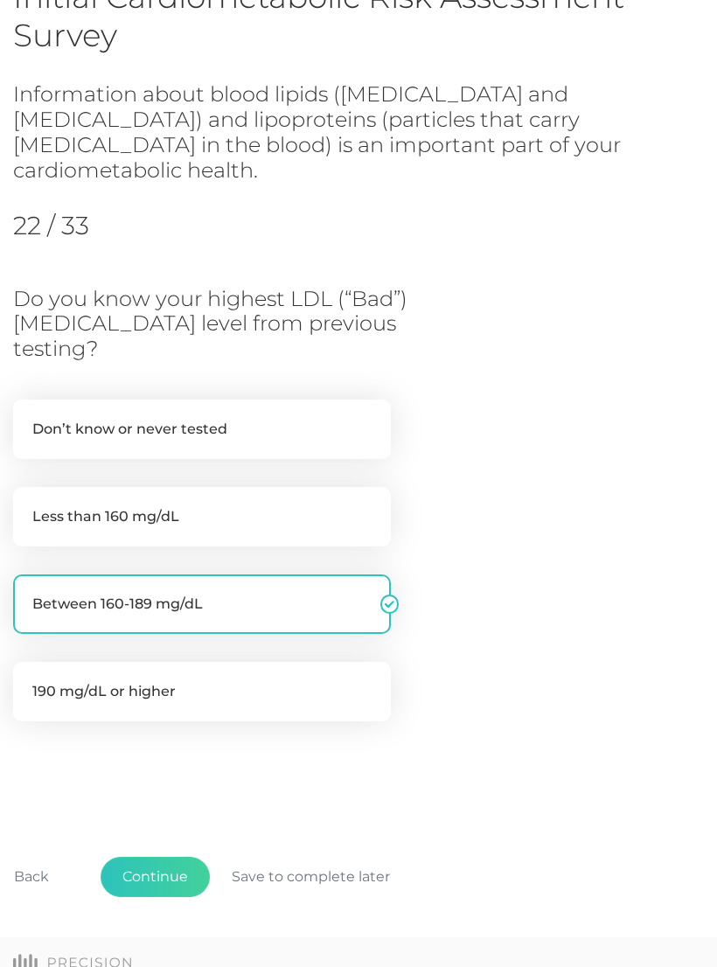
click at [161, 857] on button "Continue" at bounding box center [155, 877] width 109 height 40
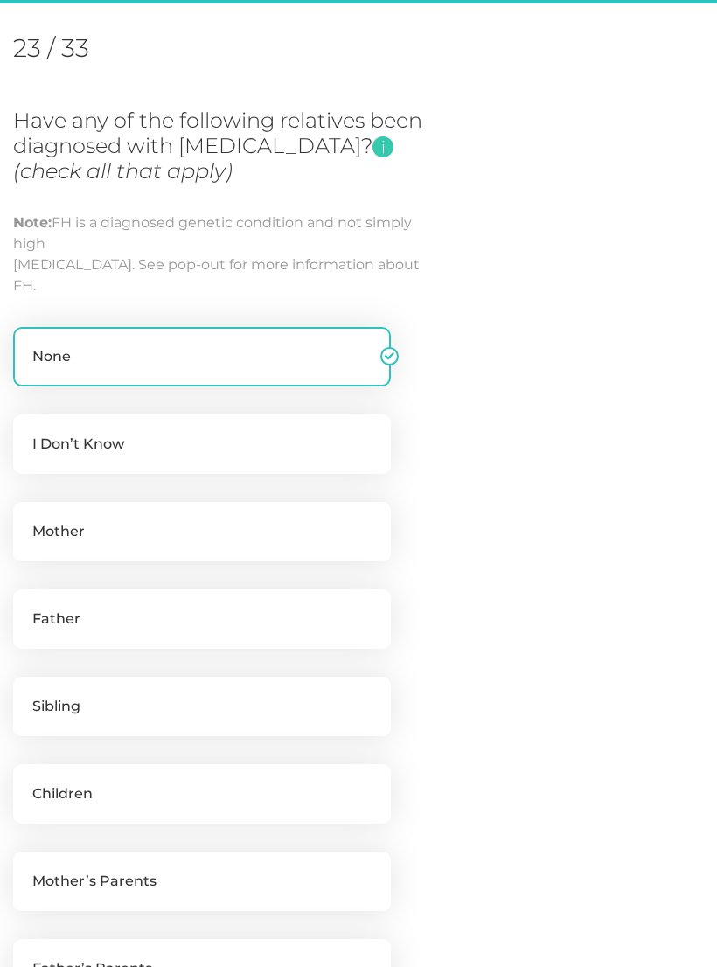
scroll to position [239, 0]
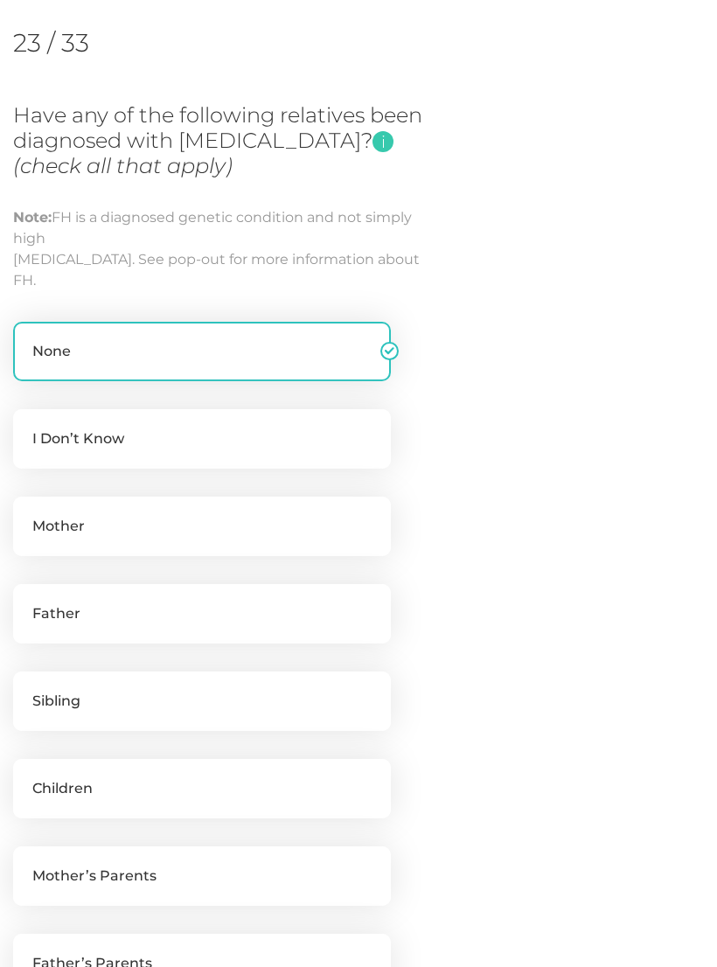
click at [107, 617] on label "Father" at bounding box center [202, 613] width 378 height 59
click at [27, 602] on input "Father" at bounding box center [20, 592] width 14 height 17
checkbox input "true"
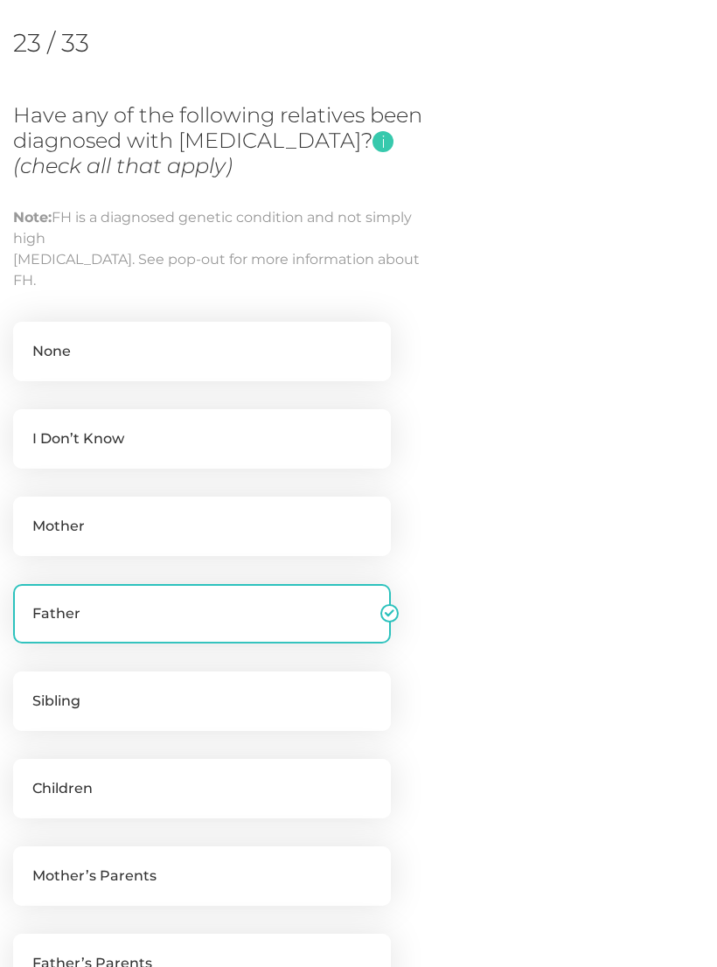
checkbox input "false"
click at [143, 533] on label "Mother" at bounding box center [202, 526] width 378 height 59
click at [27, 514] on input "Mother" at bounding box center [20, 505] width 14 height 17
checkbox input "true"
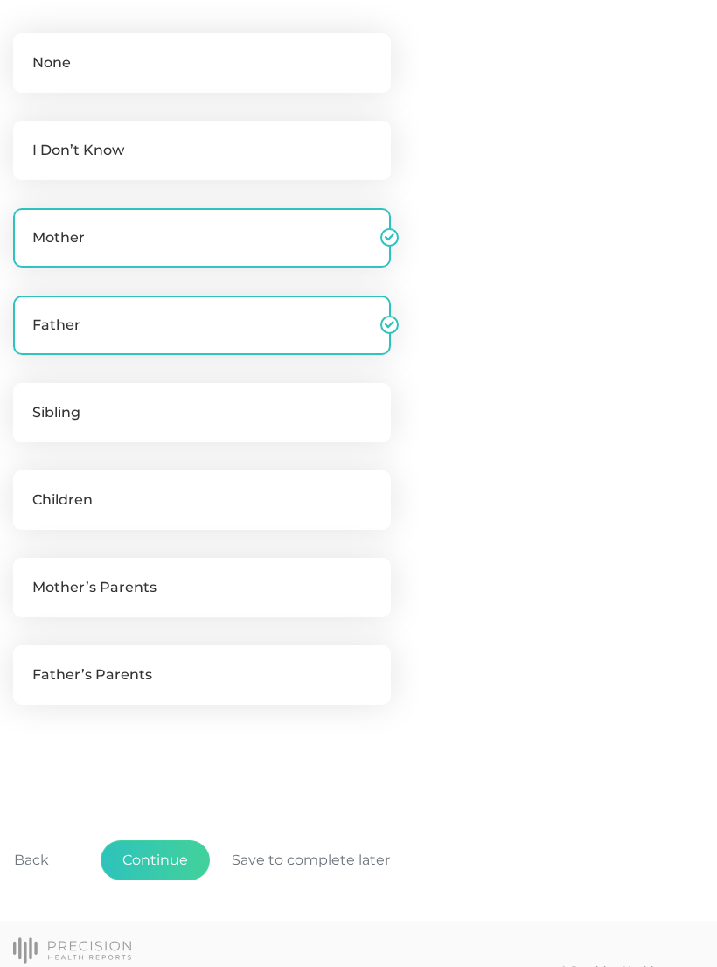
scroll to position [566, 0]
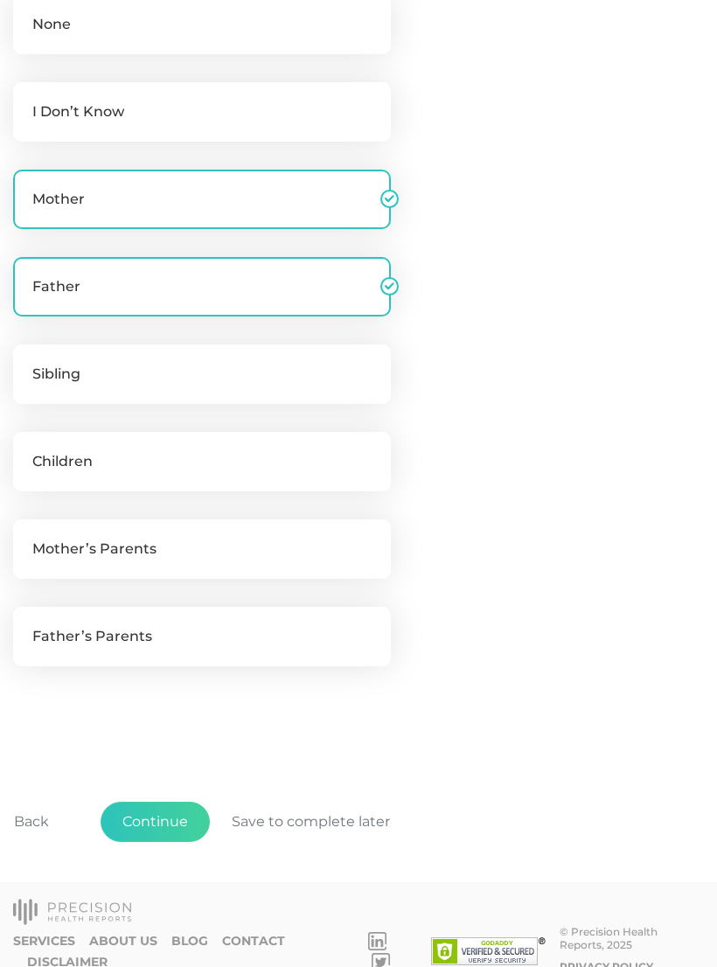
click at [158, 827] on button "Continue" at bounding box center [155, 822] width 109 height 40
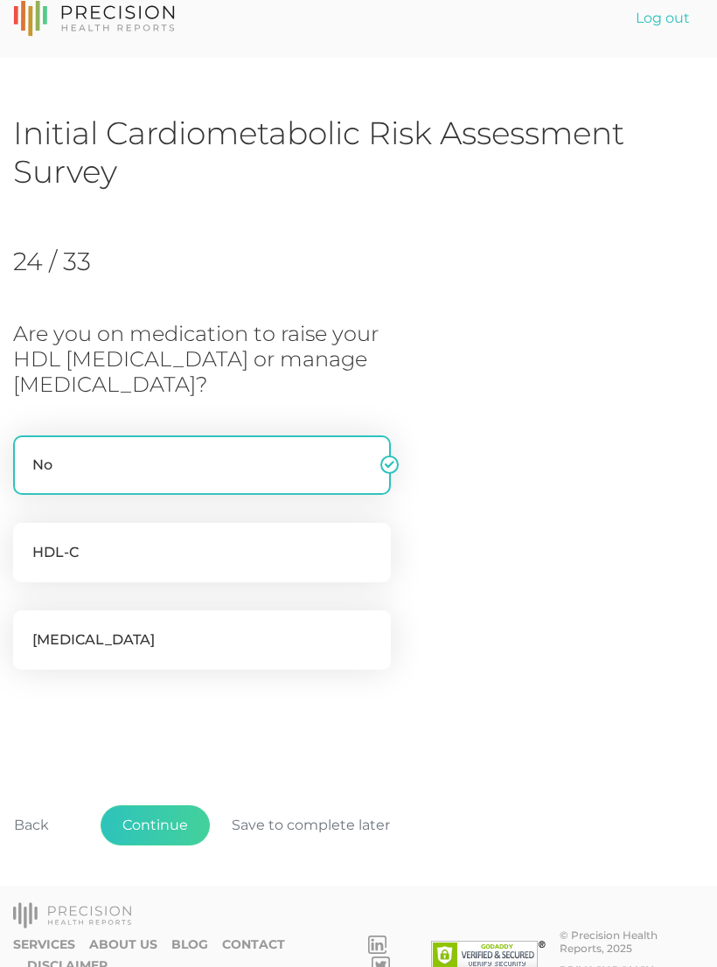
click at [172, 840] on button "Continue" at bounding box center [155, 825] width 109 height 40
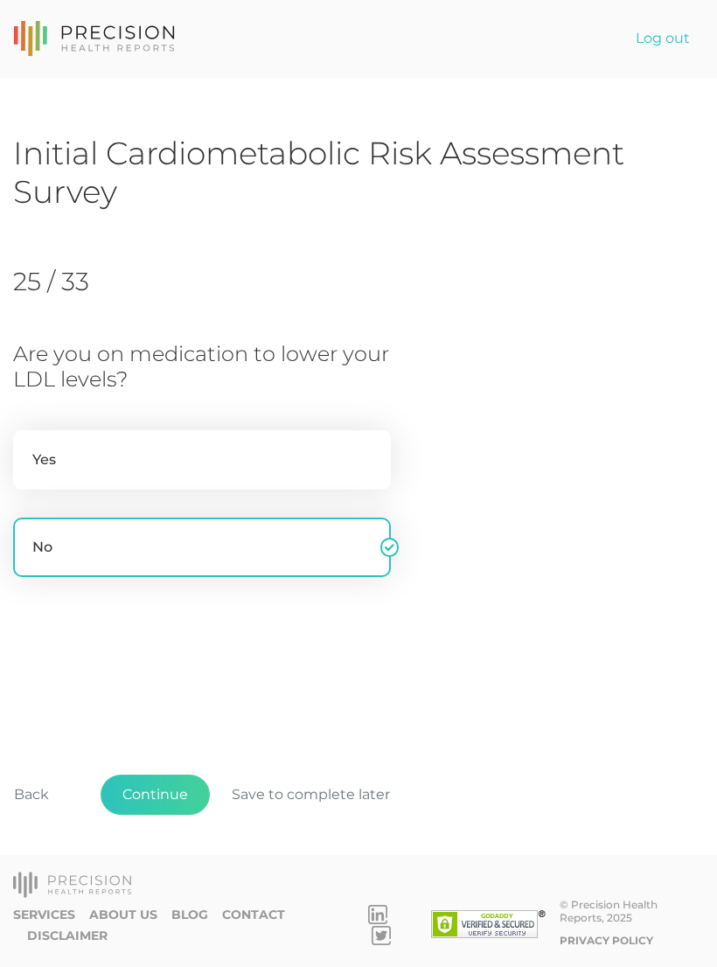
click at [178, 815] on button "Continue" at bounding box center [155, 795] width 109 height 40
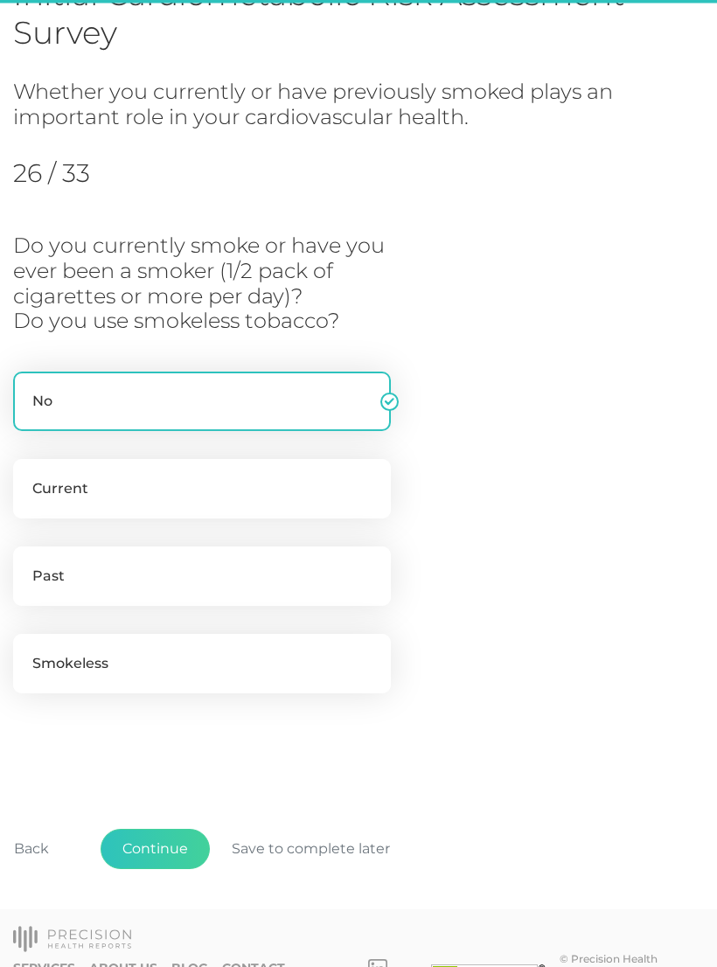
scroll to position [181, 0]
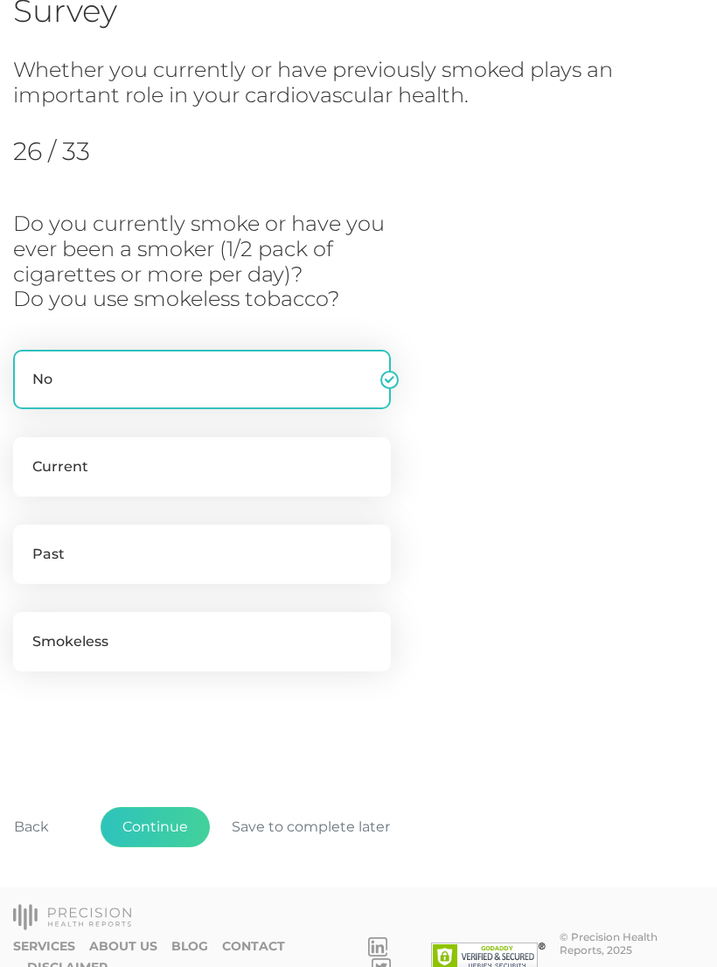
click at [166, 833] on button "Continue" at bounding box center [155, 827] width 109 height 40
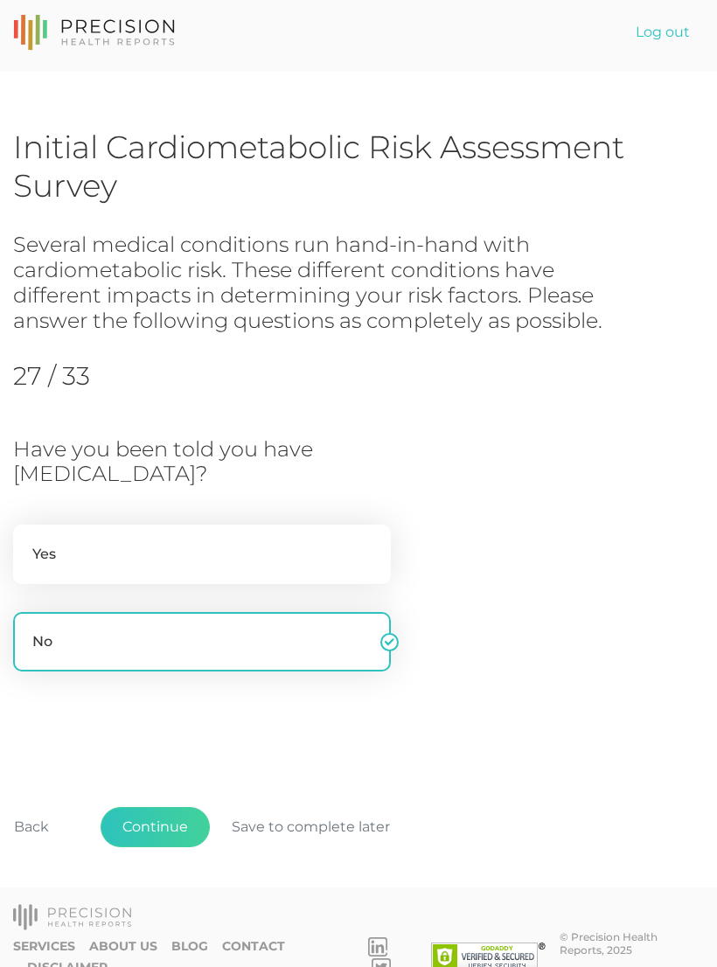
click at [167, 827] on button "Continue" at bounding box center [155, 827] width 109 height 40
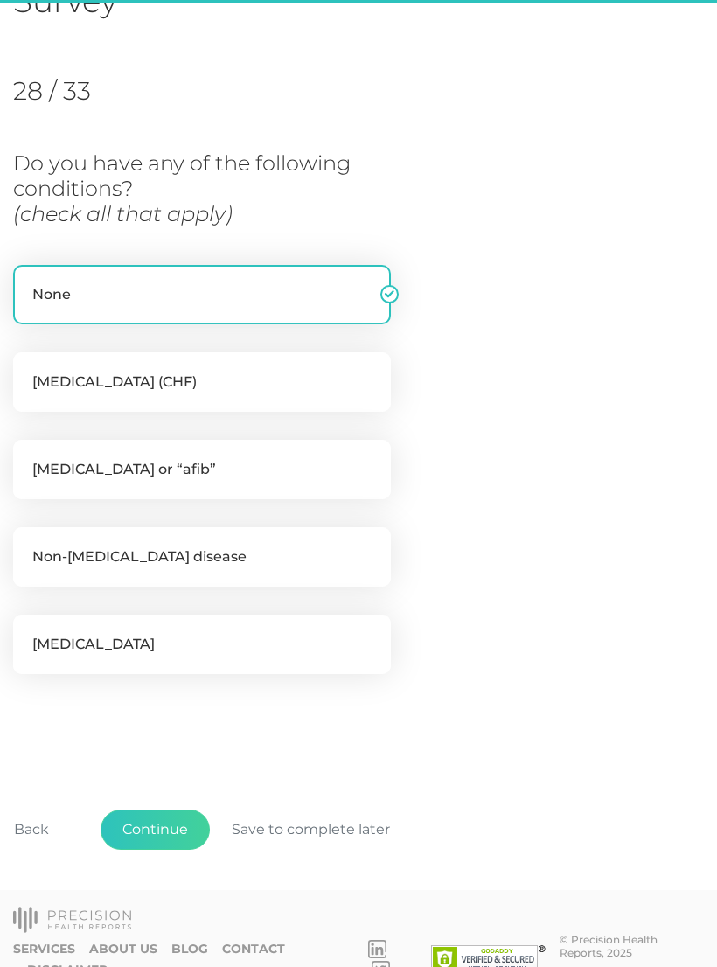
scroll to position [195, 0]
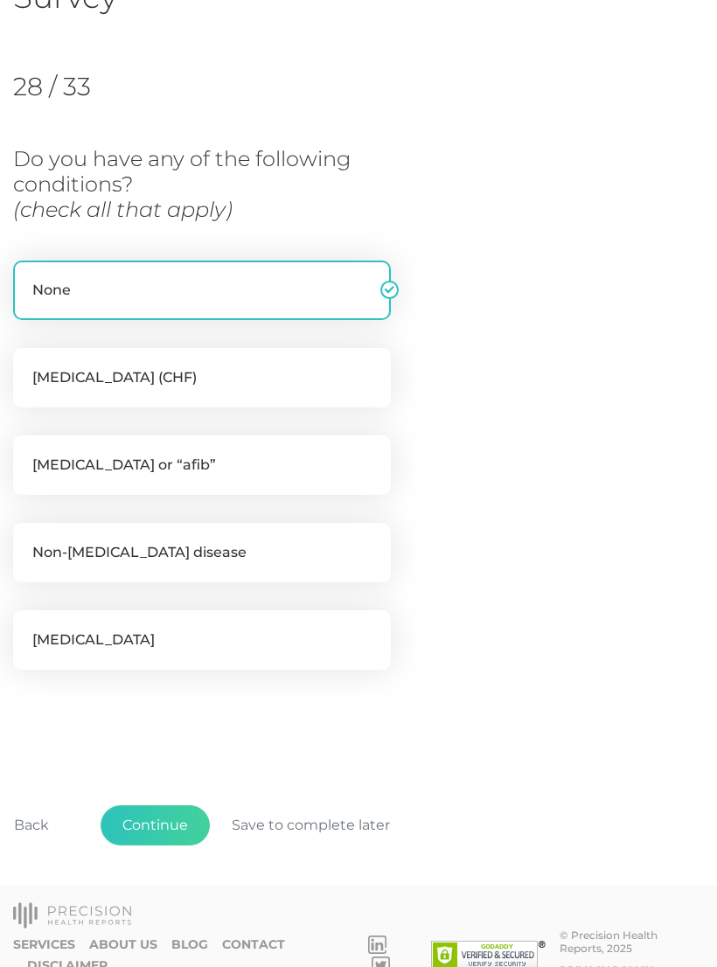
click at [164, 823] on button "Continue" at bounding box center [155, 825] width 109 height 40
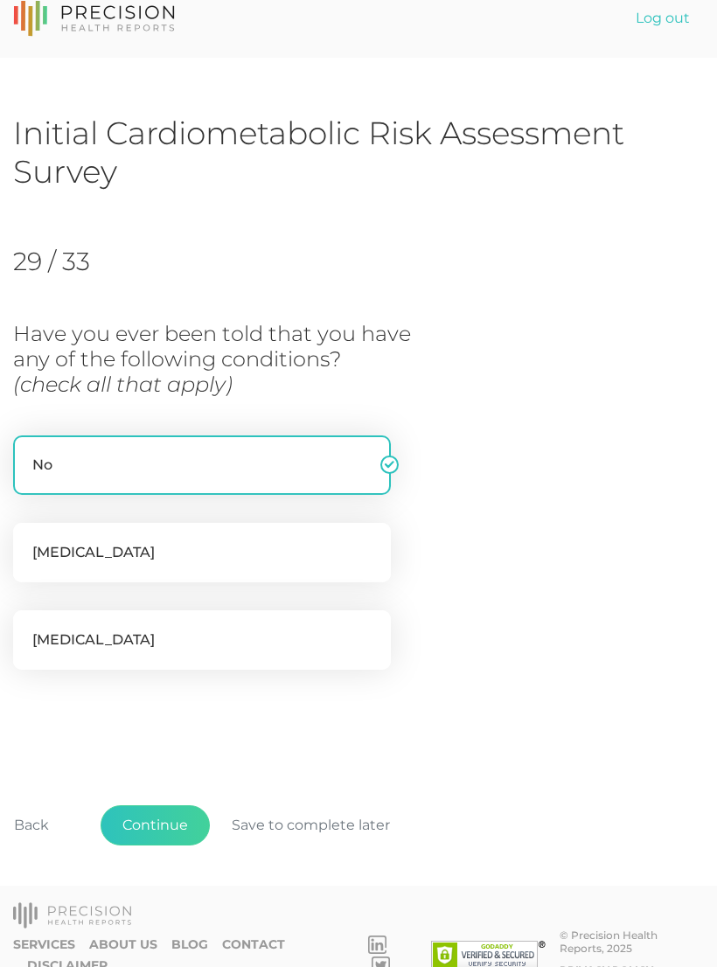
click at [161, 823] on button "Continue" at bounding box center [155, 825] width 109 height 40
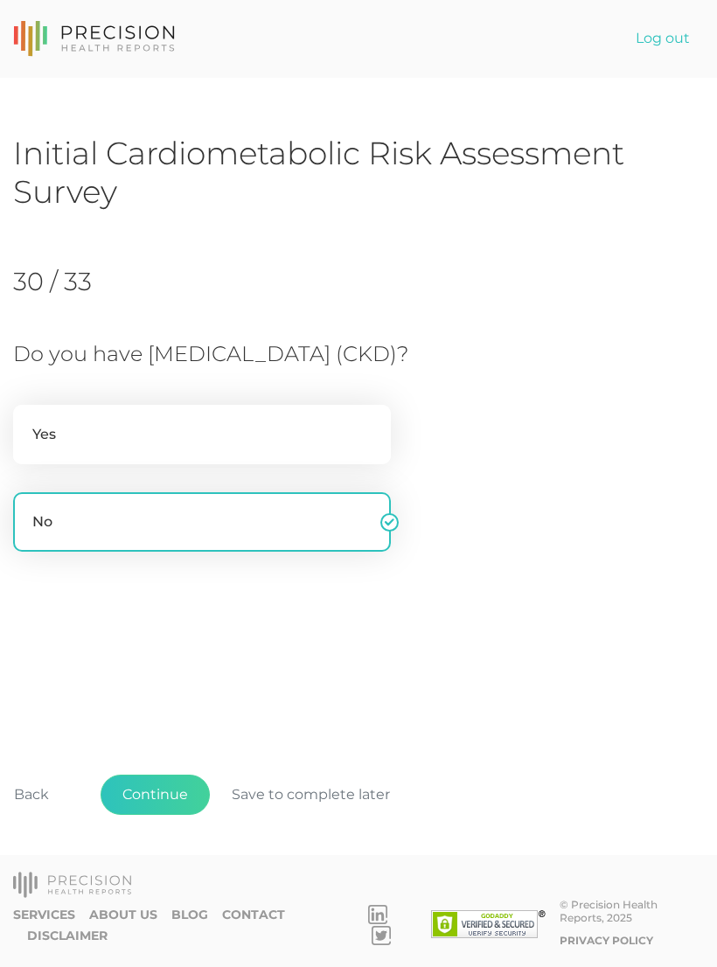
click at [166, 815] on button "Continue" at bounding box center [155, 795] width 109 height 40
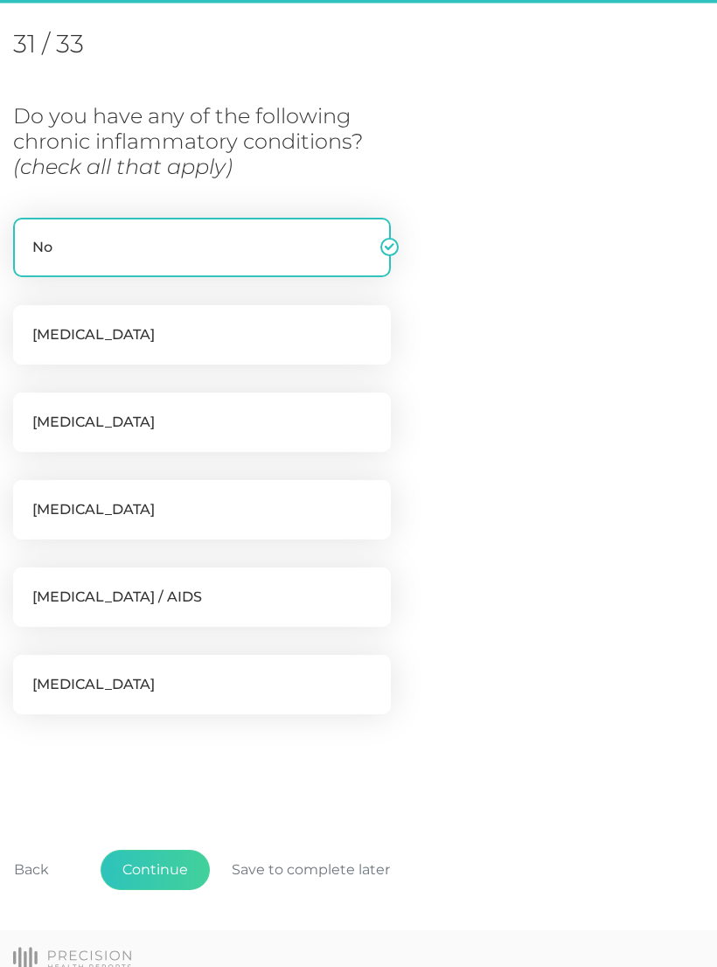
scroll to position [239, 0]
click at [160, 872] on button "Continue" at bounding box center [155, 869] width 109 height 40
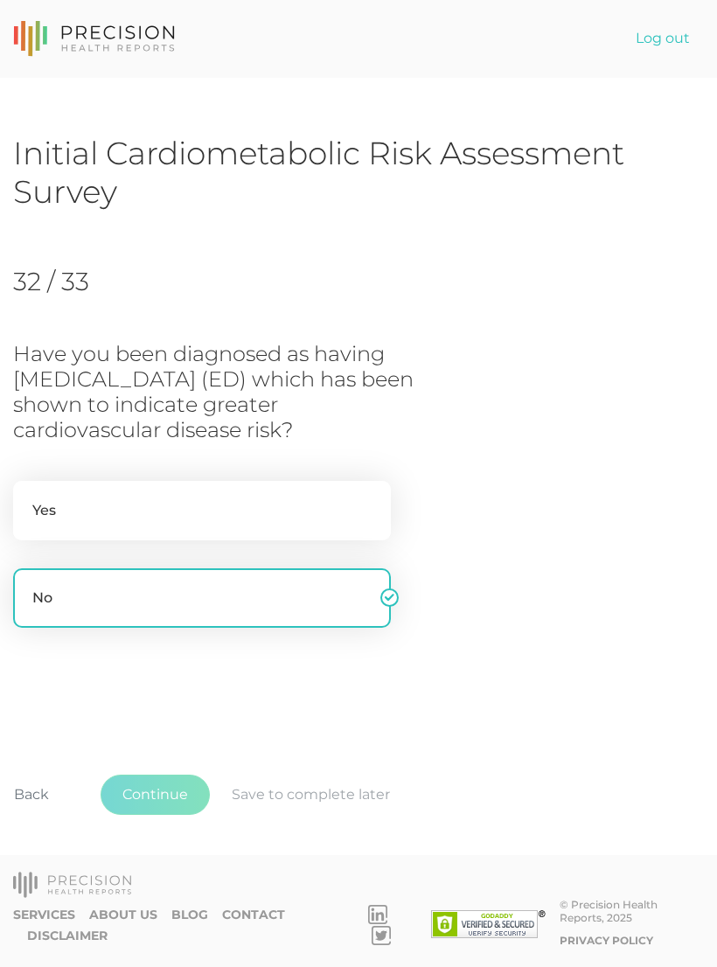
scroll to position [0, 0]
click at [170, 815] on button "Continue" at bounding box center [155, 795] width 109 height 40
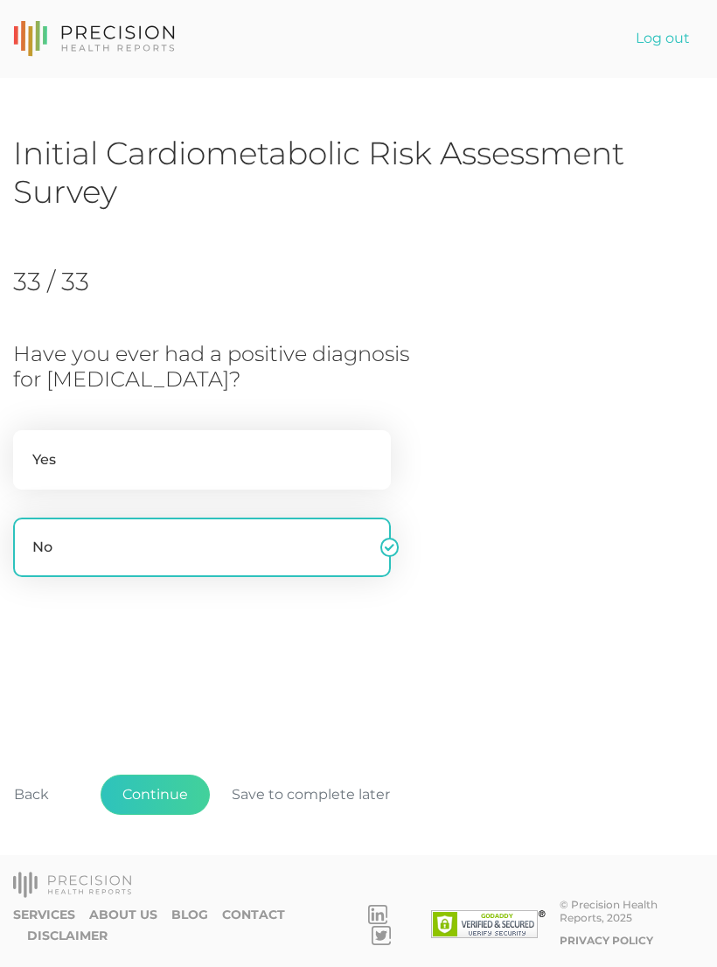
click at [162, 815] on button "Continue" at bounding box center [155, 795] width 109 height 40
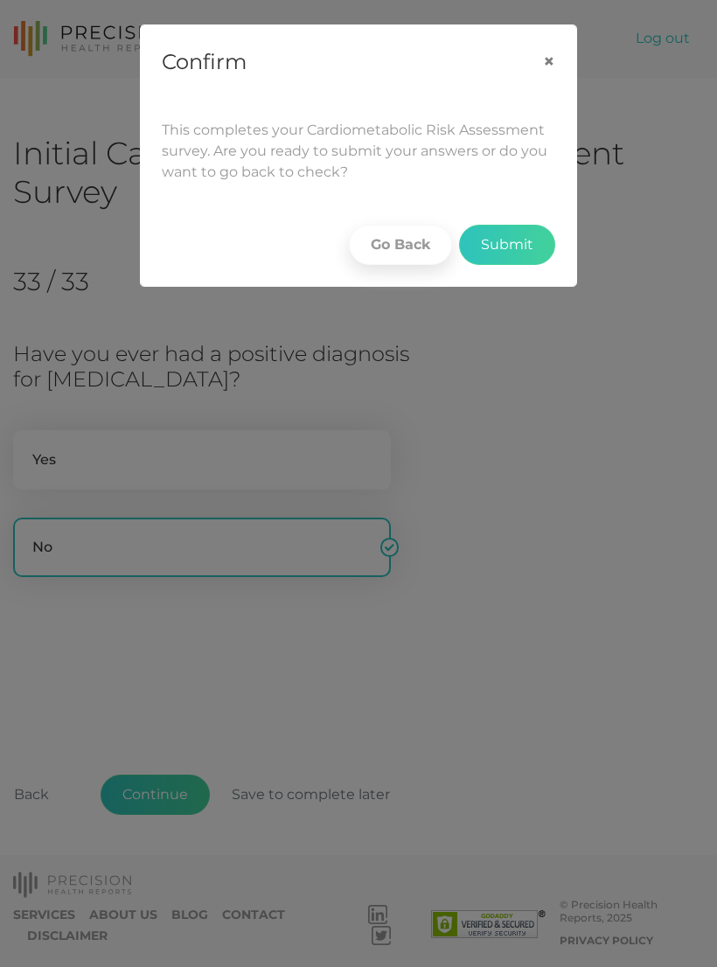
click at [494, 245] on button "Submit" at bounding box center [507, 245] width 96 height 40
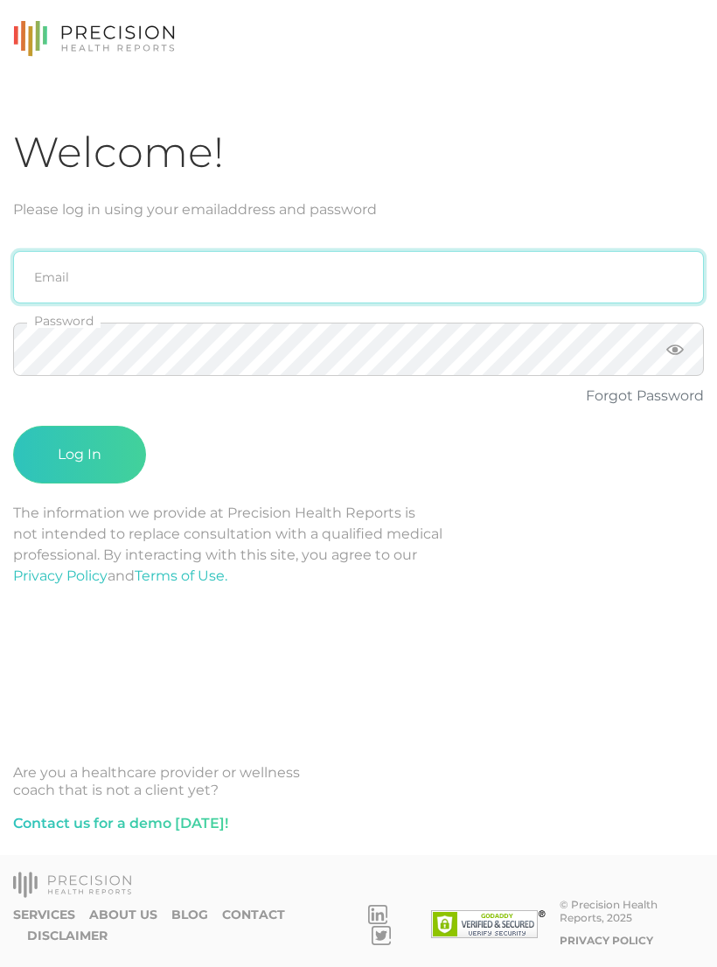
click at [462, 271] on input "email" at bounding box center [358, 277] width 691 height 52
type input "[PERSON_NAME][EMAIL_ADDRESS][PERSON_NAME][DOMAIN_NAME]"
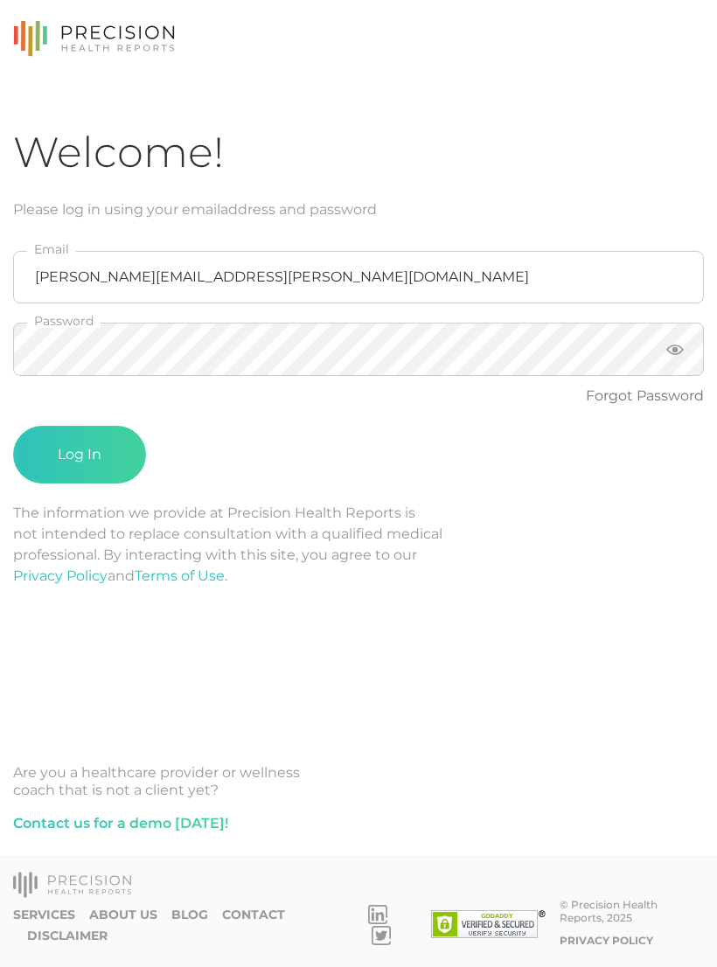
click at [80, 455] on button "Log In" at bounding box center [79, 455] width 133 height 58
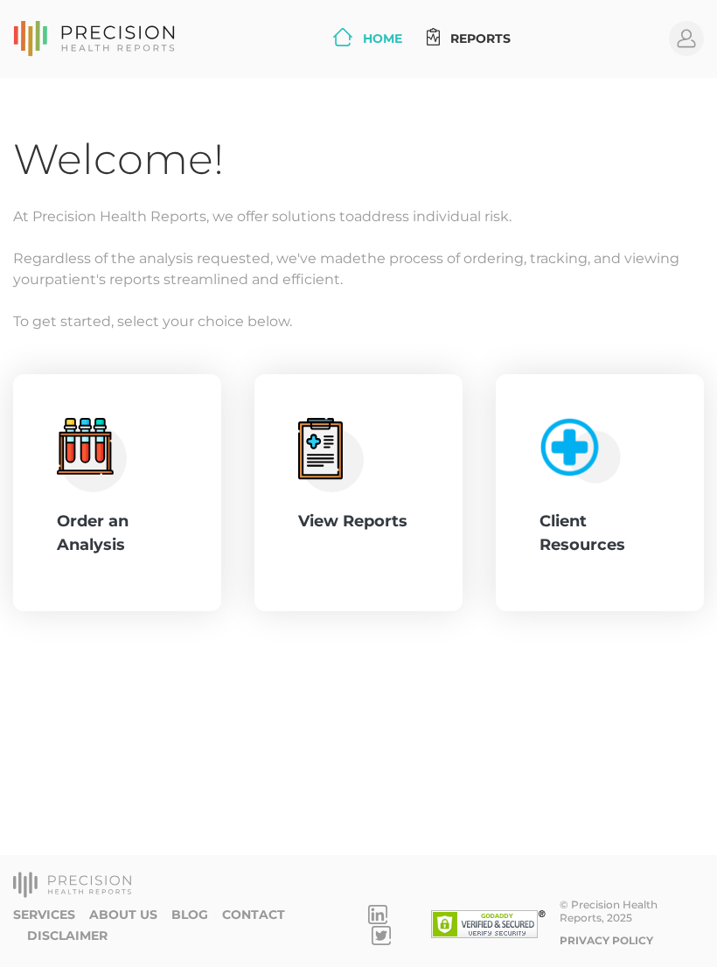
click at [376, 525] on div "View Reports" at bounding box center [358, 522] width 121 height 24
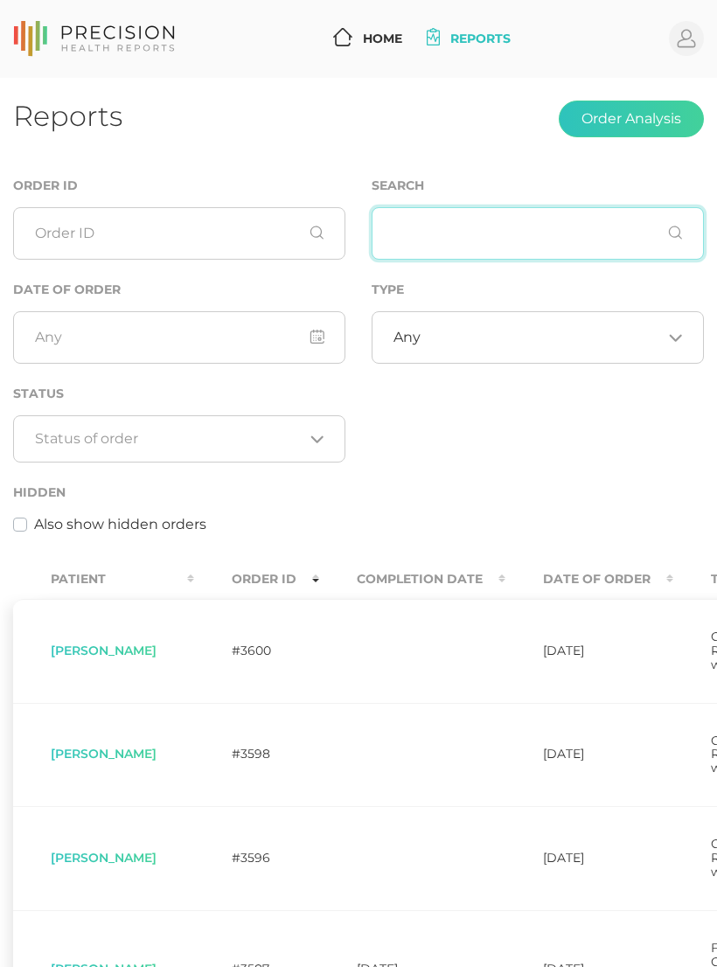
click at [477, 238] on input "text" at bounding box center [538, 233] width 332 height 52
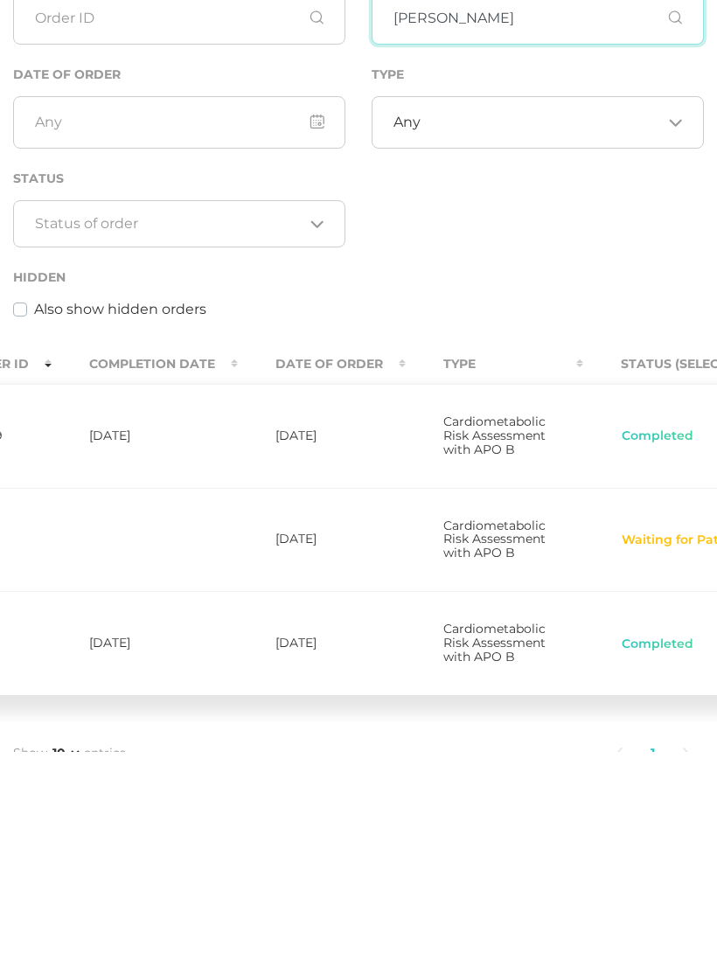
scroll to position [0, 496]
type input "[PERSON_NAME]"
click at [622, 747] on button "Waiting for Patient's Survey" at bounding box center [712, 755] width 180 height 17
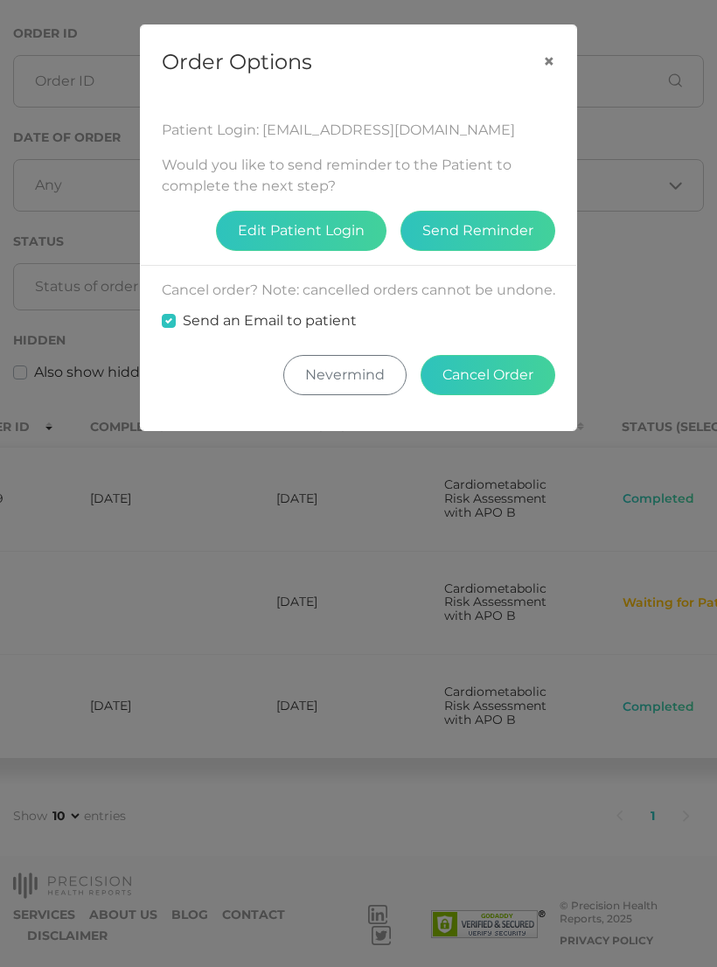
click at [553, 59] on button "×" at bounding box center [549, 61] width 54 height 72
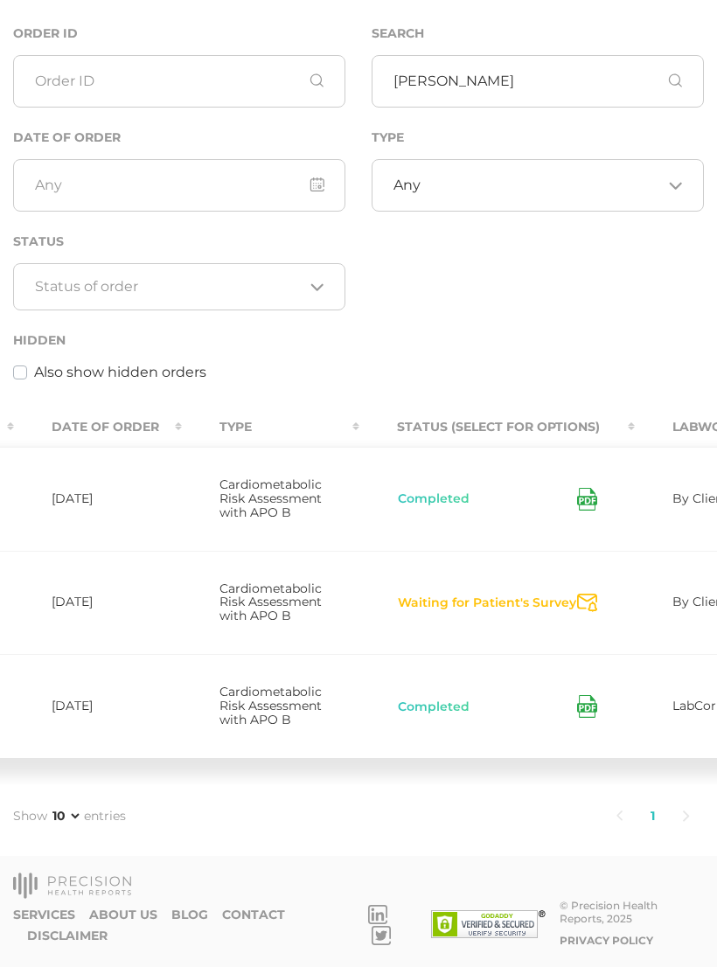
scroll to position [0, 719]
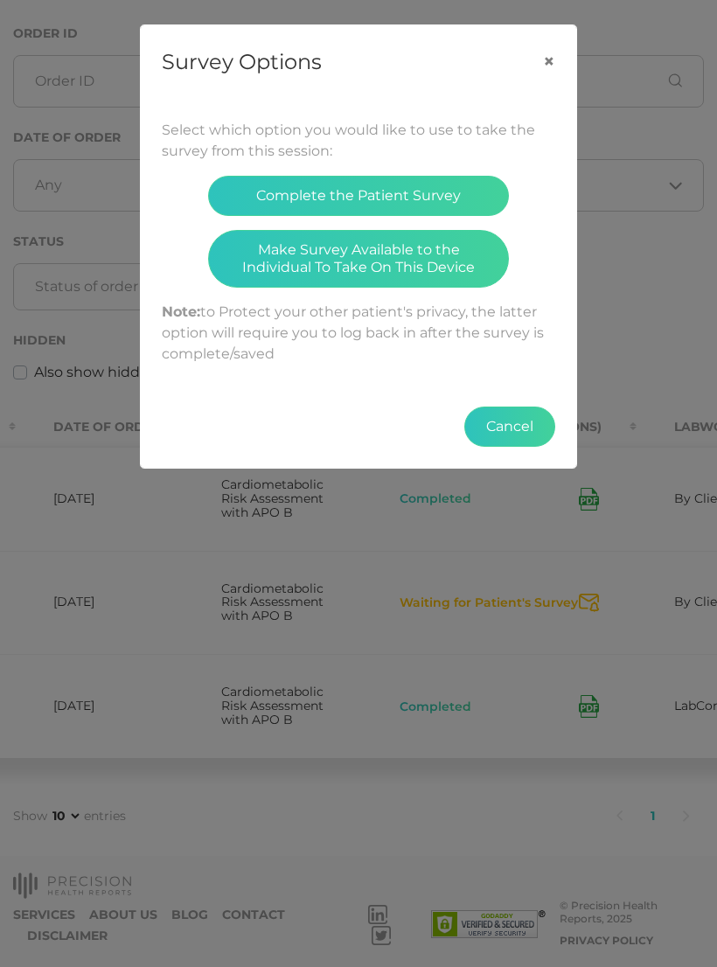
click at [413, 258] on button "Make Survey Available to the Individual To Take On This Device" at bounding box center [358, 259] width 301 height 58
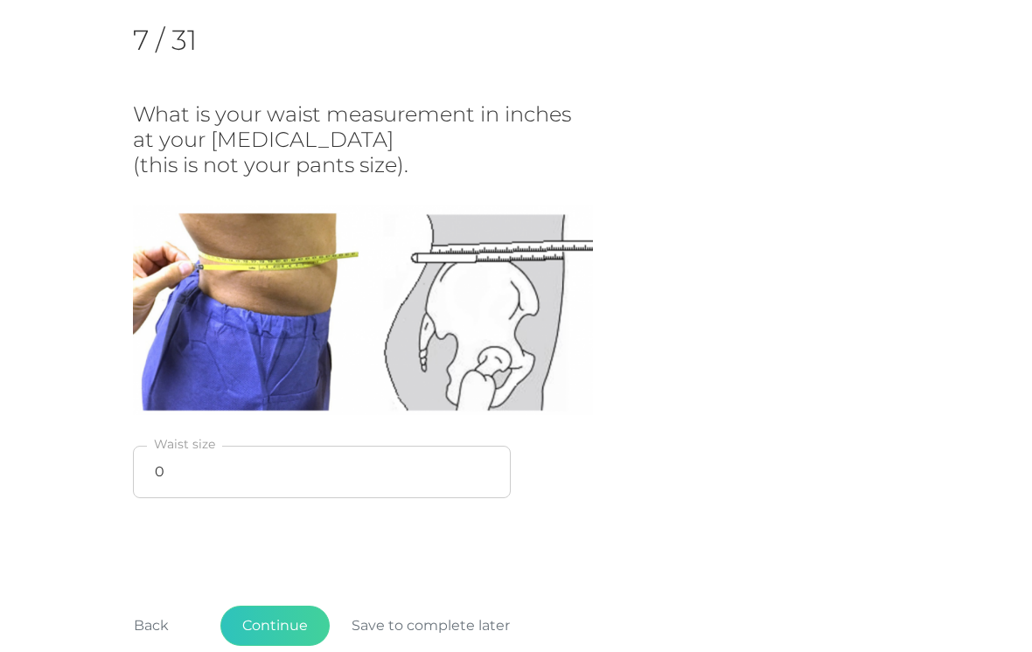
scroll to position [224, 0]
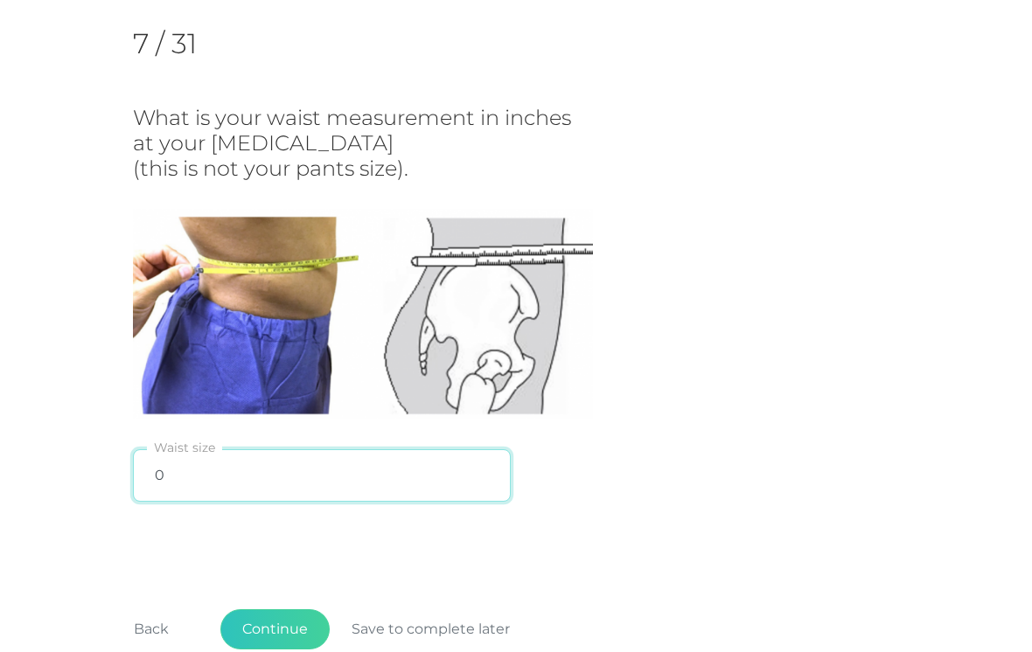
click at [264, 480] on input "0" at bounding box center [322, 475] width 378 height 52
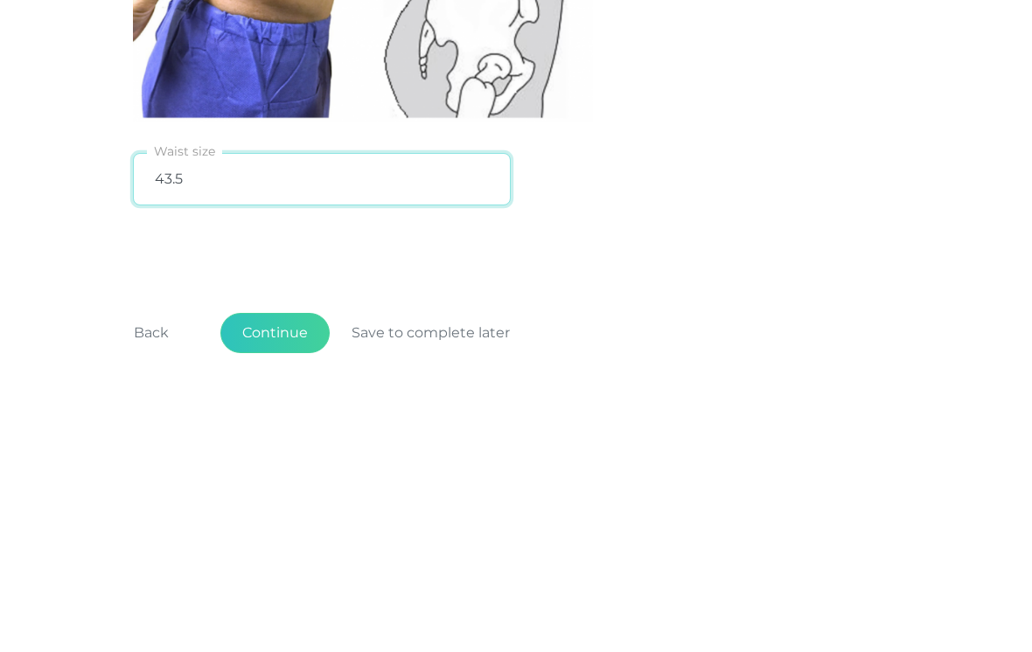
type input "43.5"
click at [623, 226] on div "7 / 31 What is your waist measurement in inches at your hip bone (this is not y…" at bounding box center [516, 269] width 766 height 540
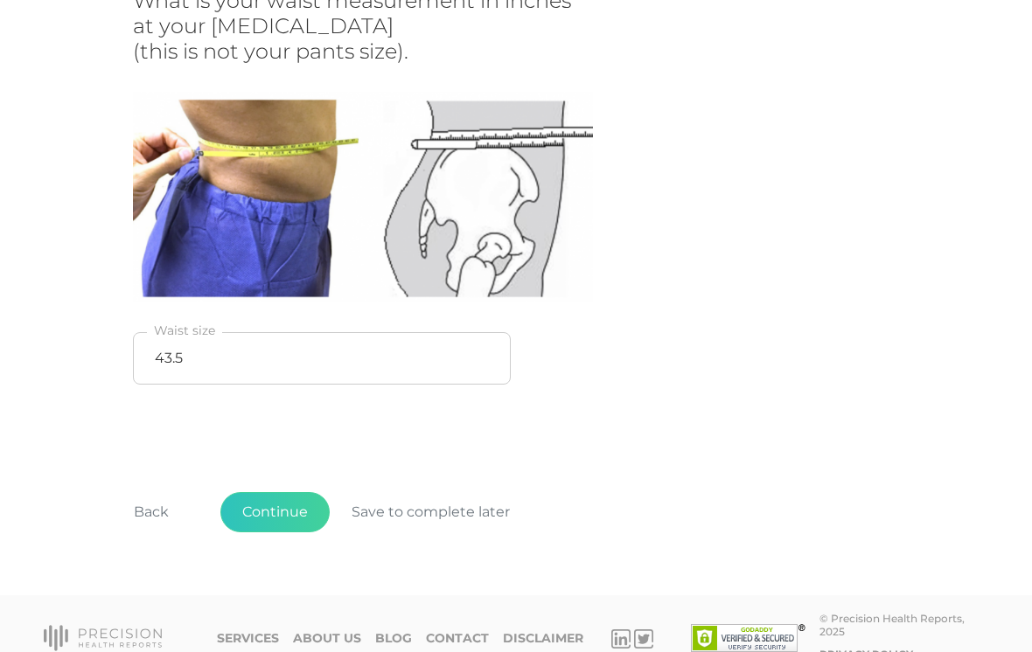
click at [273, 510] on button "Continue" at bounding box center [274, 512] width 109 height 40
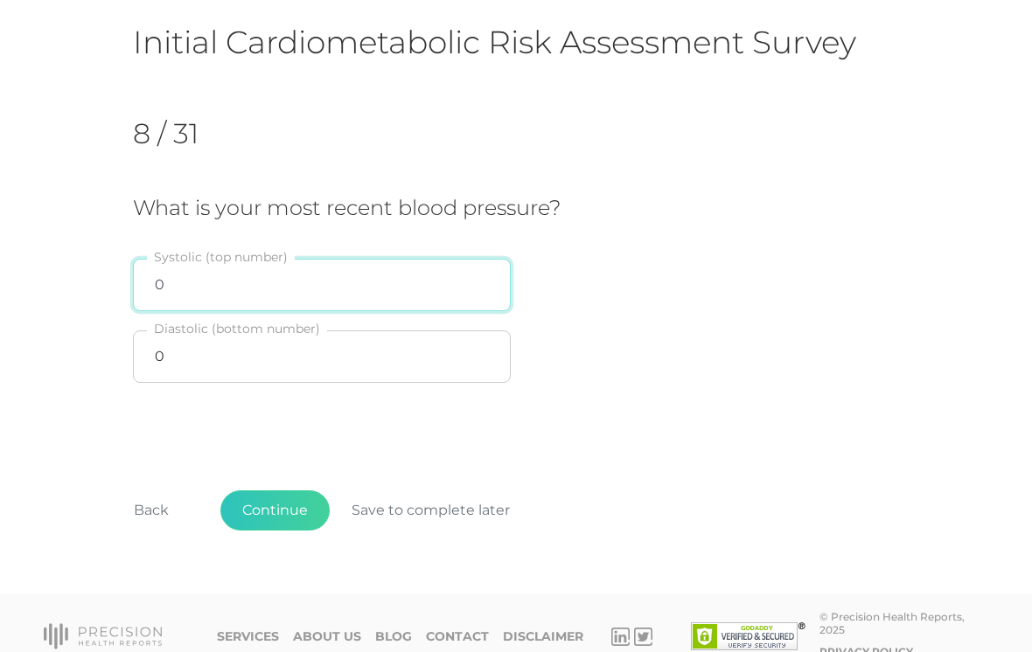
click at [243, 275] on input "0" at bounding box center [322, 285] width 378 height 52
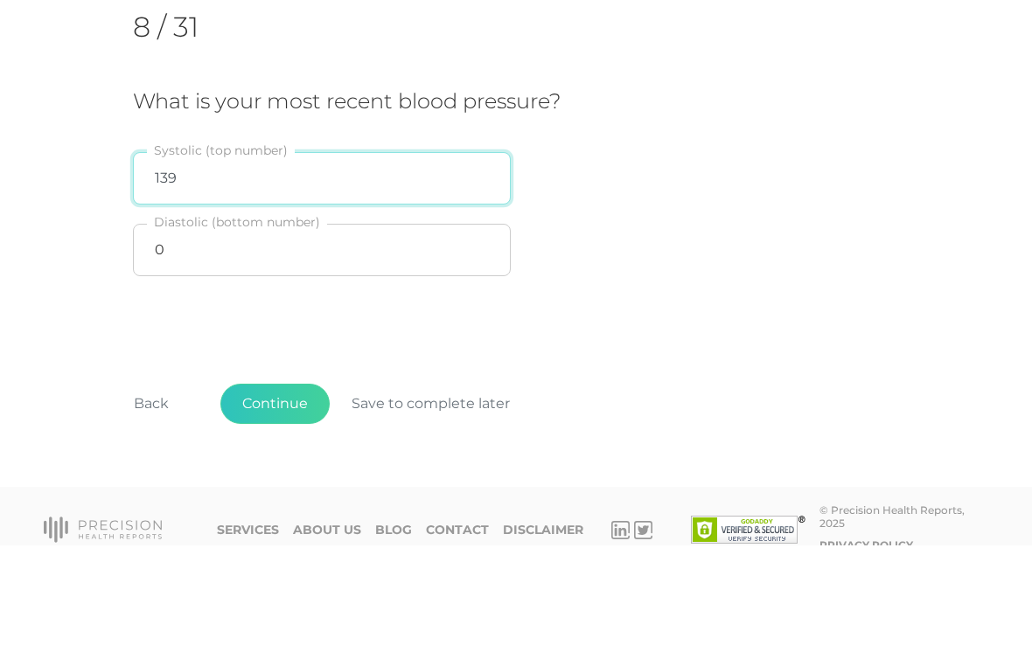
type input "139"
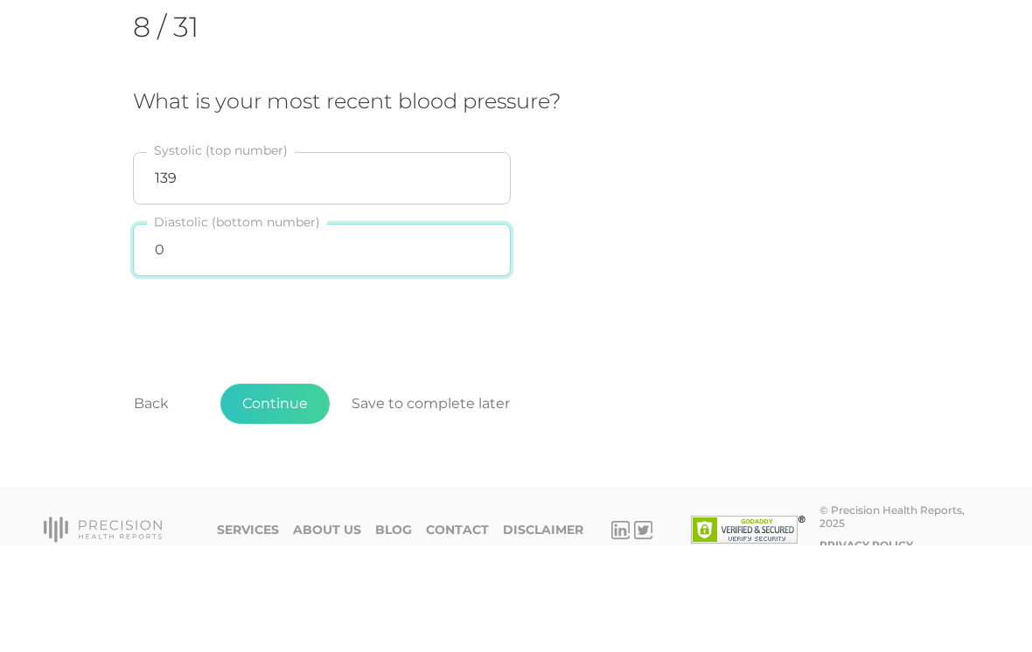
click at [304, 331] on input "0" at bounding box center [322, 357] width 378 height 52
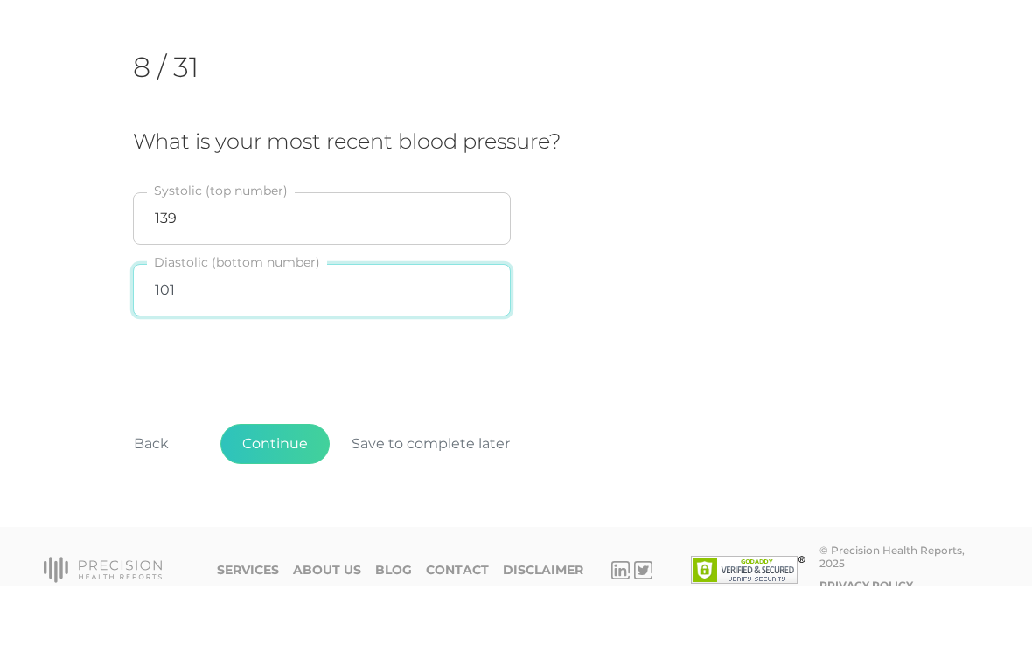
type input "101"
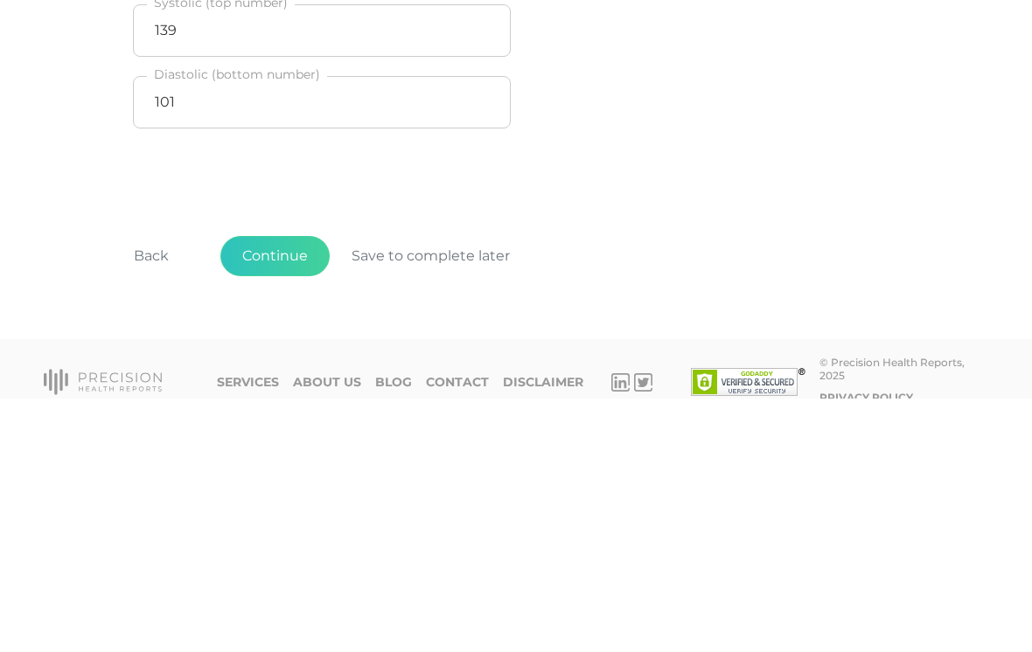
click at [275, 491] on button "Continue" at bounding box center [274, 511] width 109 height 40
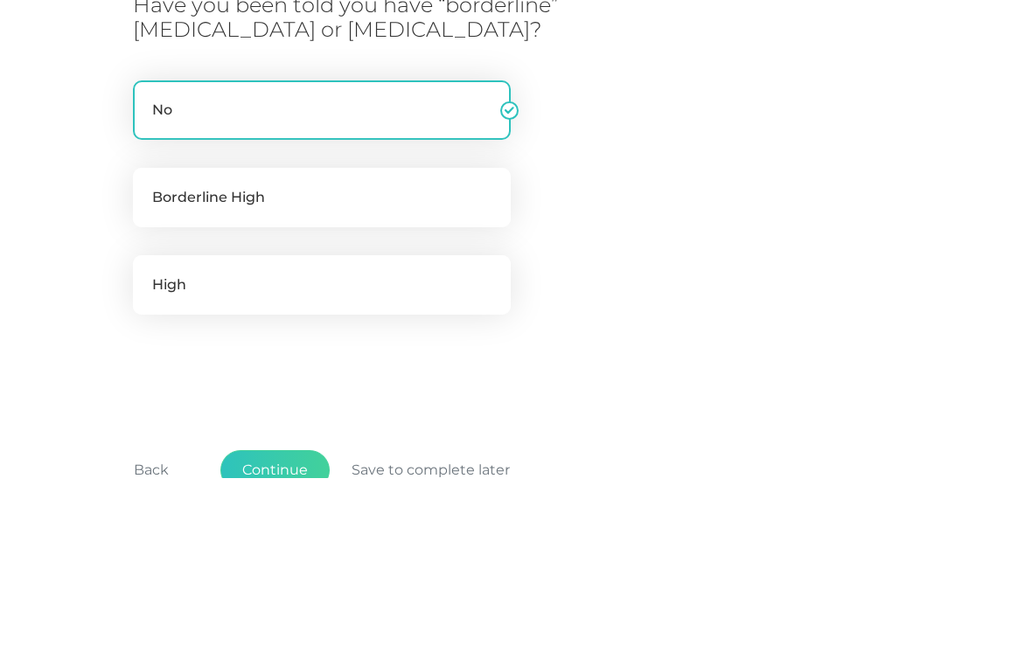
scroll to position [223, 0]
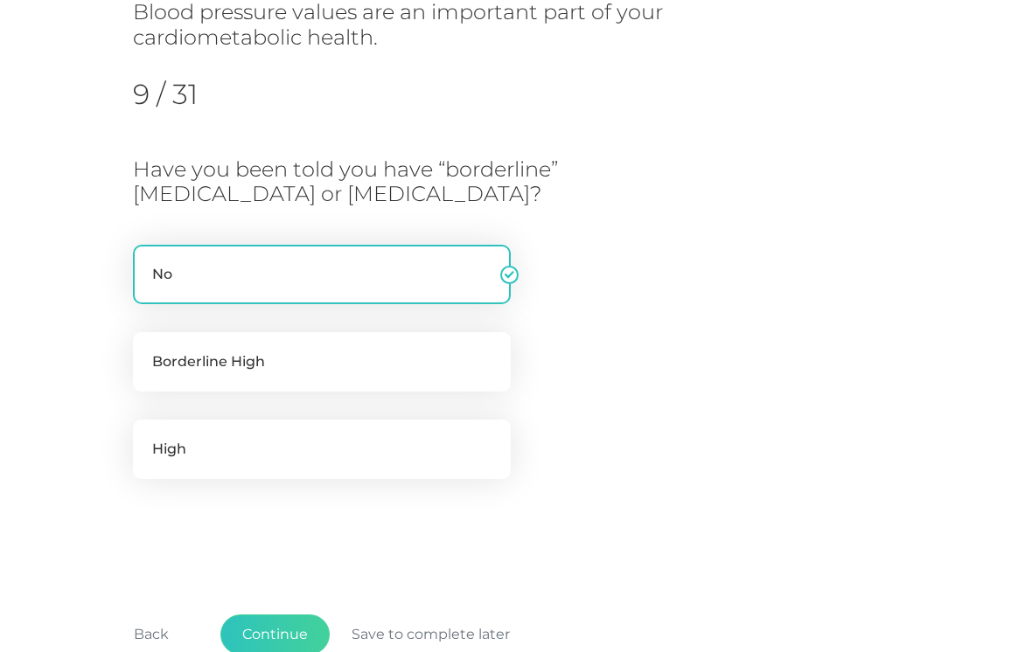
click at [401, 357] on label "Borderline High" at bounding box center [322, 361] width 378 height 59
click at [147, 350] on input "Borderline High" at bounding box center [140, 340] width 14 height 17
radio input "true"
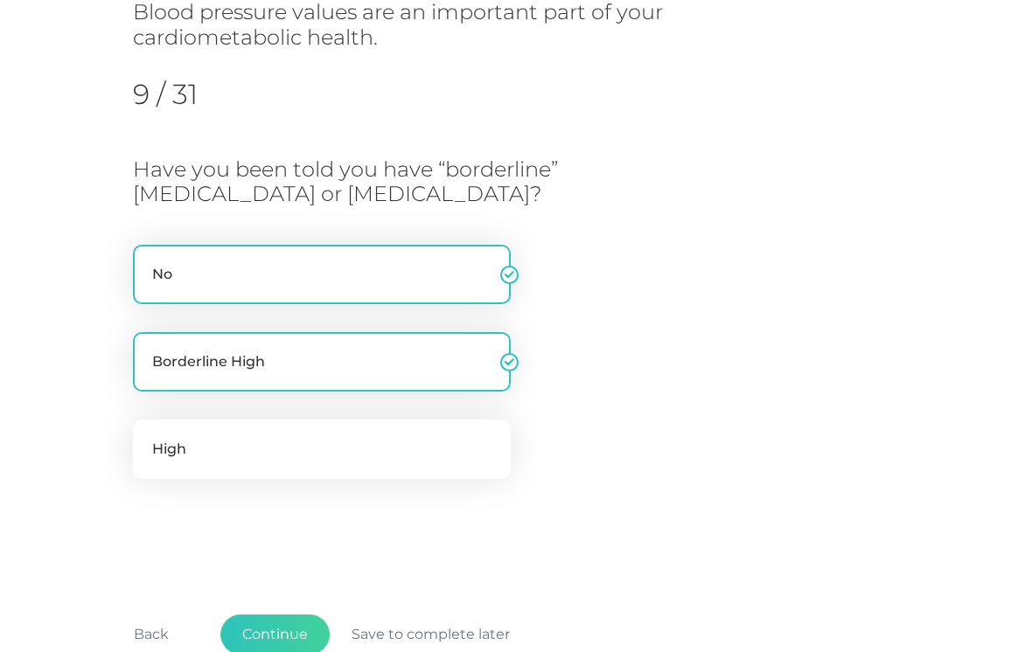
radio input "false"
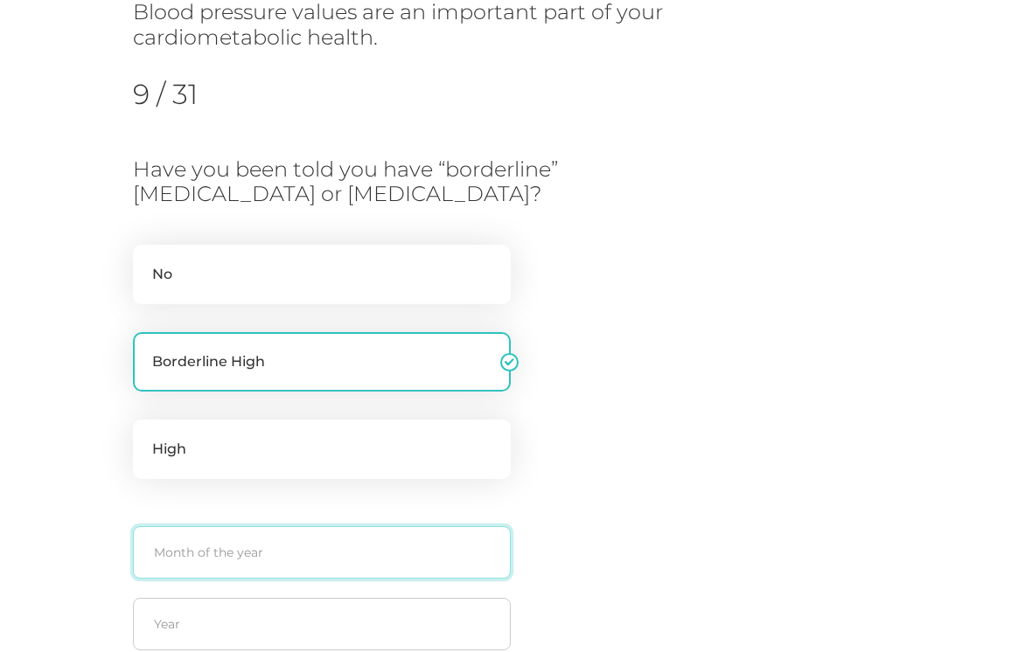
click at [318, 550] on input "text" at bounding box center [322, 552] width 378 height 52
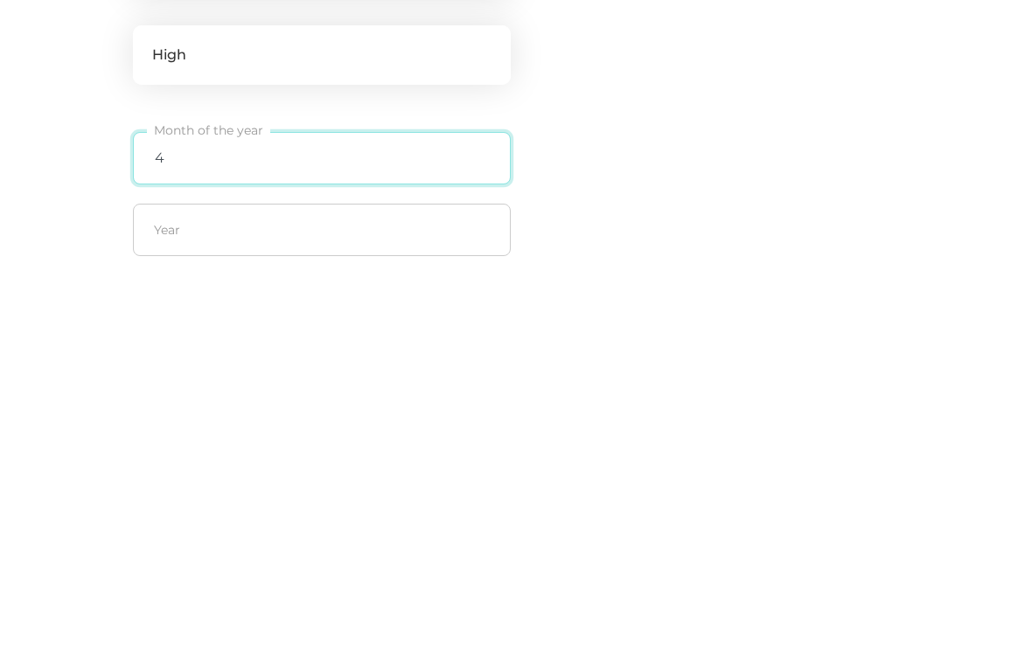
type input "4"
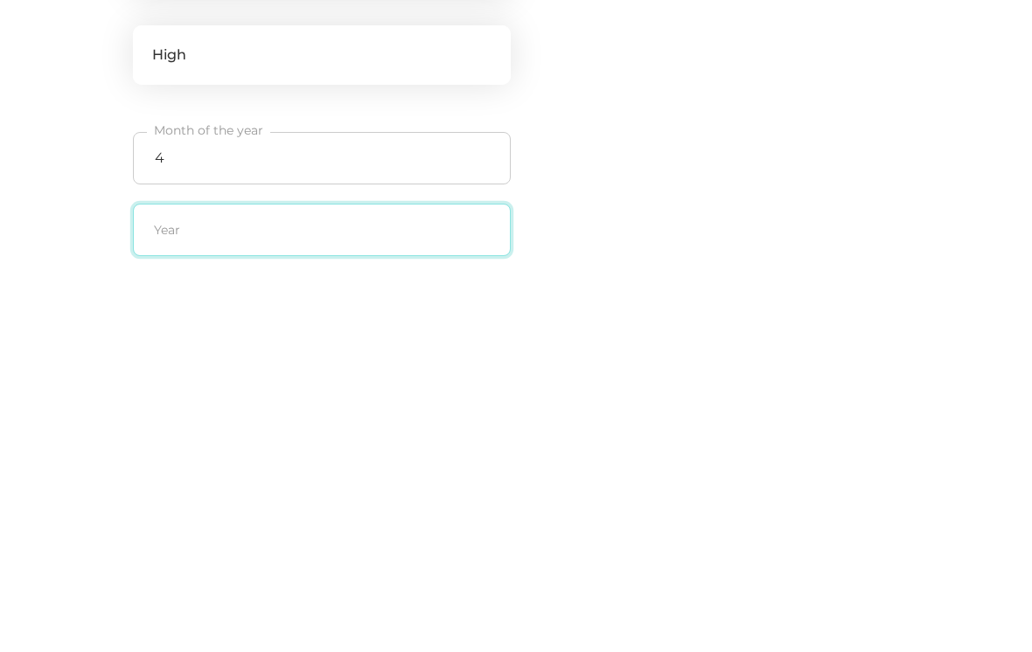
click at [321, 546] on input "text" at bounding box center [322, 572] width 378 height 52
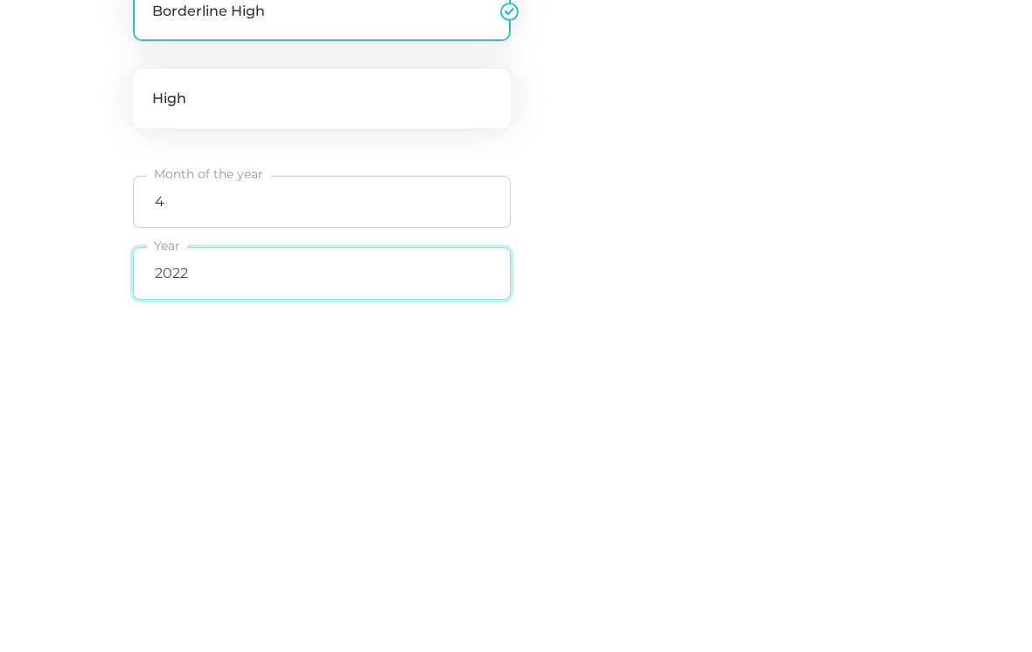
type input "2022"
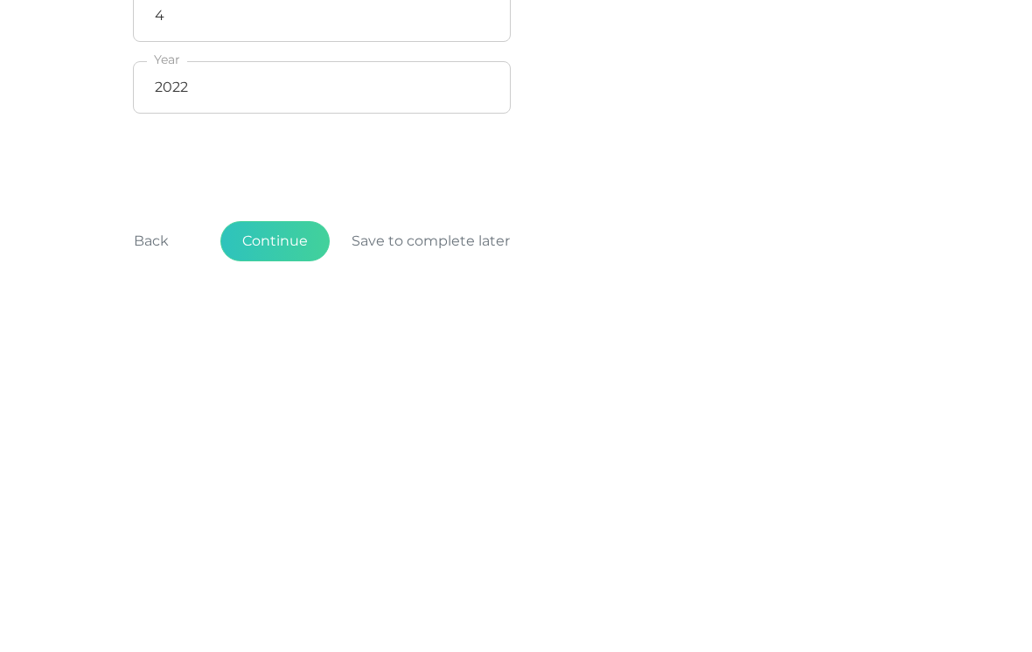
click at [263, 563] on button "Continue" at bounding box center [274, 583] width 109 height 40
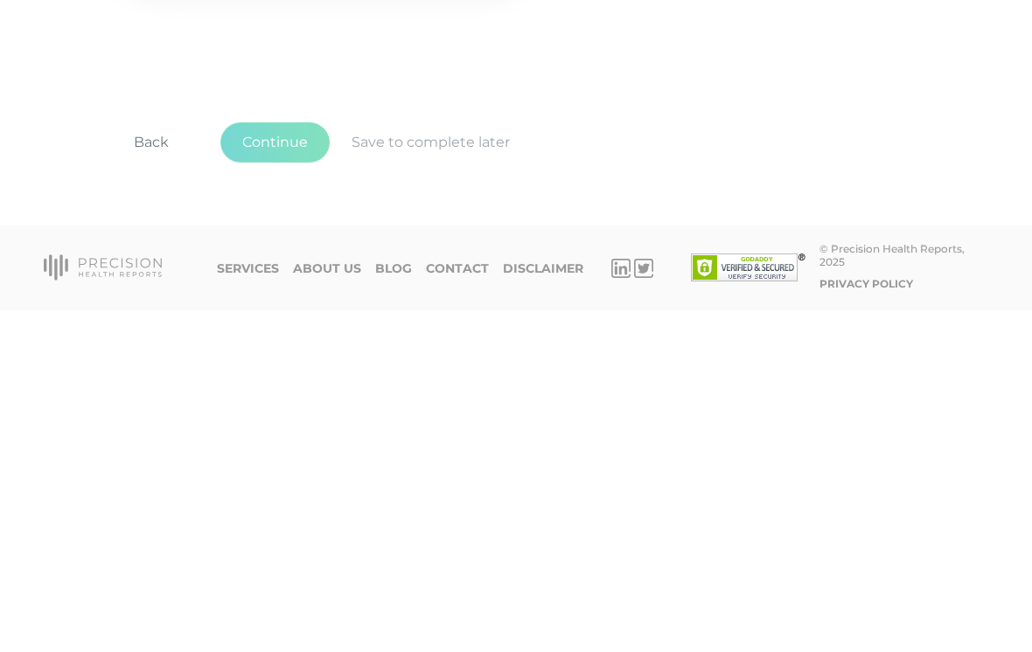
scroll to position [207, 0]
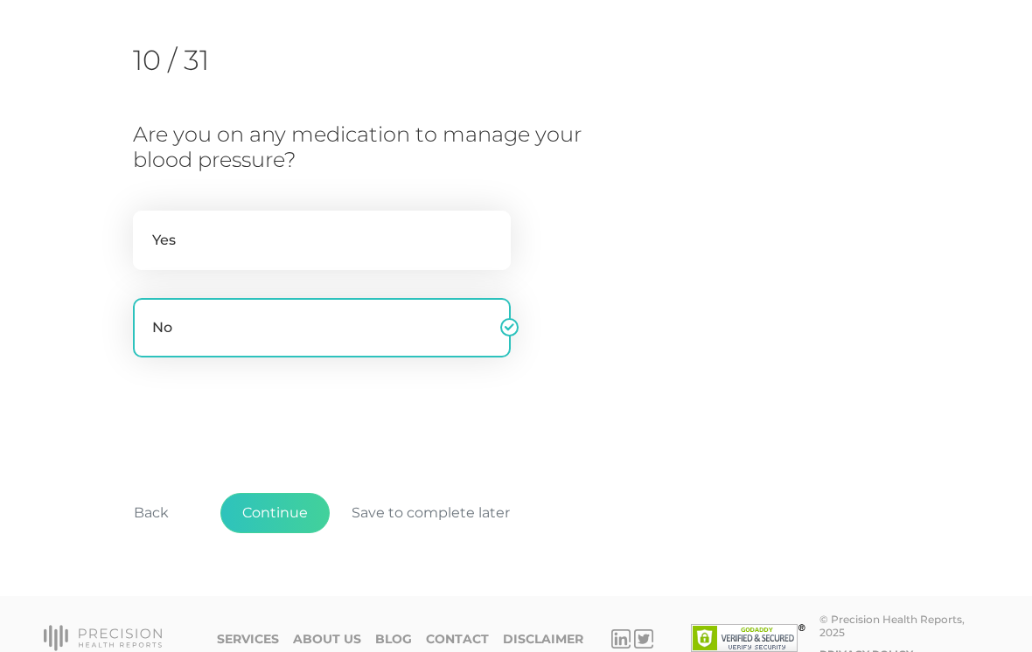
click at [299, 240] on label "Yes" at bounding box center [322, 240] width 378 height 59
click at [147, 228] on input "Yes" at bounding box center [140, 219] width 14 height 17
radio input "true"
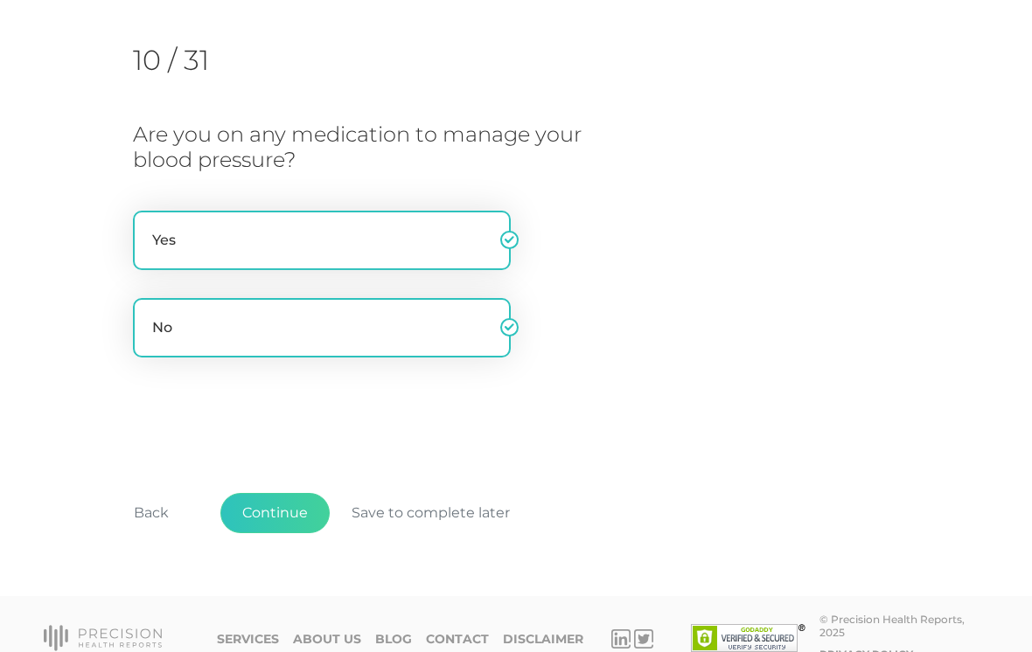
radio input "false"
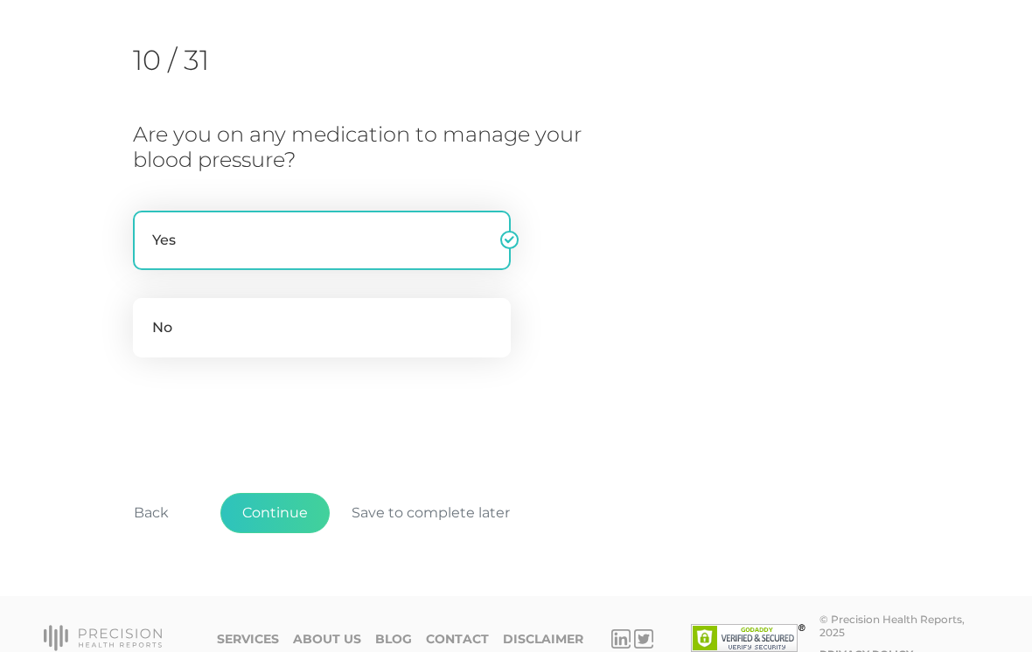
click at [300, 516] on button "Continue" at bounding box center [274, 513] width 109 height 40
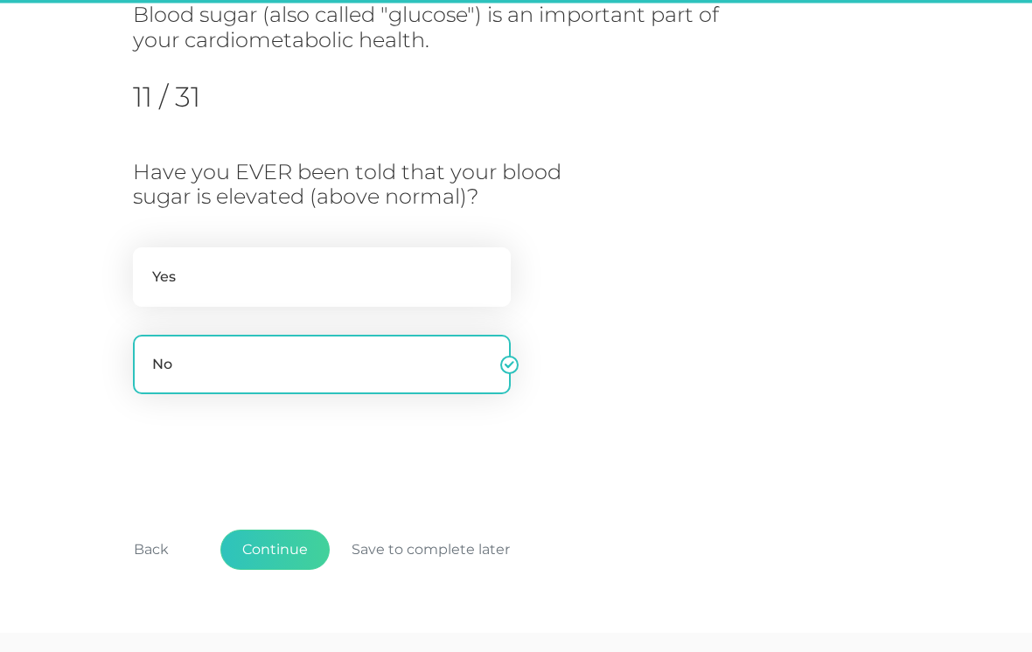
scroll to position [223, 0]
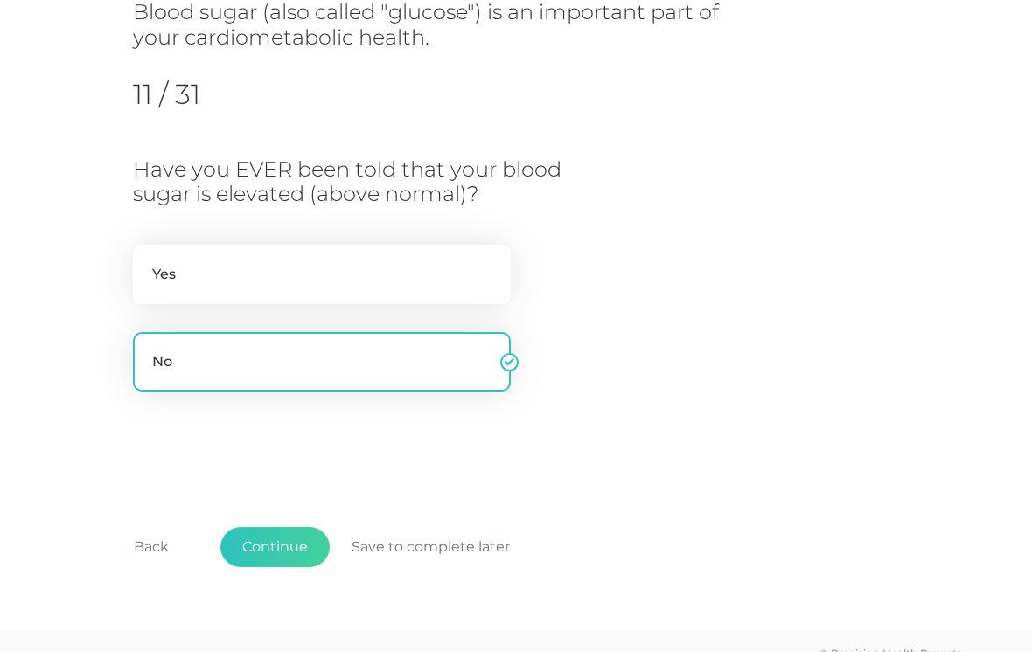
click at [295, 548] on button "Continue" at bounding box center [274, 547] width 109 height 40
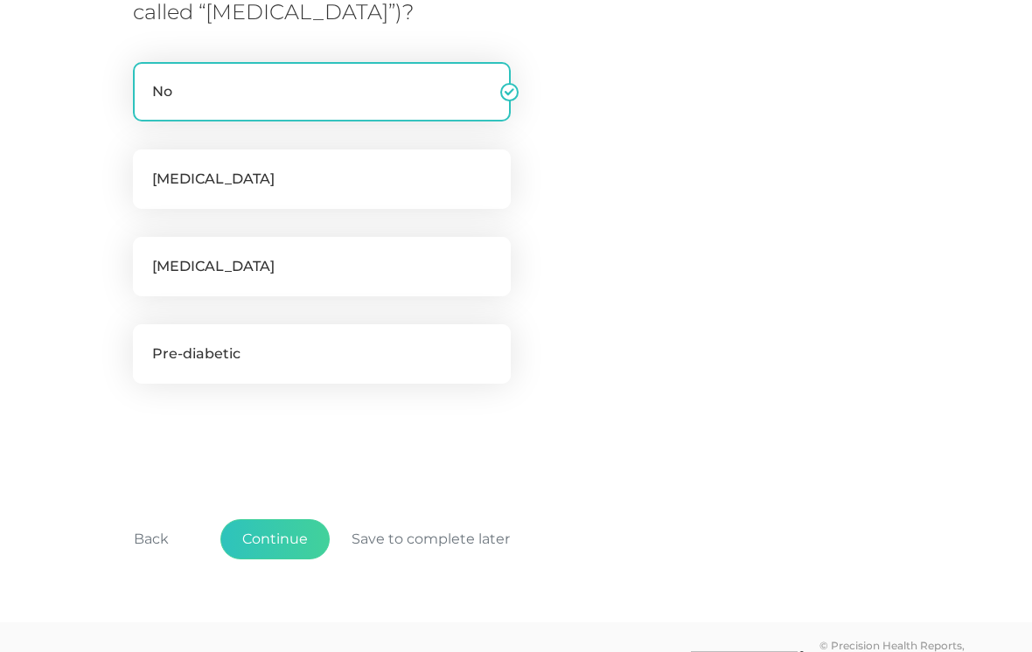
click at [284, 534] on button "Continue" at bounding box center [274, 539] width 109 height 40
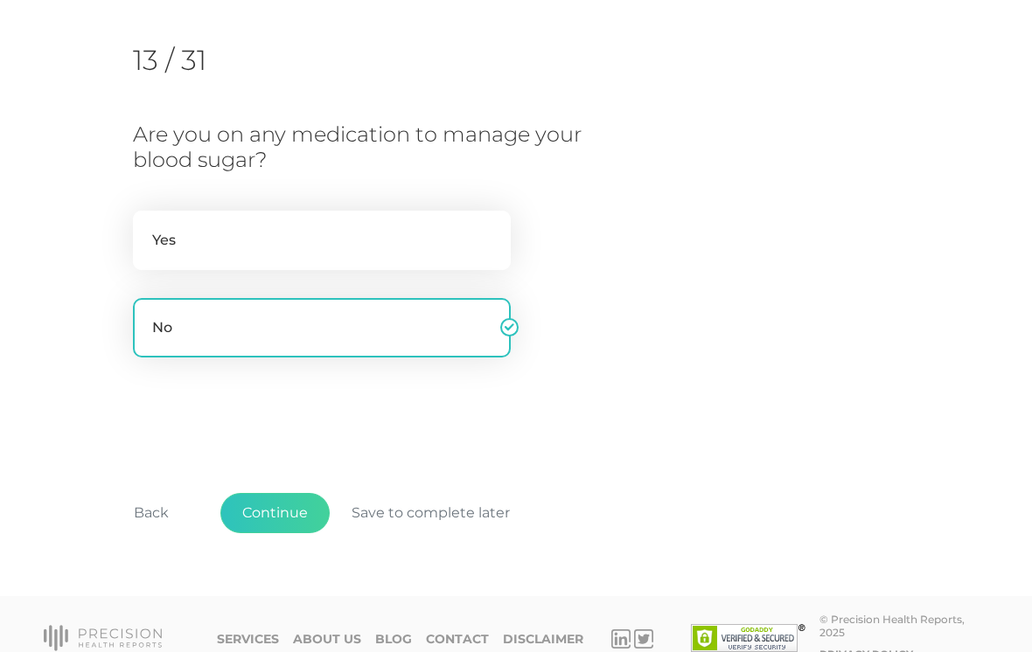
click at [285, 506] on button "Continue" at bounding box center [274, 513] width 109 height 40
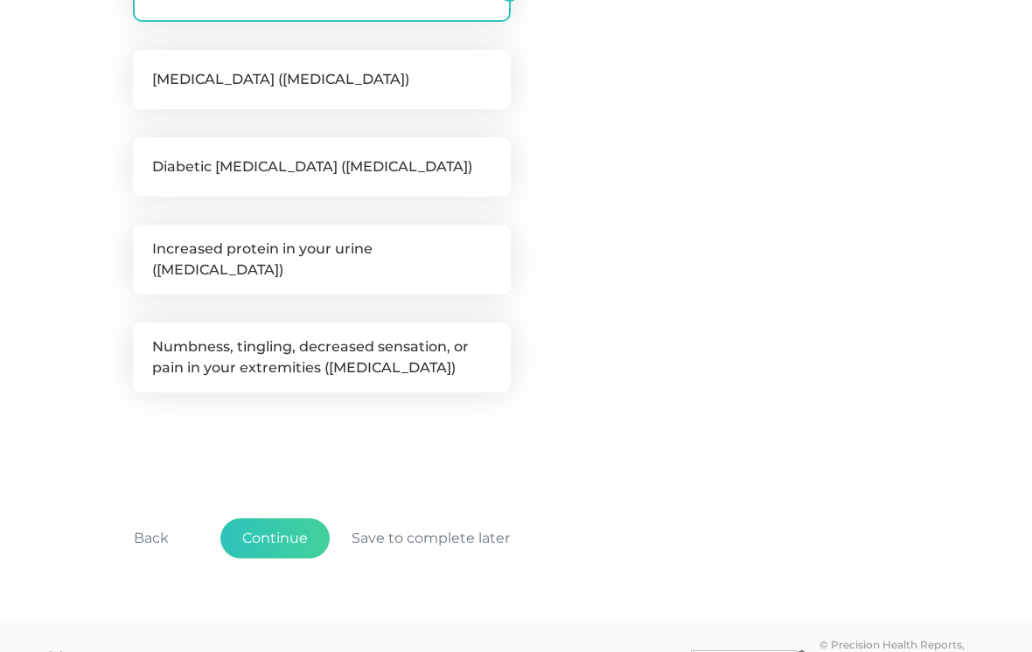
scroll to position [485, 0]
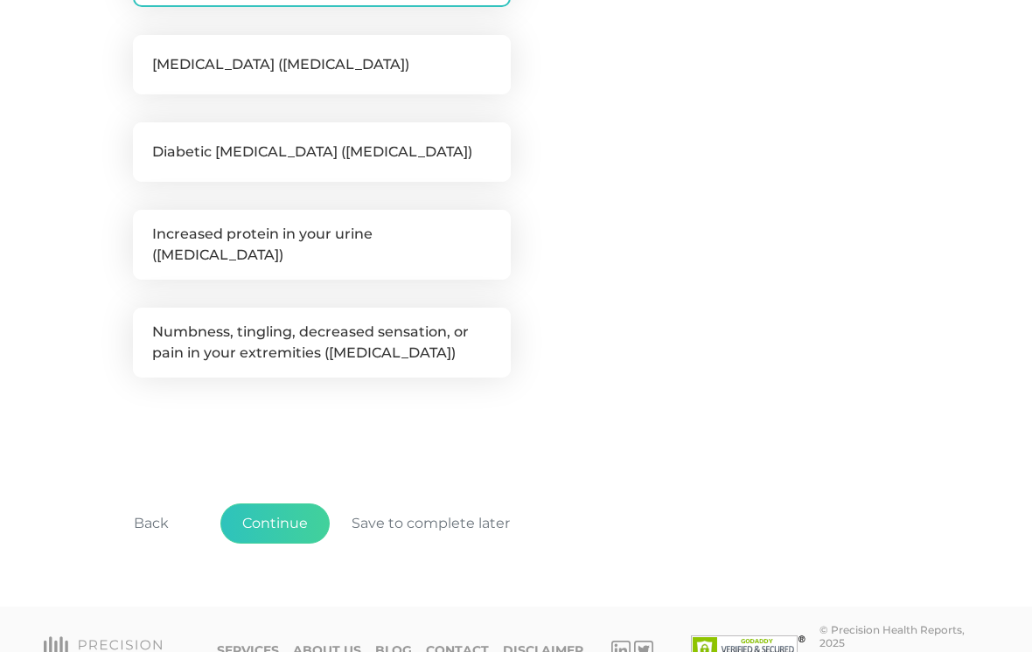
click at [290, 514] on button "Continue" at bounding box center [274, 524] width 109 height 40
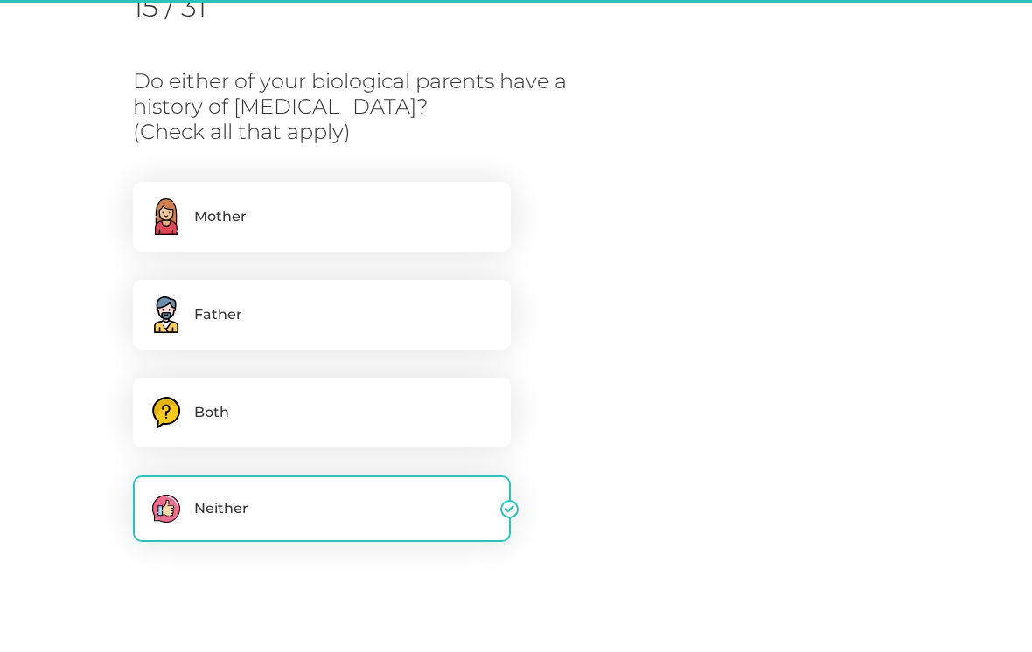
scroll to position [223, 0]
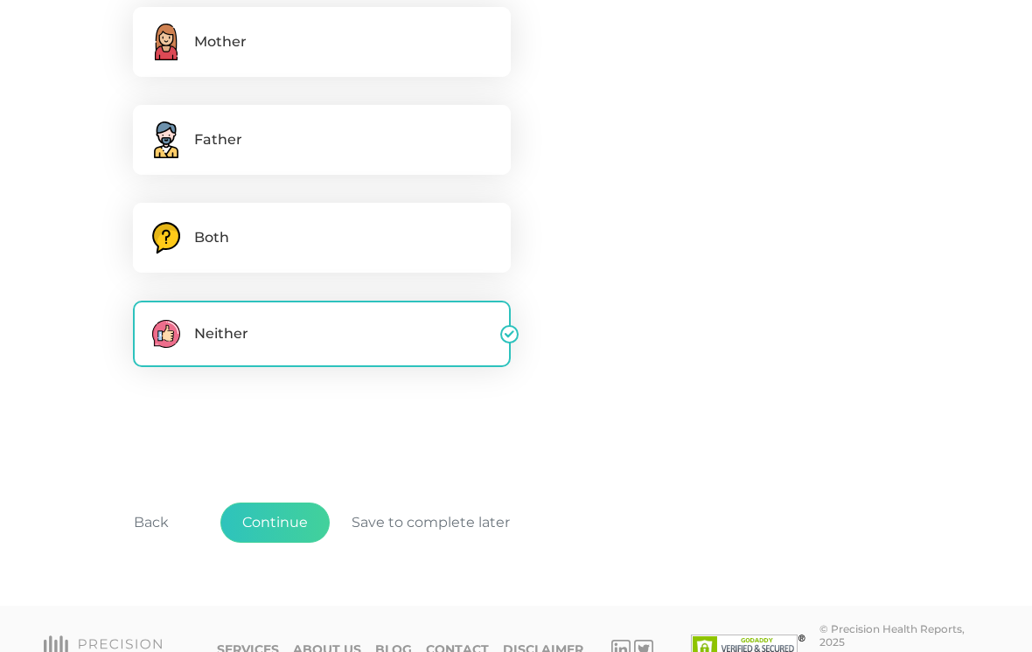
click at [294, 521] on button "Continue" at bounding box center [274, 523] width 109 height 40
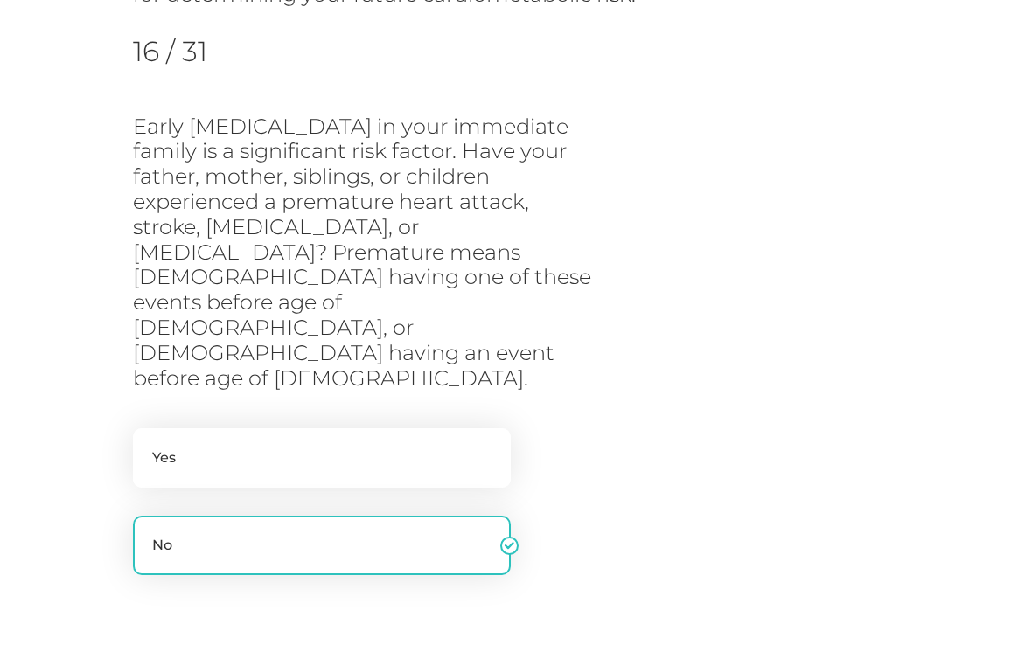
scroll to position [266, 0]
click at [447, 429] on label "Yes" at bounding box center [322, 458] width 378 height 59
click at [147, 429] on input "Yes" at bounding box center [140, 437] width 14 height 17
radio input "true"
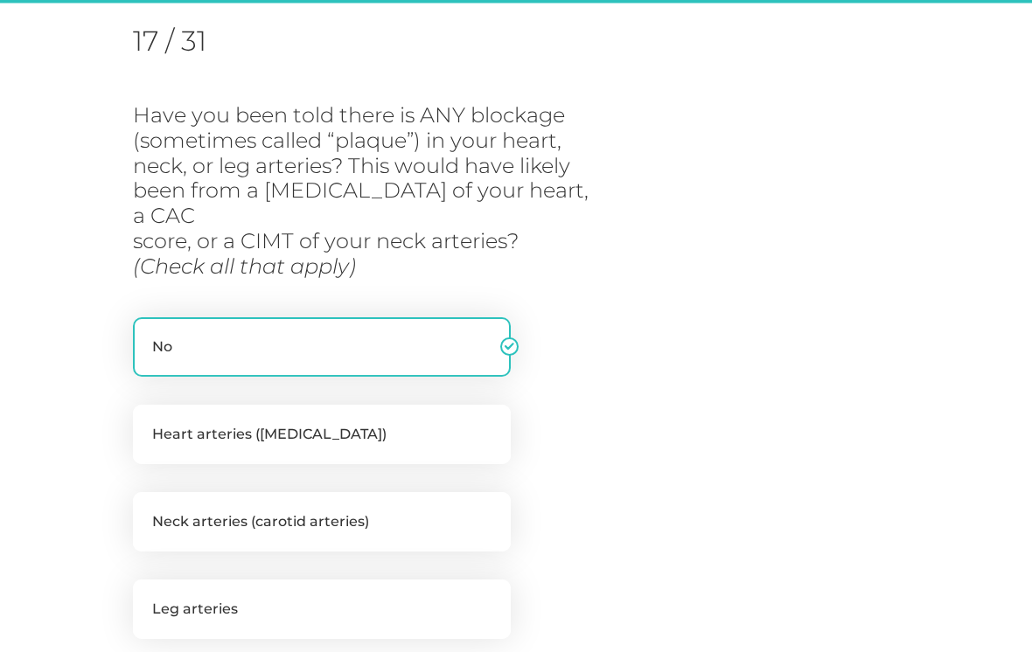
scroll to position [223, 0]
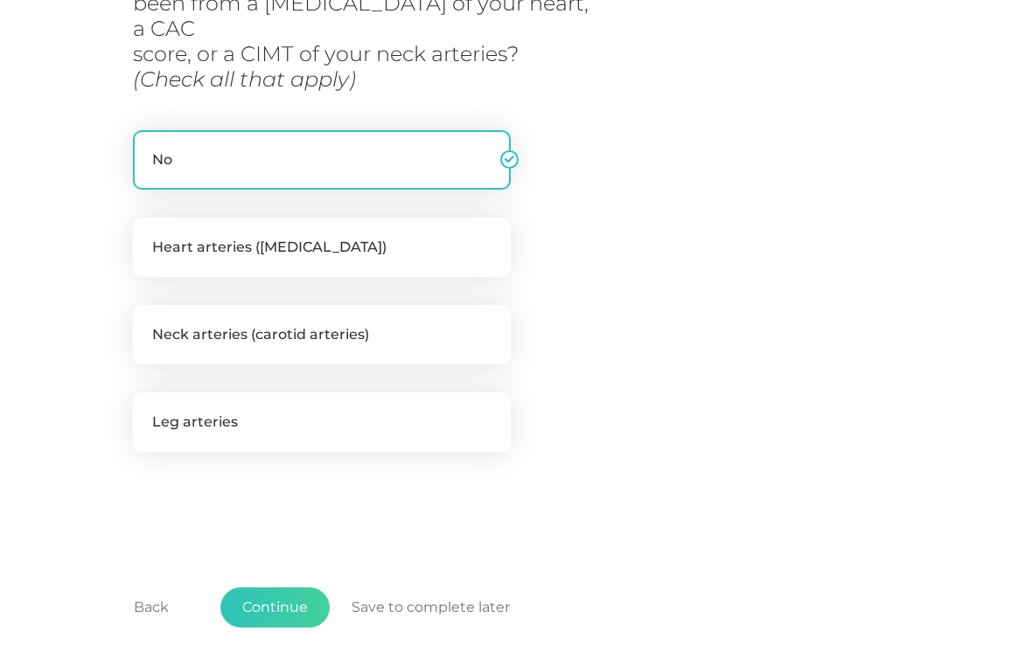
click at [289, 589] on button "Continue" at bounding box center [274, 609] width 109 height 40
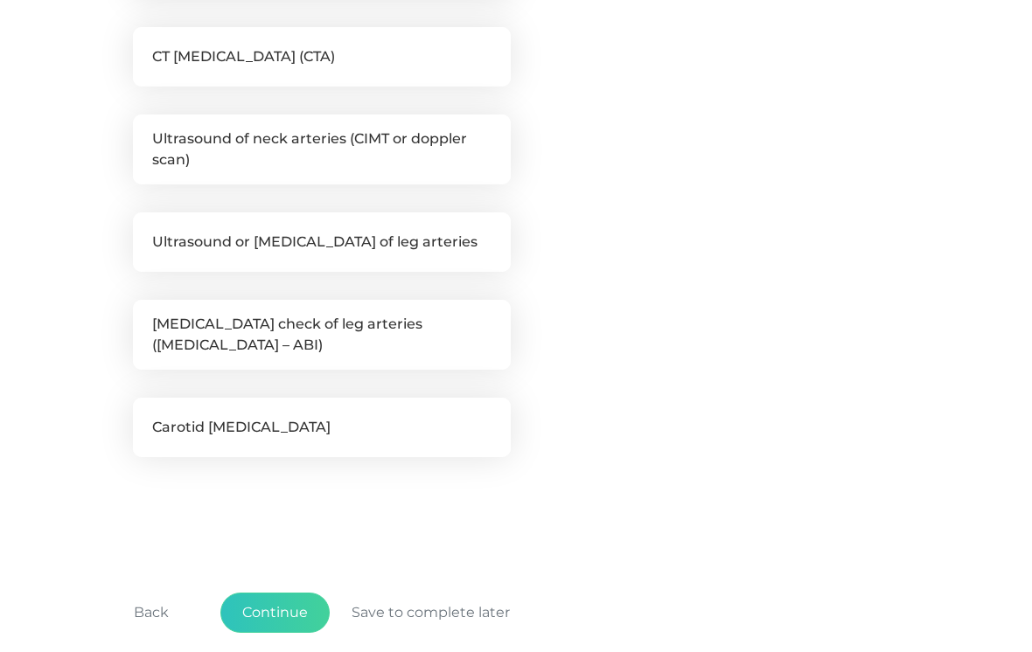
scroll to position [676, 0]
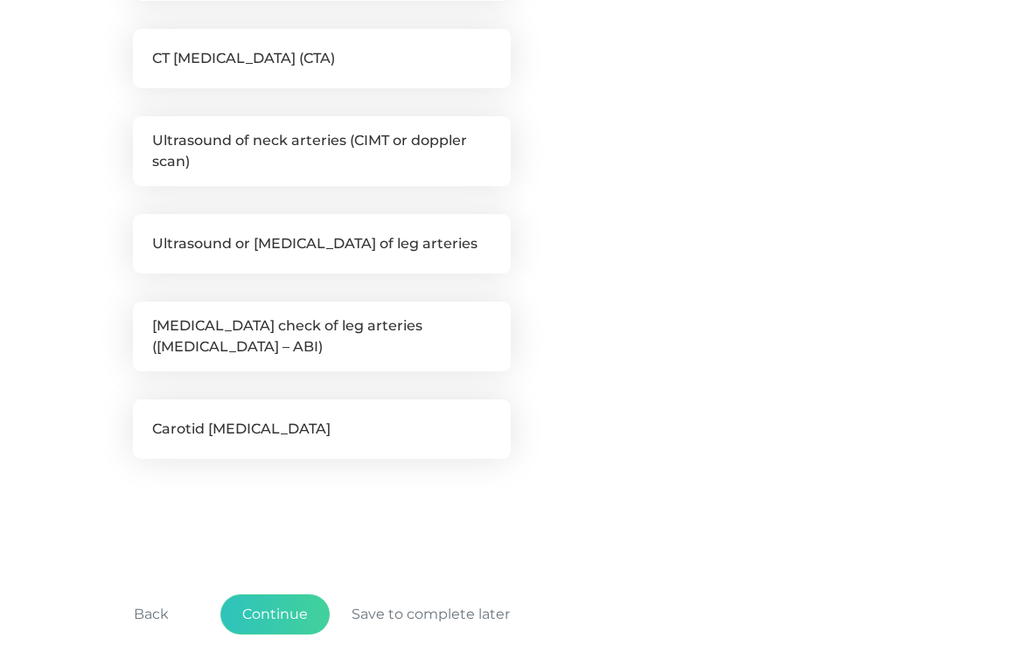
click at [298, 624] on button "Continue" at bounding box center [274, 615] width 109 height 40
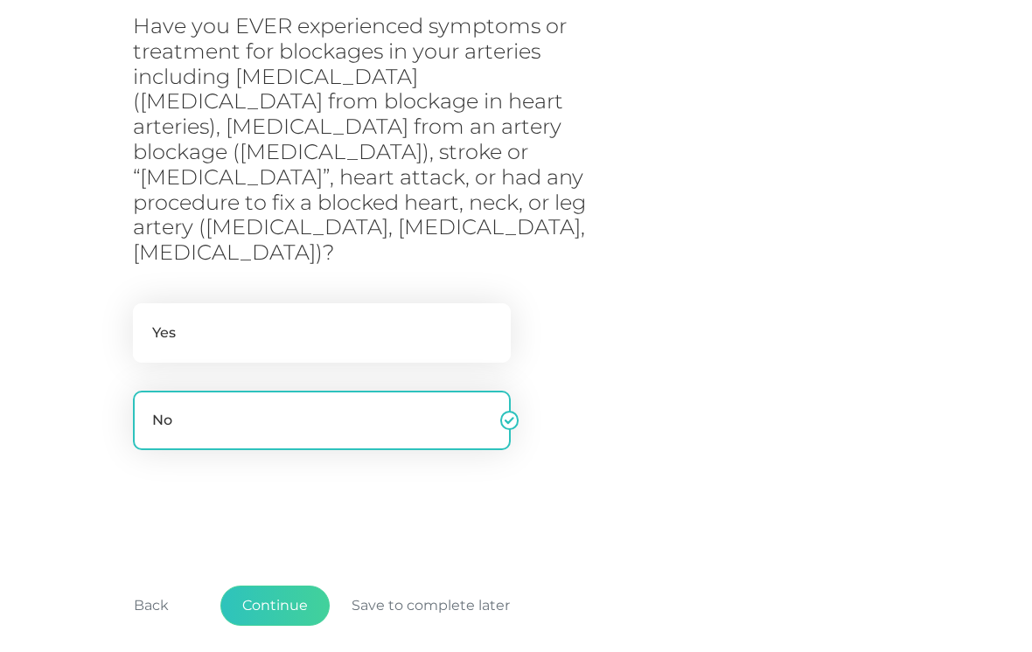
scroll to position [316, 0]
click at [272, 586] on button "Continue" at bounding box center [274, 606] width 109 height 40
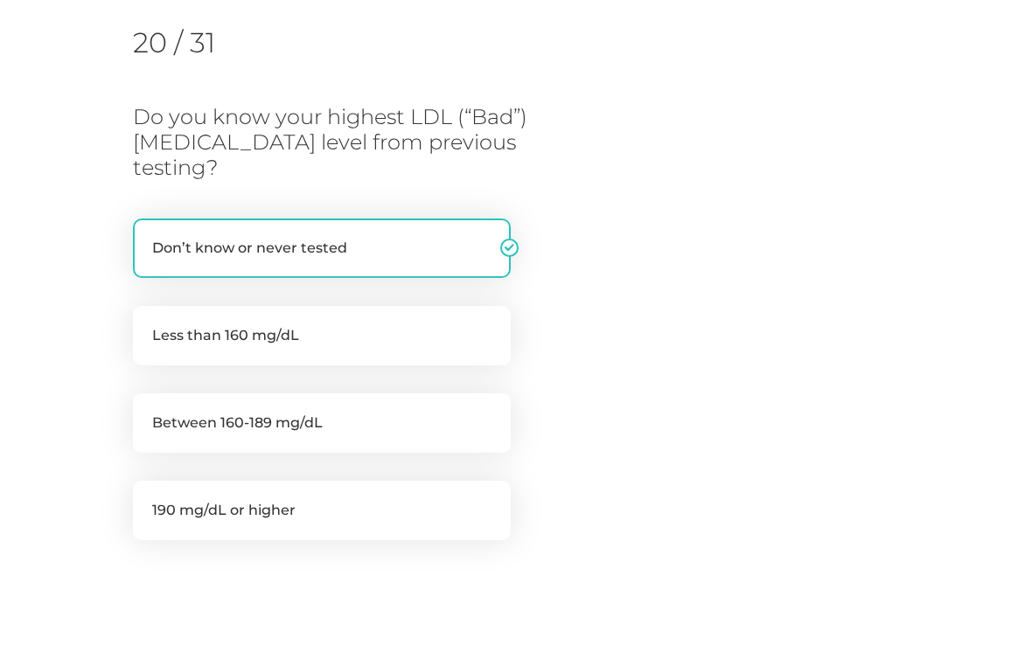
scroll to position [359, 0]
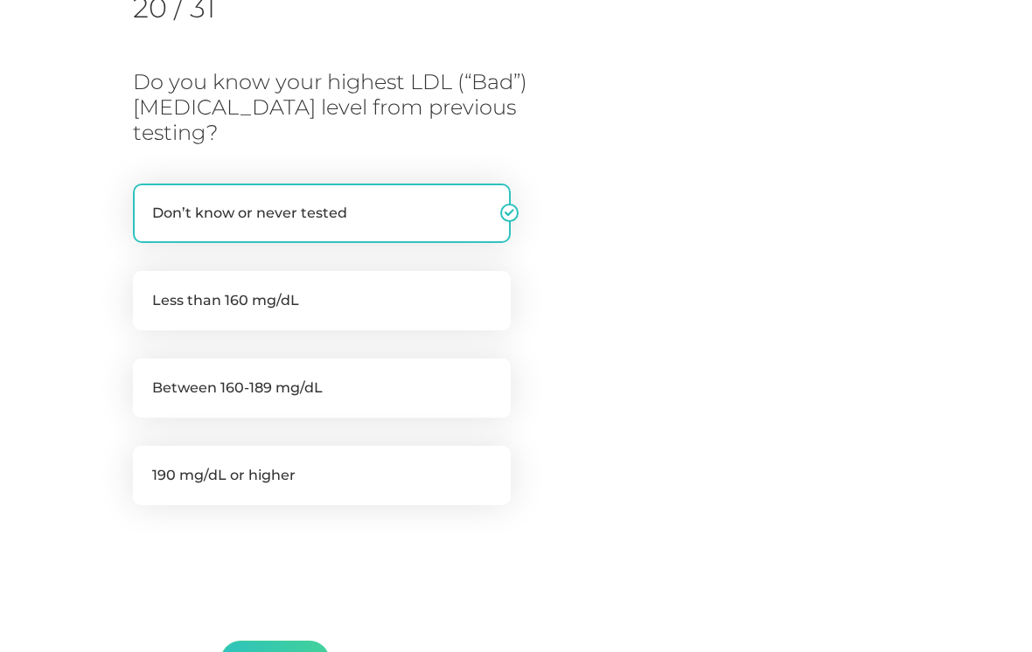
click at [286, 642] on button "Continue" at bounding box center [274, 662] width 109 height 40
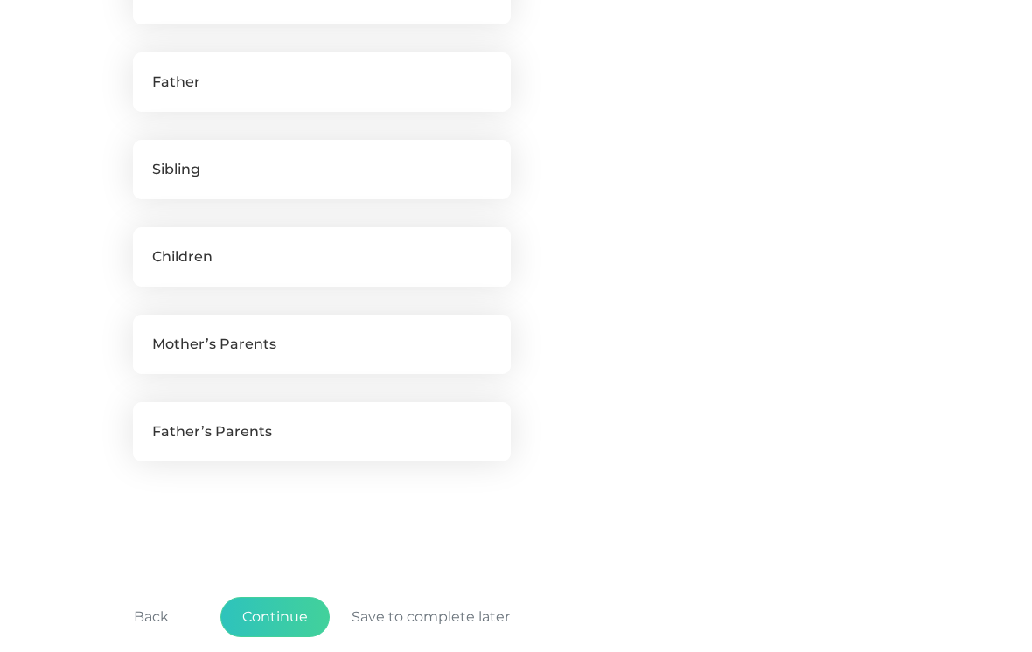
scroll to position [714, 0]
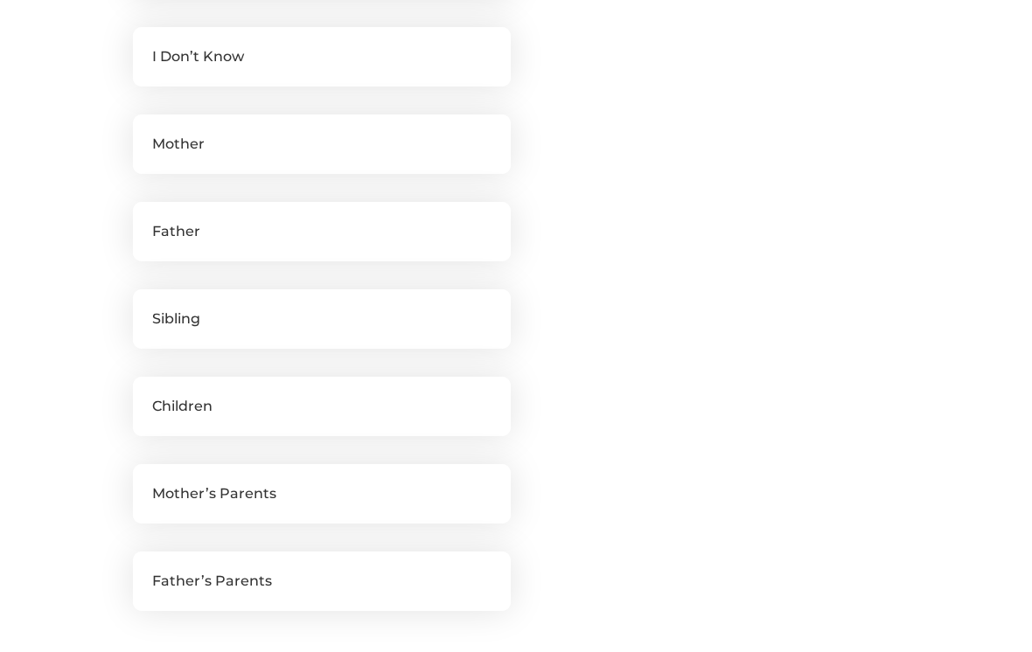
click at [332, 67] on label "I Don’t Know" at bounding box center [322, 56] width 378 height 59
click at [147, 45] on input "I Don’t Know" at bounding box center [140, 35] width 14 height 17
checkbox input "true"
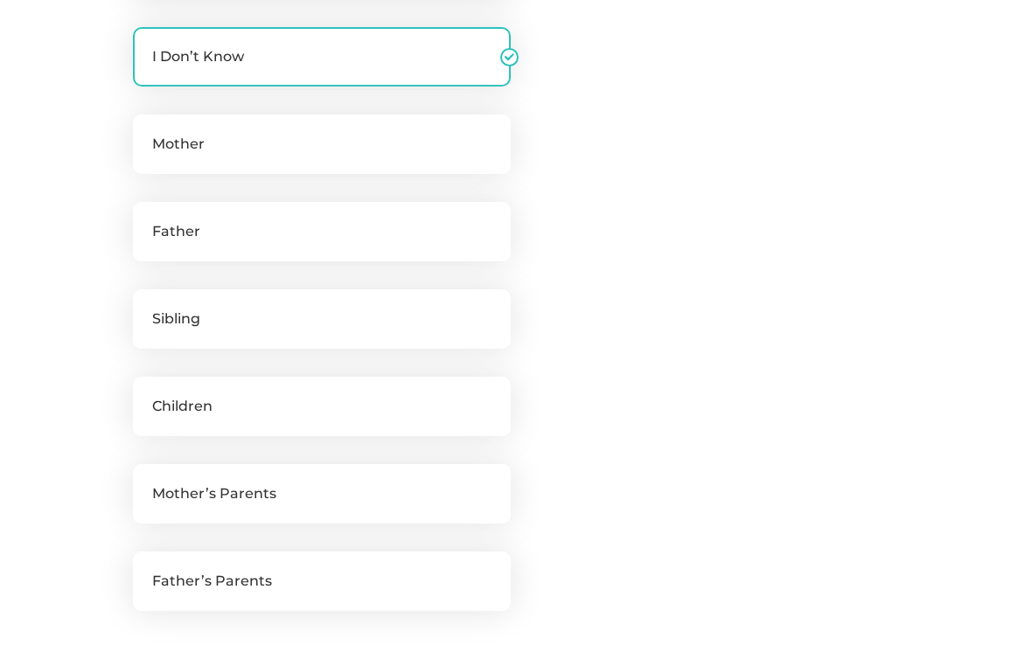
checkbox input "false"
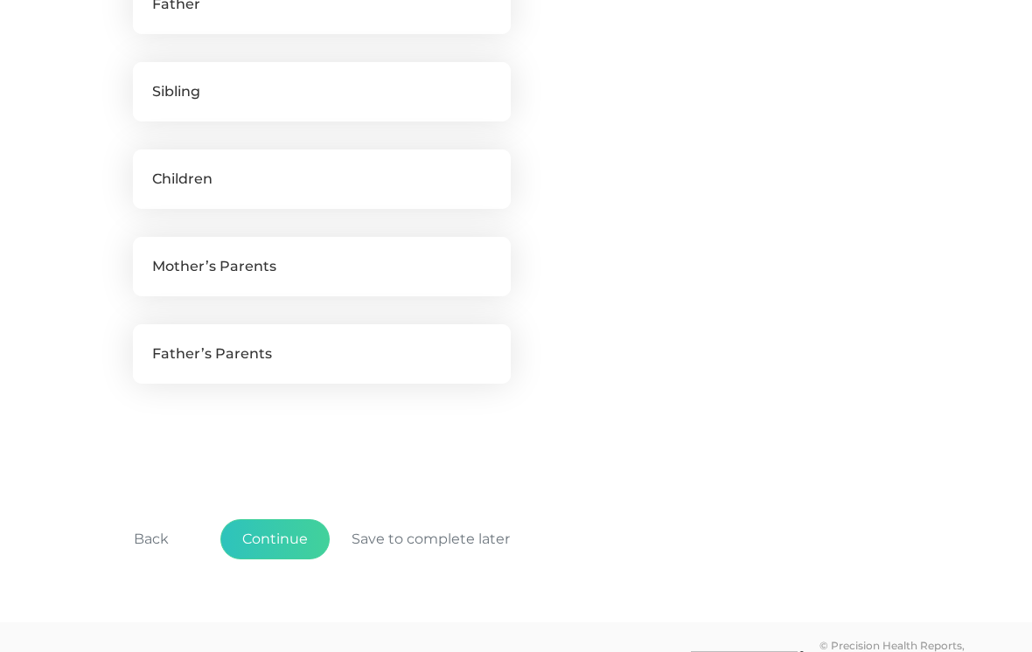
click at [295, 561] on button "Continue" at bounding box center [274, 540] width 109 height 40
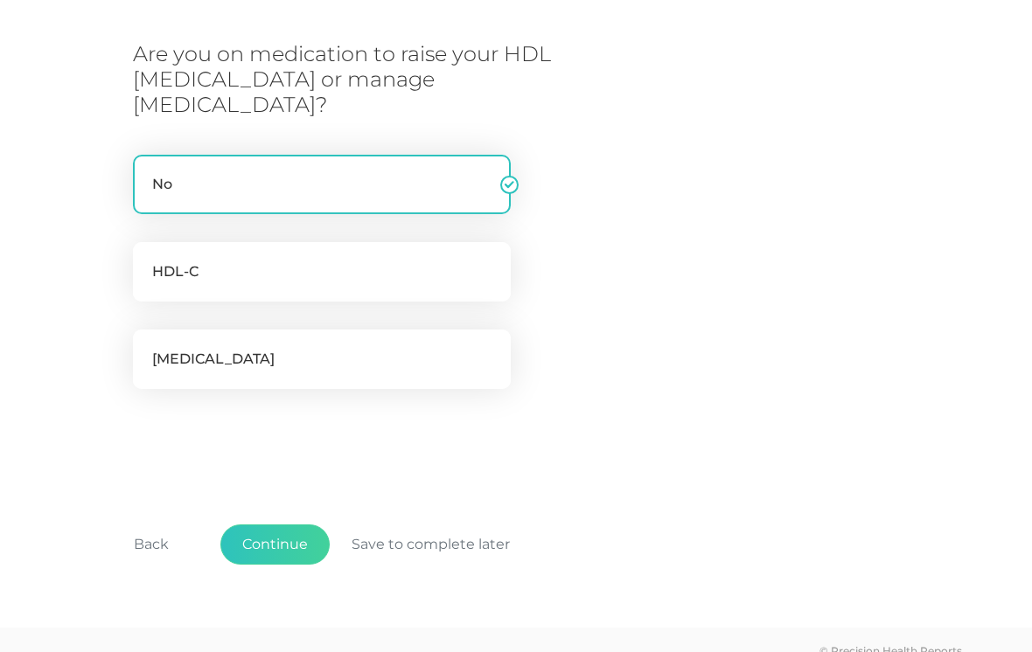
scroll to position [289, 0]
click at [282, 524] on button "Continue" at bounding box center [274, 544] width 109 height 40
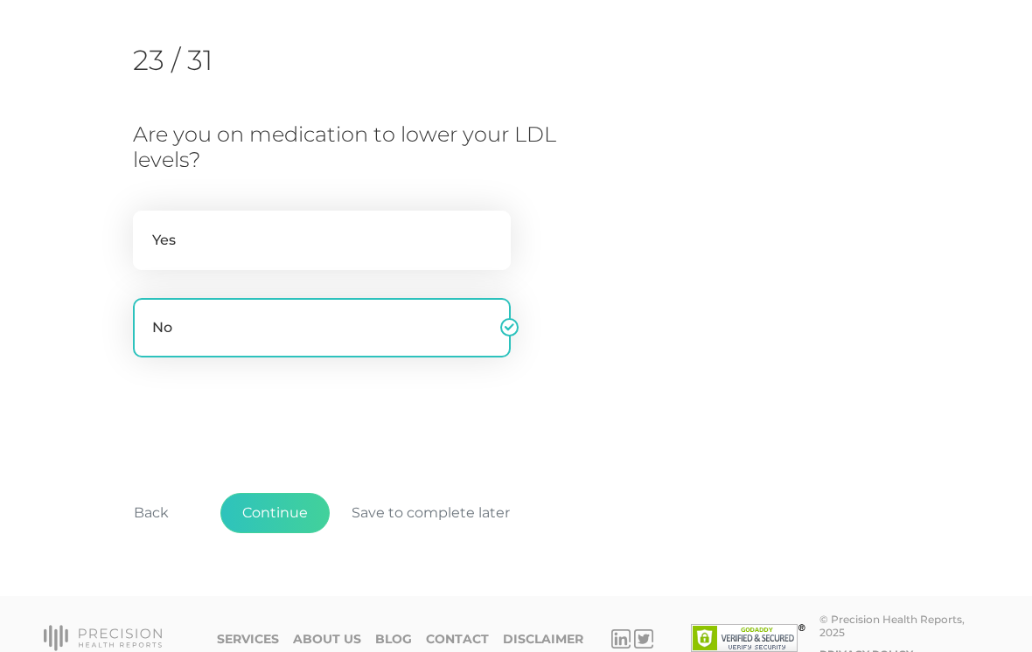
click at [282, 510] on button "Continue" at bounding box center [274, 513] width 109 height 40
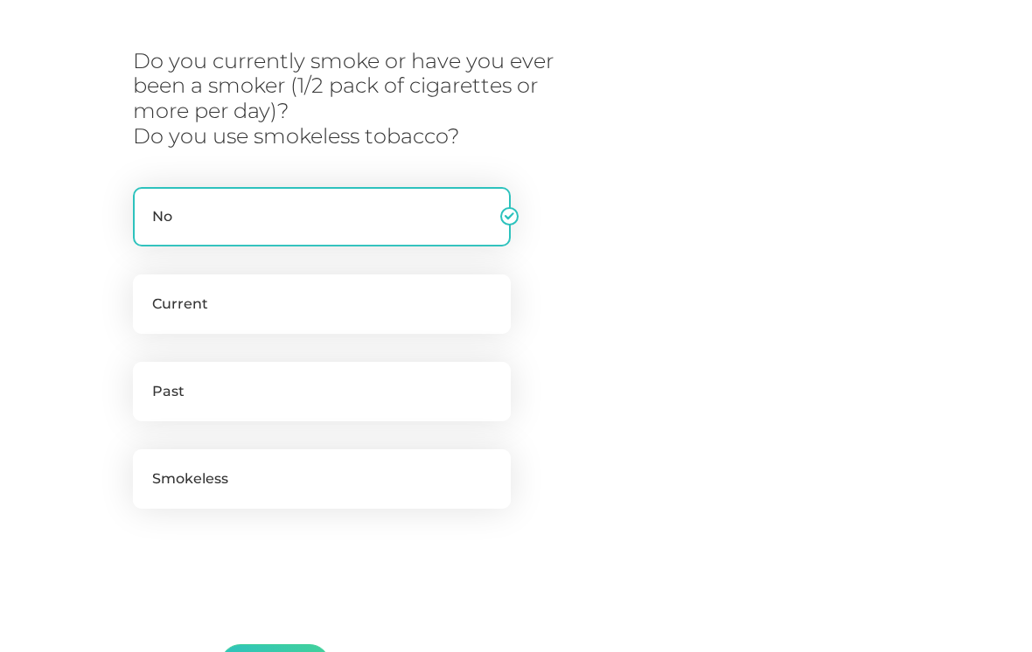
scroll to position [330, 0]
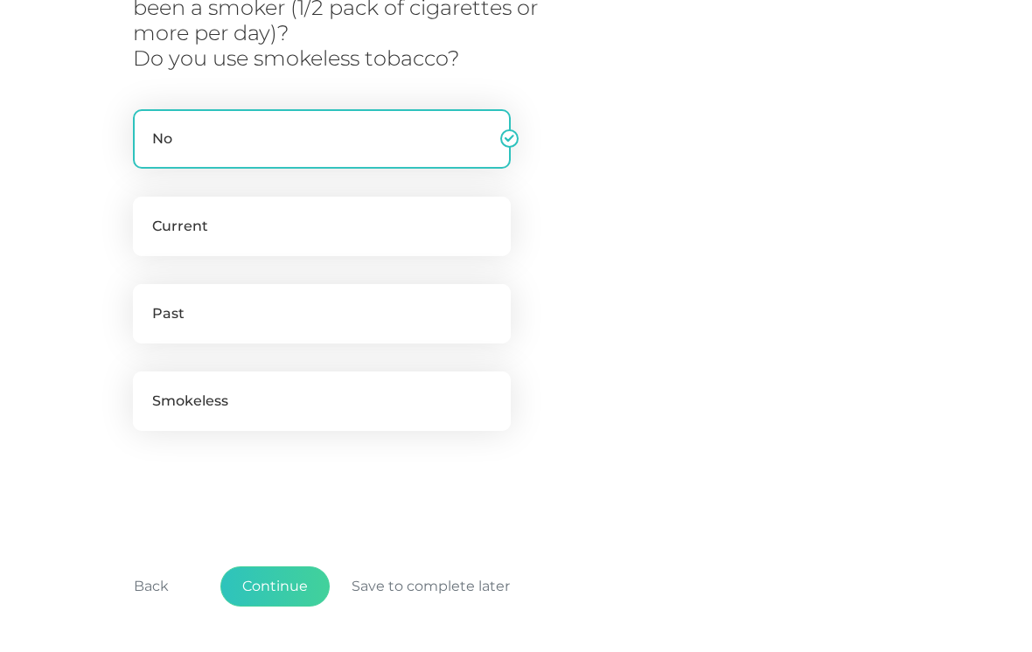
click at [289, 586] on button "Continue" at bounding box center [274, 587] width 109 height 40
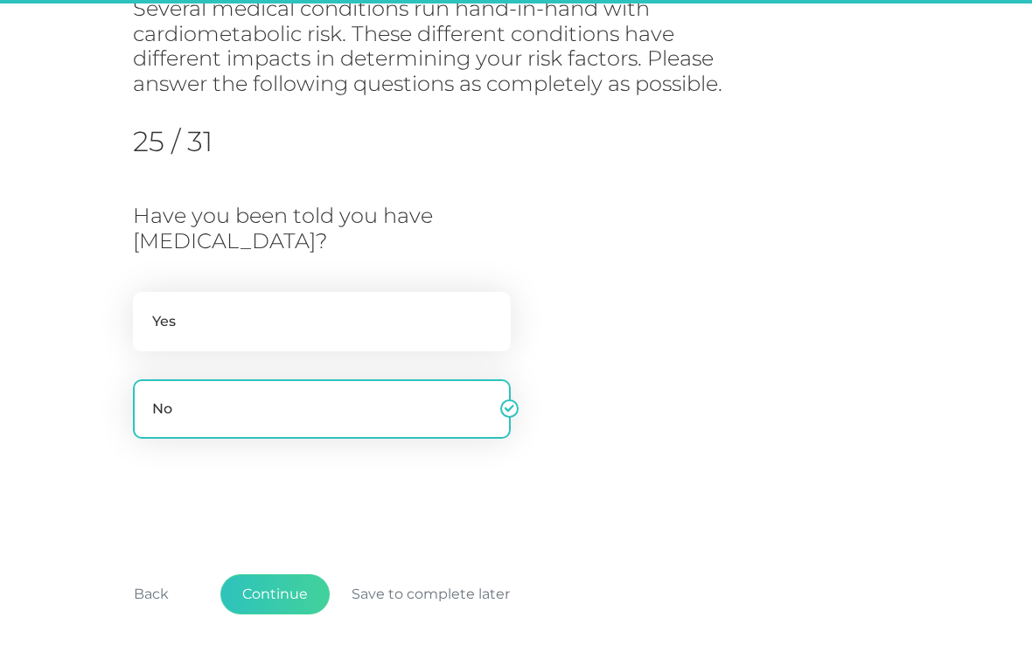
scroll to position [223, 0]
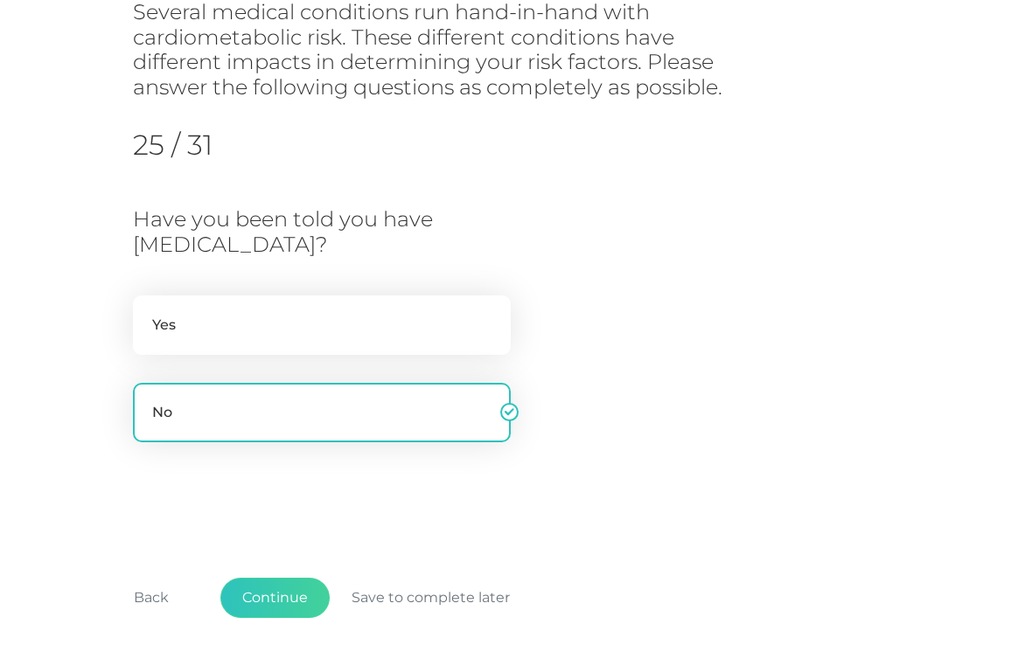
click at [284, 600] on button "Continue" at bounding box center [274, 598] width 109 height 40
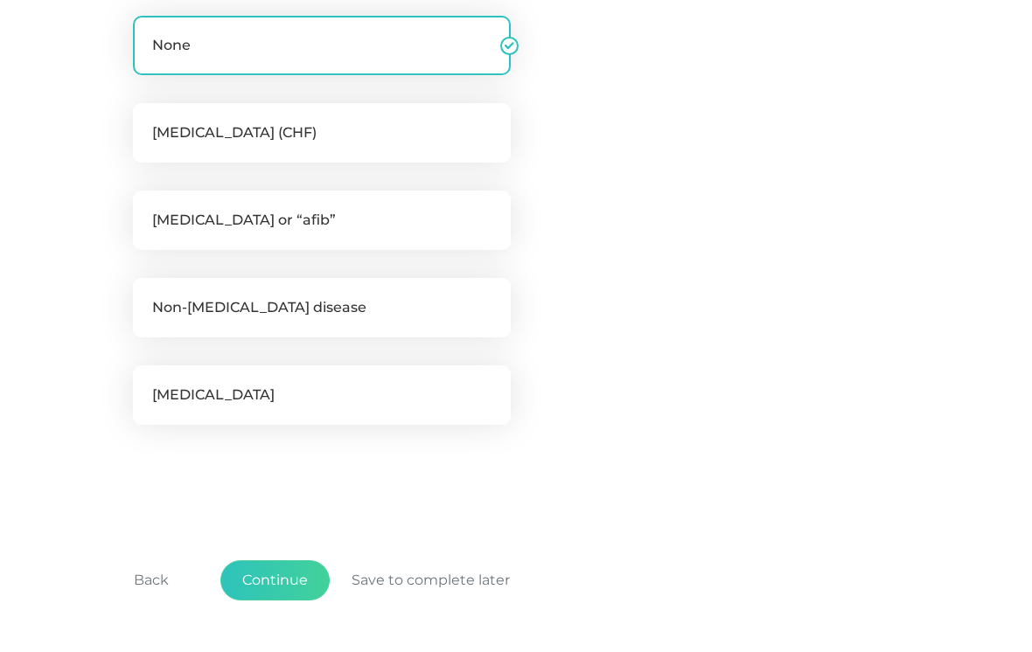
click at [281, 587] on button "Continue" at bounding box center [274, 581] width 109 height 40
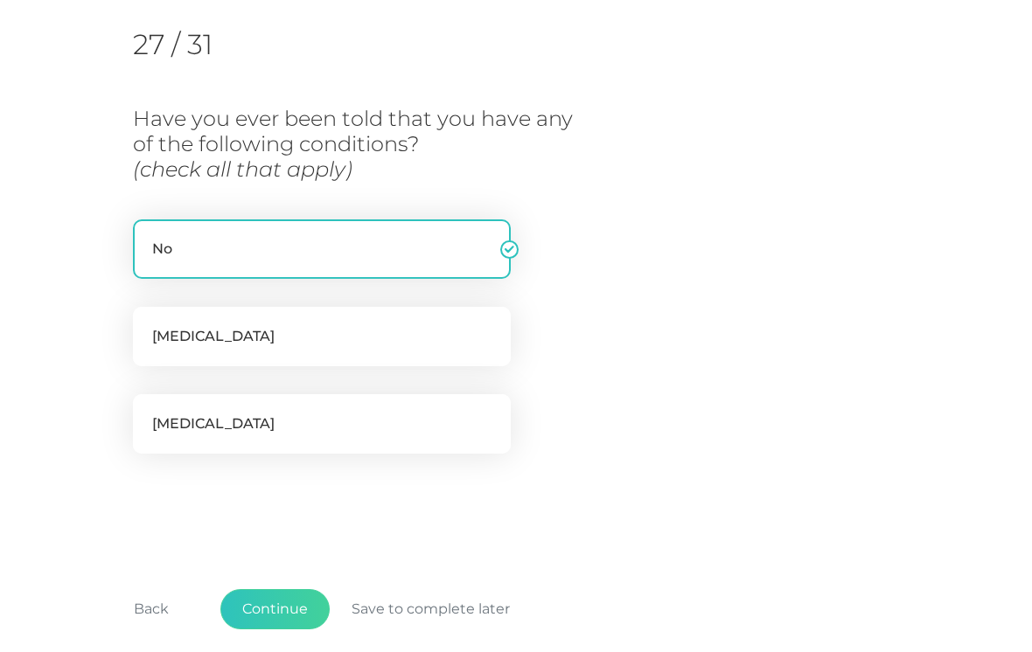
click at [289, 598] on button "Continue" at bounding box center [274, 609] width 109 height 40
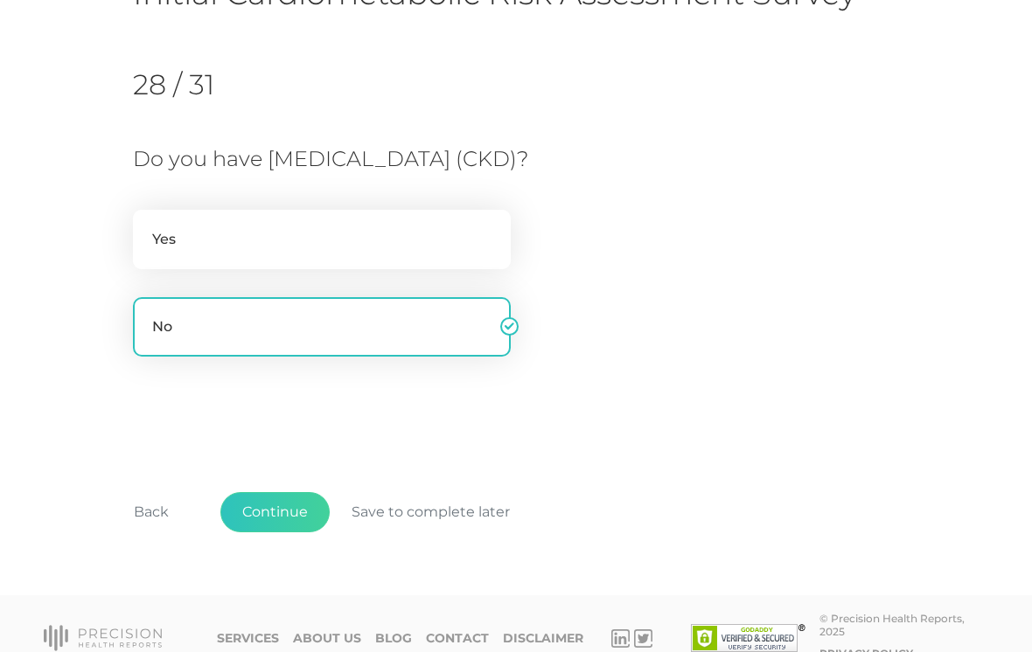
click at [289, 518] on button "Continue" at bounding box center [274, 512] width 109 height 40
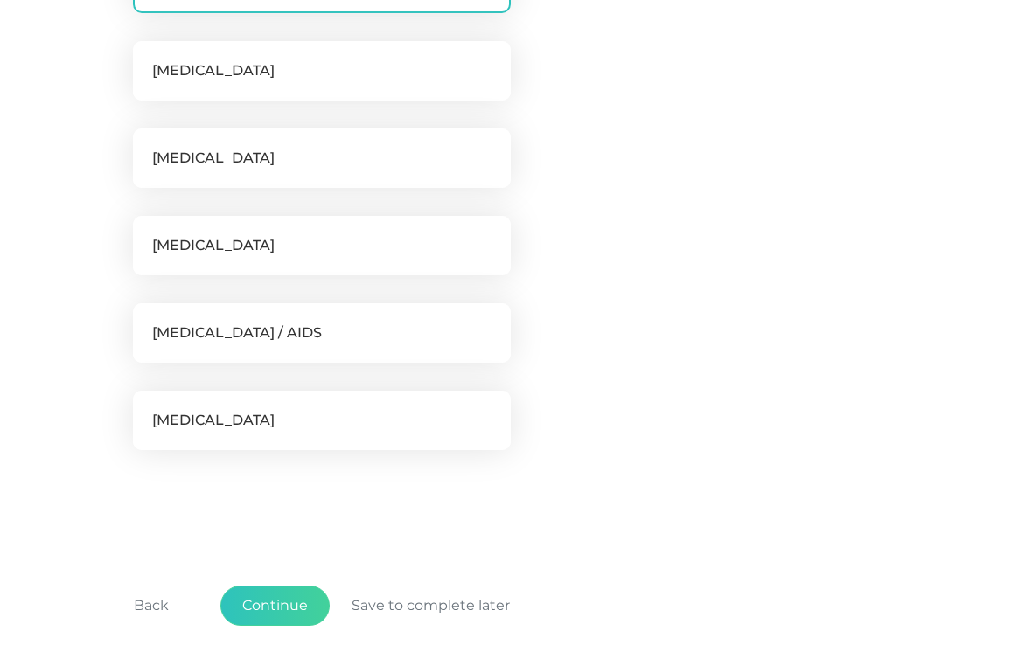
scroll to position [490, 0]
click at [283, 607] on button "Continue" at bounding box center [274, 605] width 109 height 40
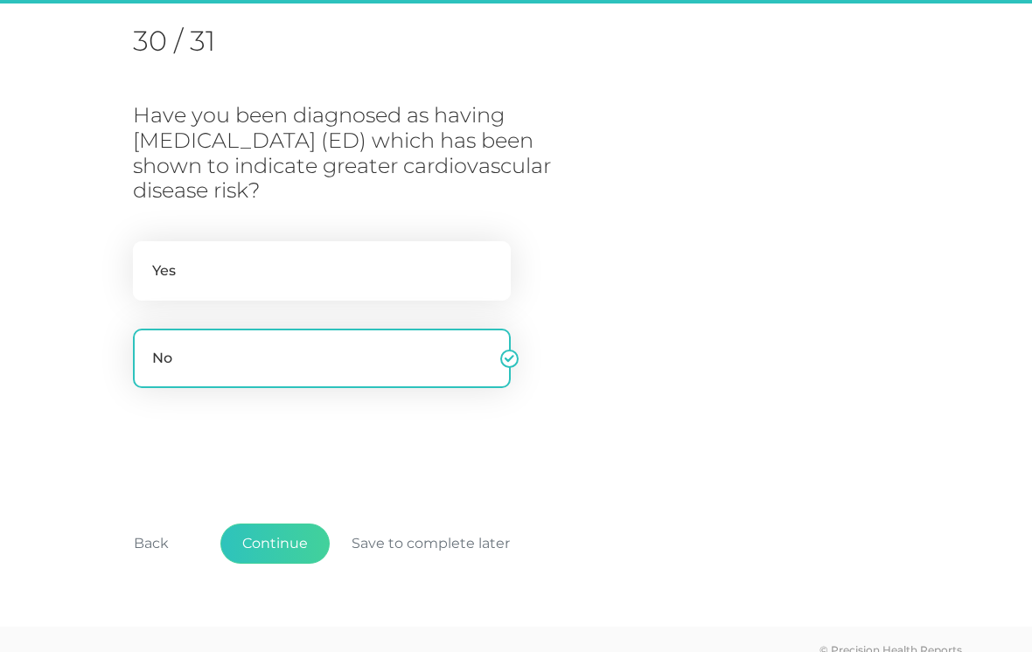
scroll to position [223, 0]
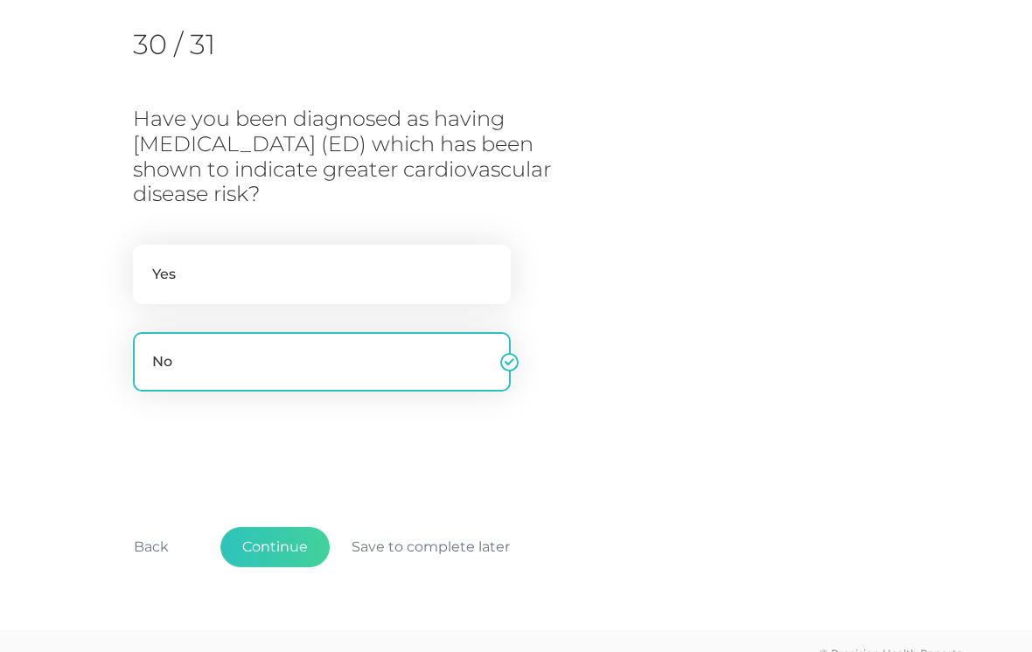
click at [268, 527] on button "Continue" at bounding box center [274, 547] width 109 height 40
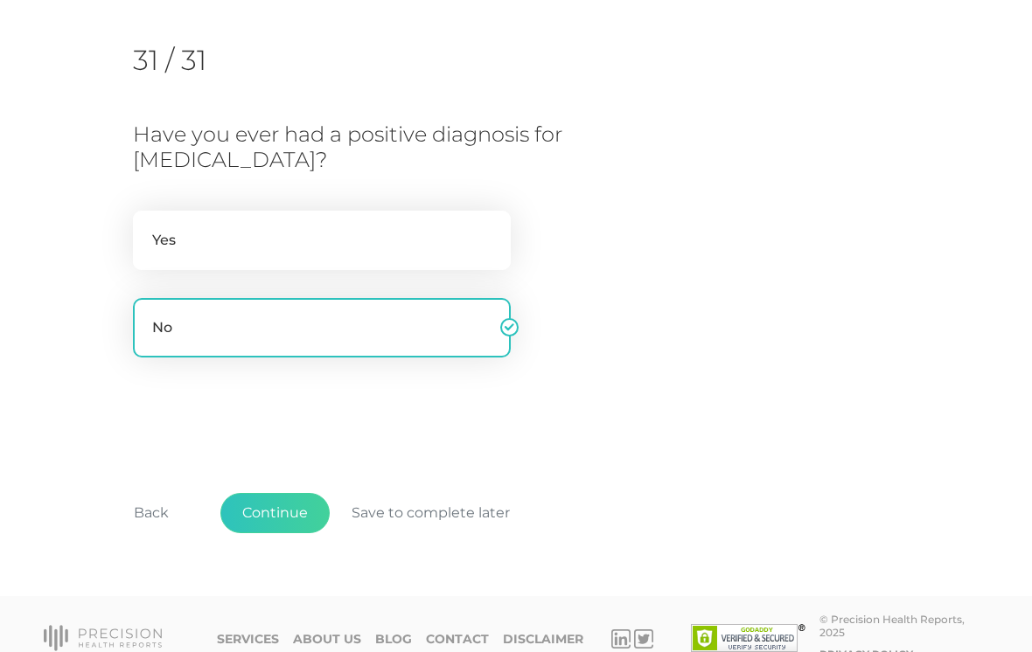
click at [379, 232] on label "Yes" at bounding box center [322, 240] width 378 height 59
click at [147, 228] on input "Yes" at bounding box center [140, 219] width 14 height 17
radio input "true"
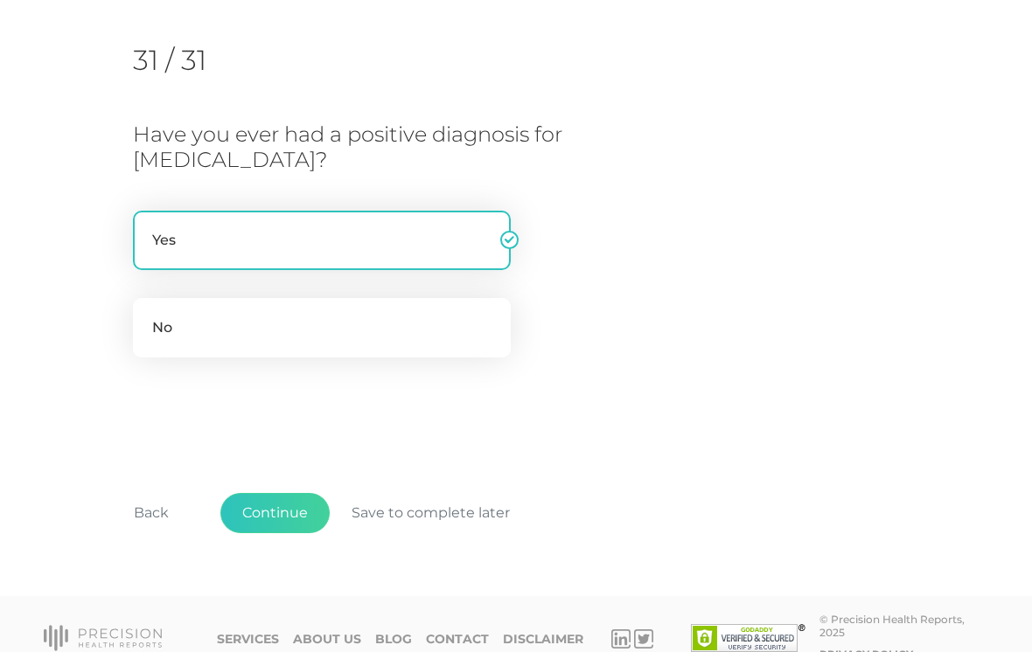
click at [283, 520] on button "Continue" at bounding box center [274, 513] width 109 height 40
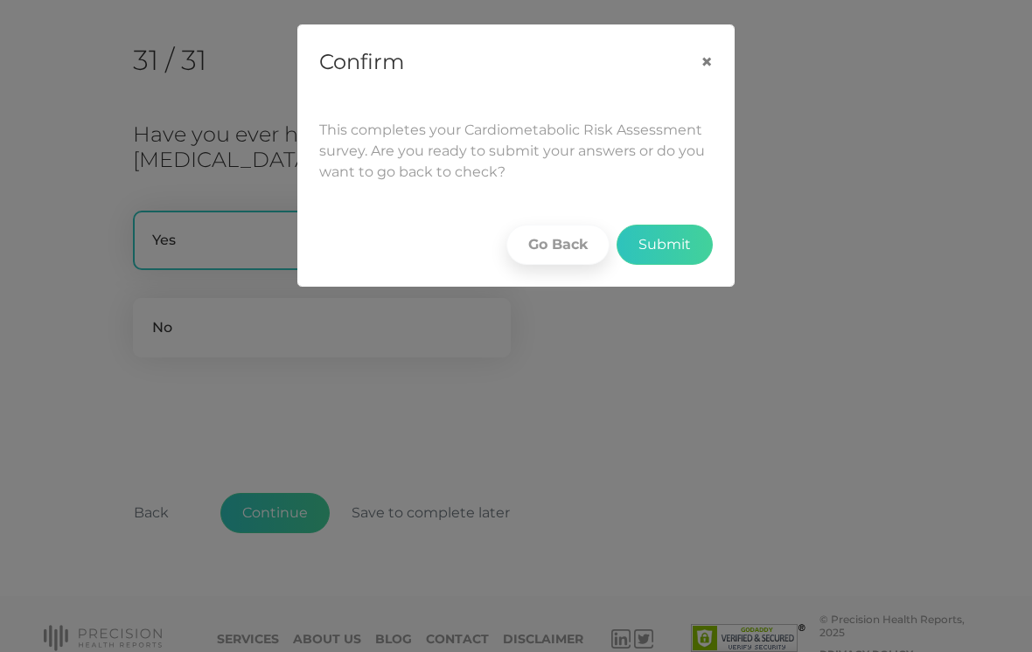
click at [679, 250] on button "Submit" at bounding box center [665, 245] width 96 height 40
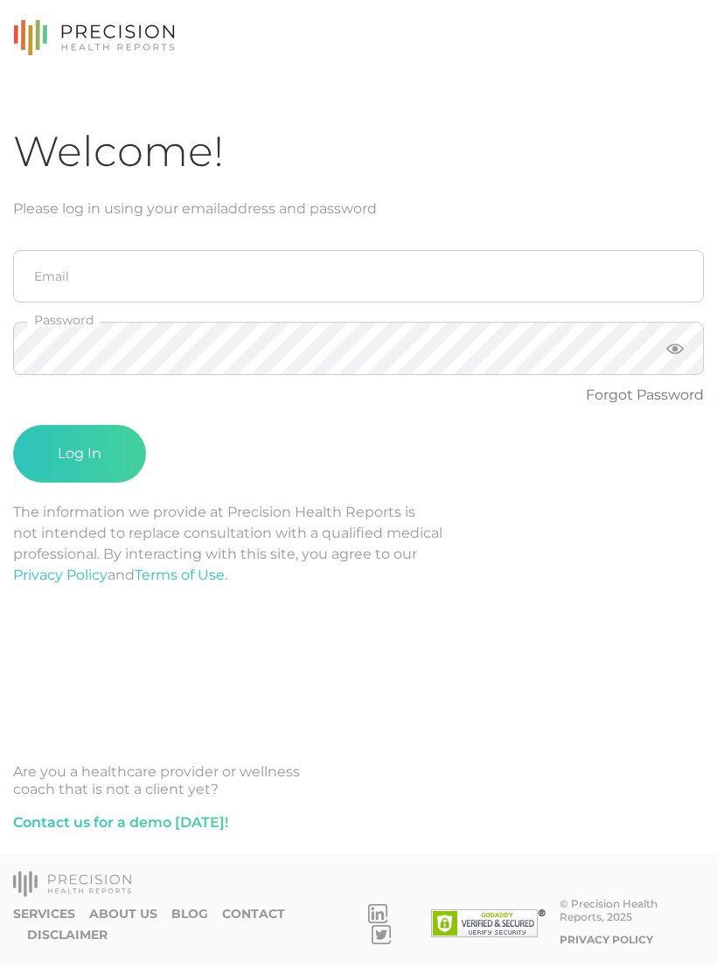
scroll to position [27, 0]
